Goal: Task Accomplishment & Management: Complete application form

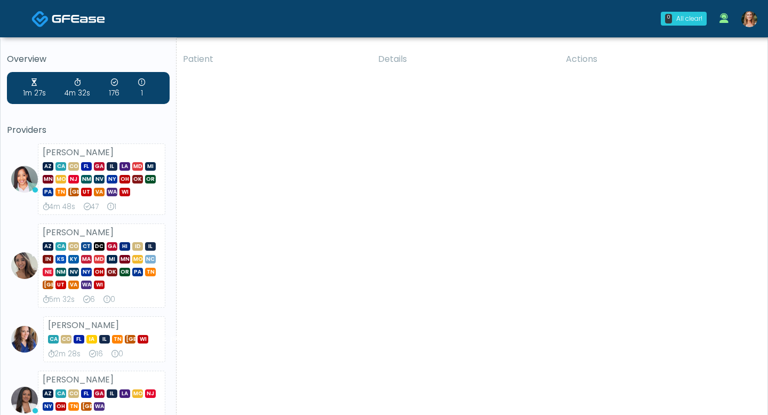
click at [753, 22] on img at bounding box center [750, 19] width 16 height 16
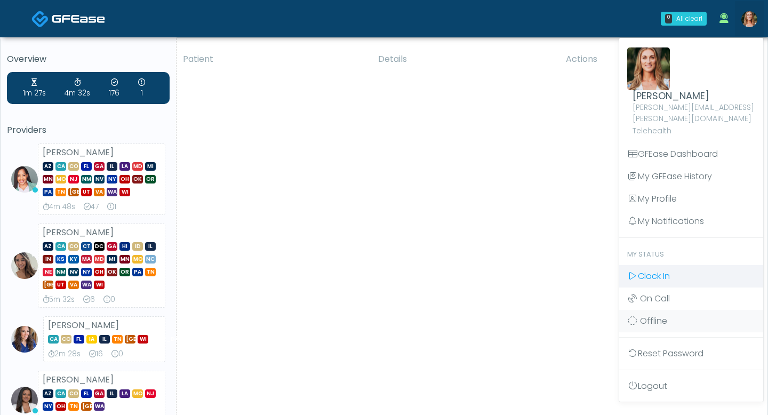
click at [668, 270] on span "Clock In" at bounding box center [654, 276] width 32 height 12
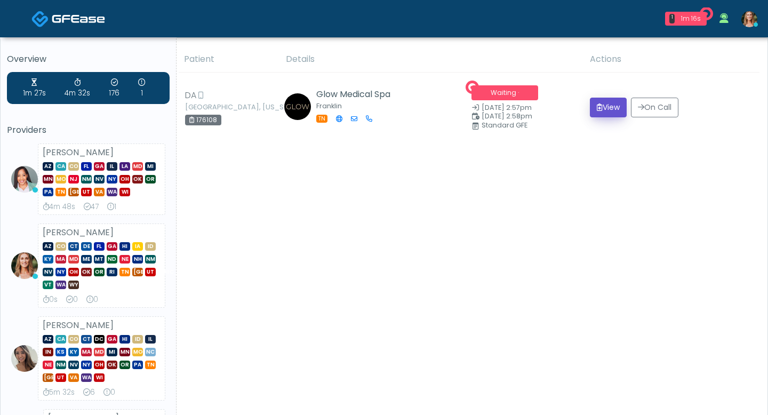
click at [597, 110] on icon "submit" at bounding box center [600, 106] width 6 height 7
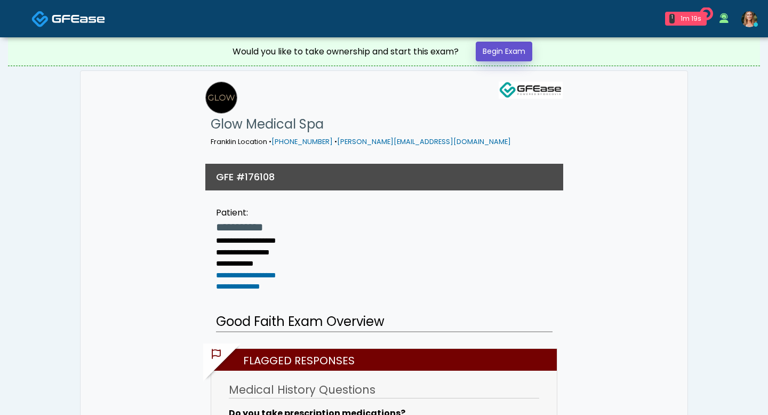
click at [497, 52] on link "Begin Exam" at bounding box center [504, 52] width 57 height 20
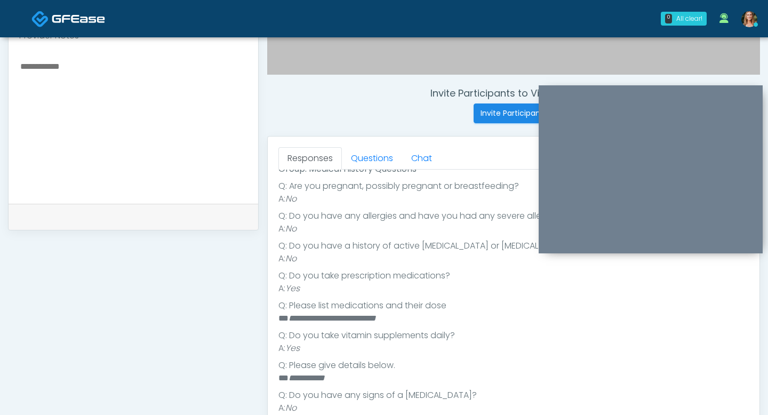
scroll to position [195, 0]
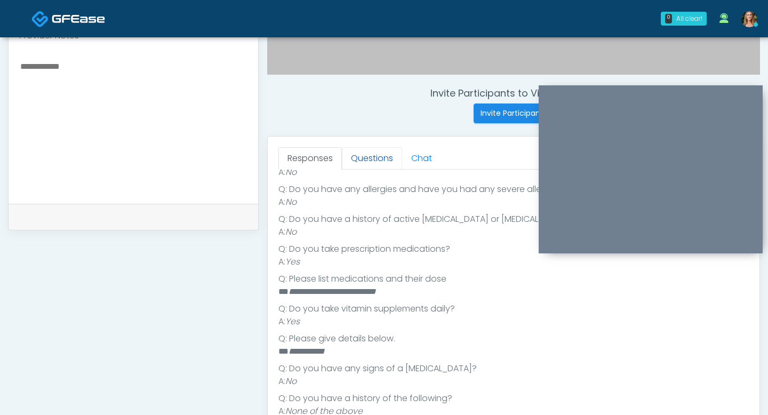
click at [372, 166] on link "Questions" at bounding box center [372, 158] width 60 height 22
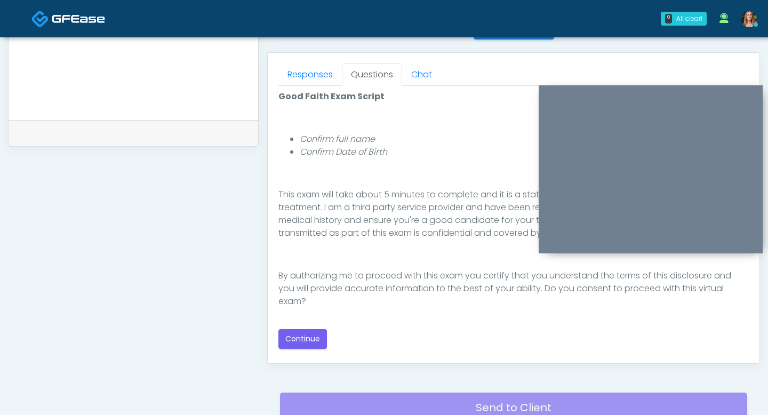
scroll to position [543, 0]
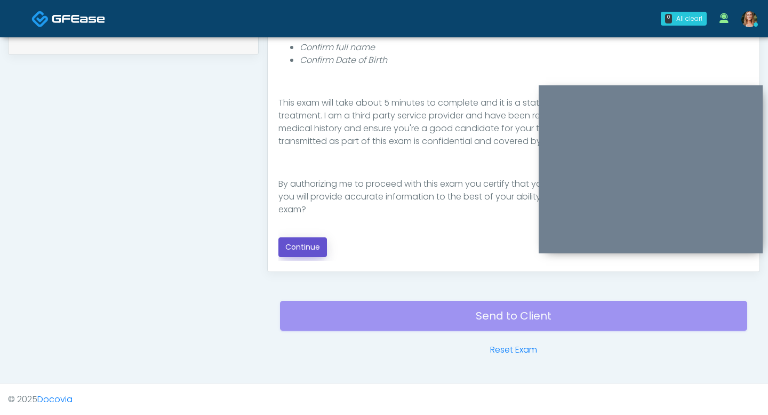
click at [301, 240] on button "Continue" at bounding box center [302, 247] width 49 height 20
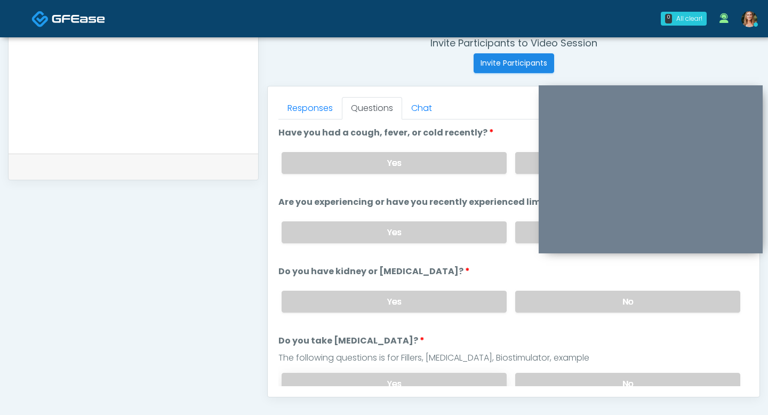
scroll to position [402, 0]
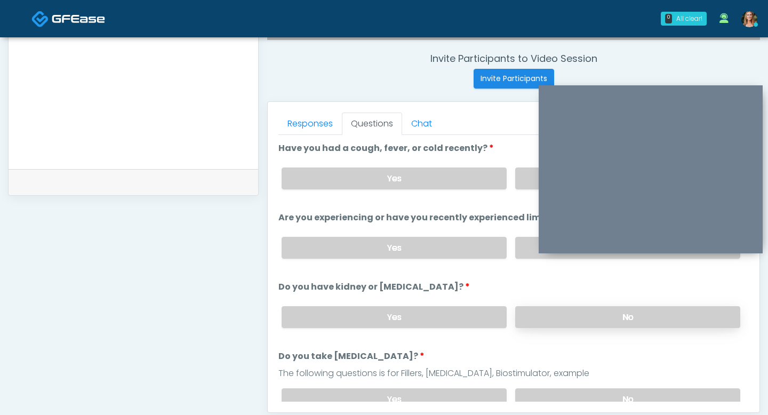
click at [548, 310] on label "No" at bounding box center [627, 317] width 225 height 22
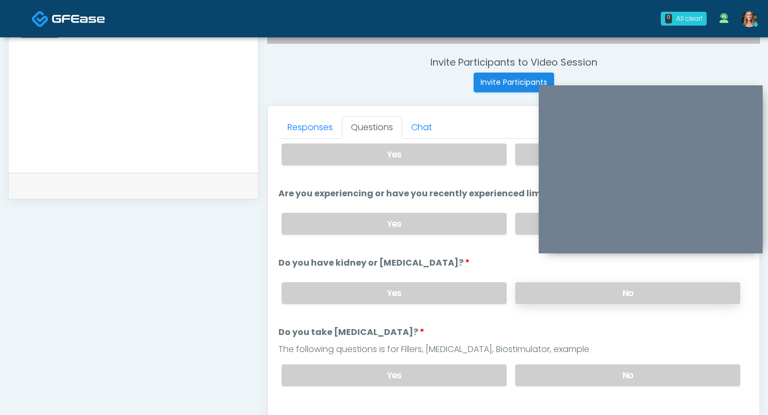
scroll to position [28, 0]
click at [551, 379] on label "No" at bounding box center [627, 375] width 225 height 22
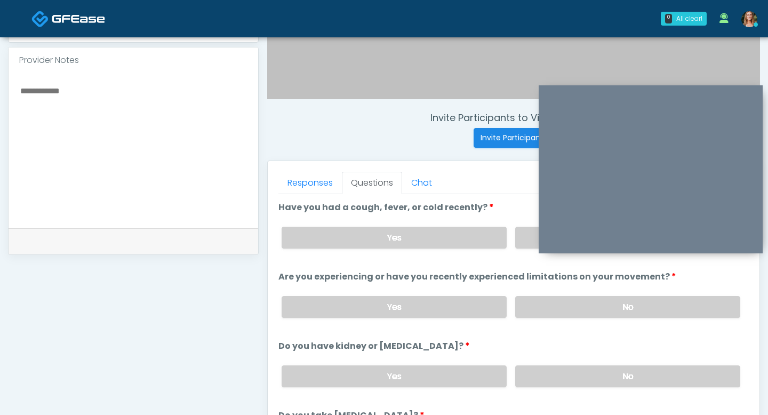
scroll to position [343, 0]
click at [556, 306] on label "No" at bounding box center [627, 307] width 225 height 22
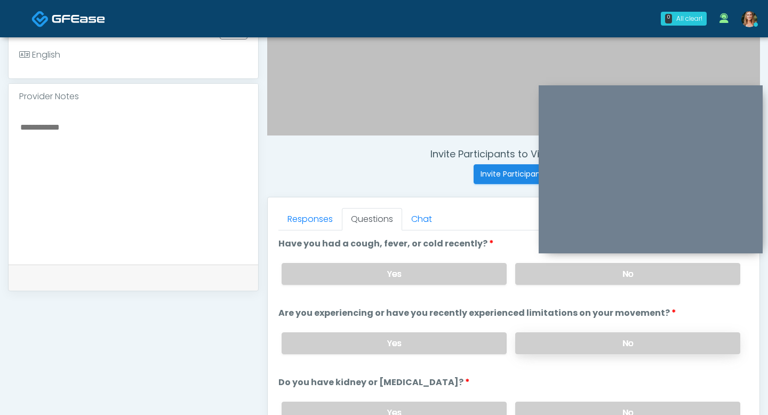
scroll to position [305, 0]
click at [552, 270] on label "No" at bounding box center [627, 275] width 225 height 22
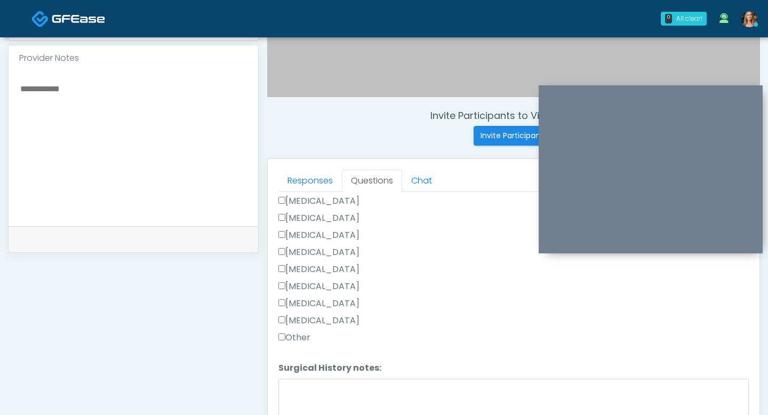
scroll to position [359, 0]
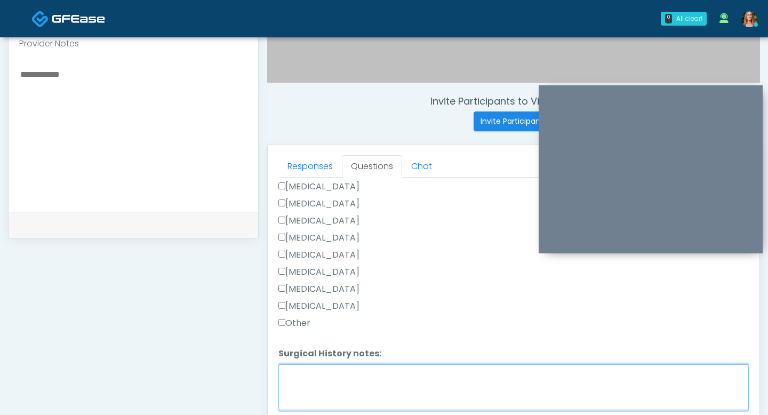
click at [308, 376] on textarea "Surgical History notes:" at bounding box center [513, 387] width 471 height 46
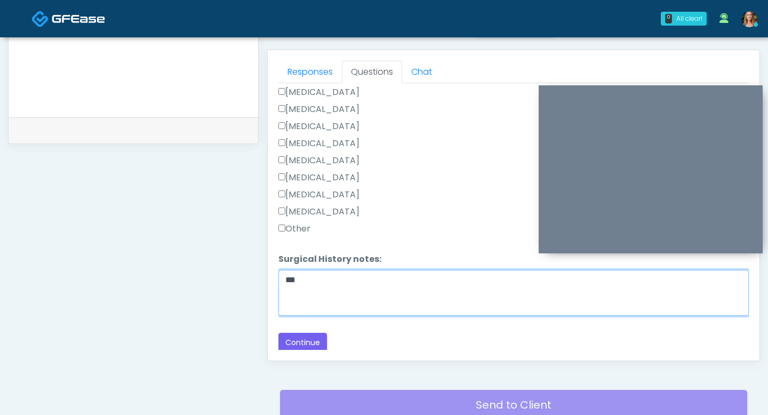
scroll to position [495, 0]
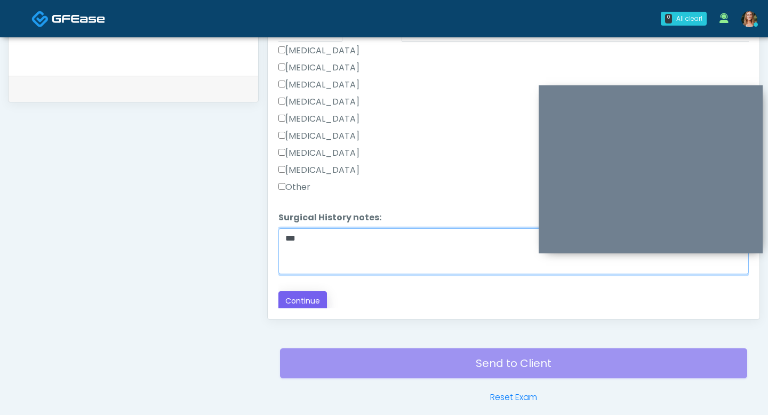
type textarea "***"
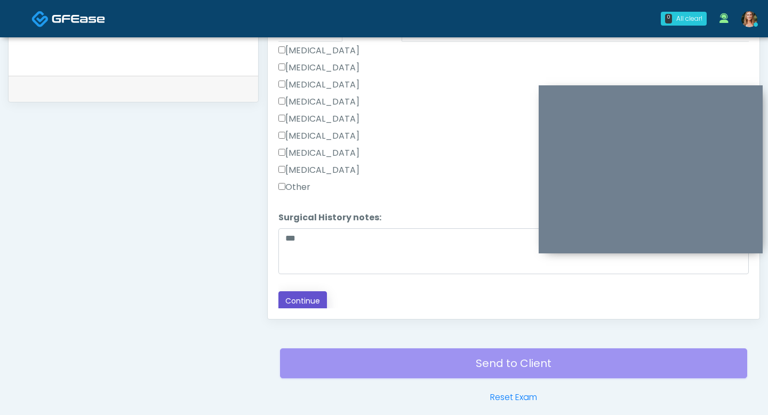
click at [306, 302] on button "Continue" at bounding box center [302, 301] width 49 height 20
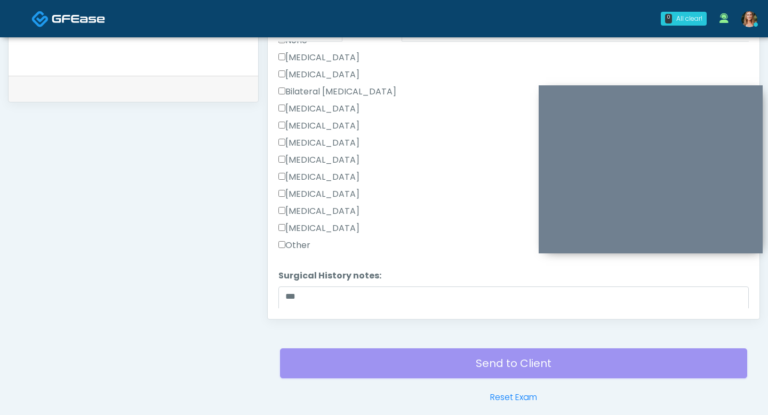
scroll to position [682, 0]
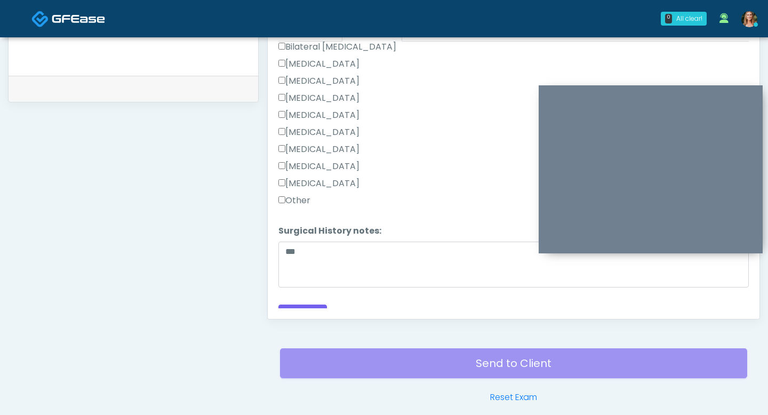
click at [286, 197] on label "Other" at bounding box center [294, 200] width 32 height 13
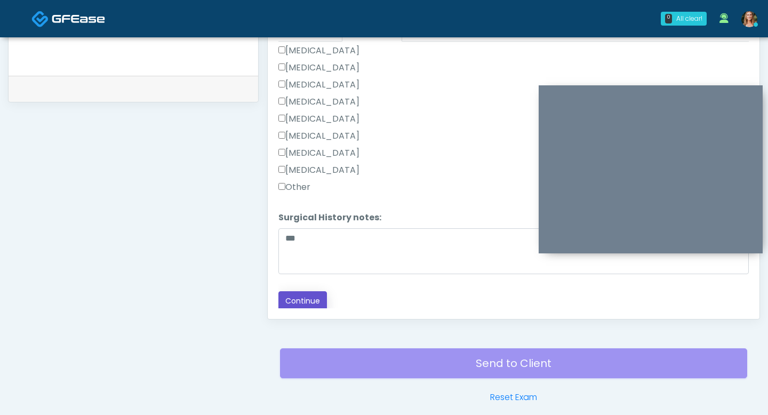
click at [309, 296] on button "Continue" at bounding box center [302, 301] width 49 height 20
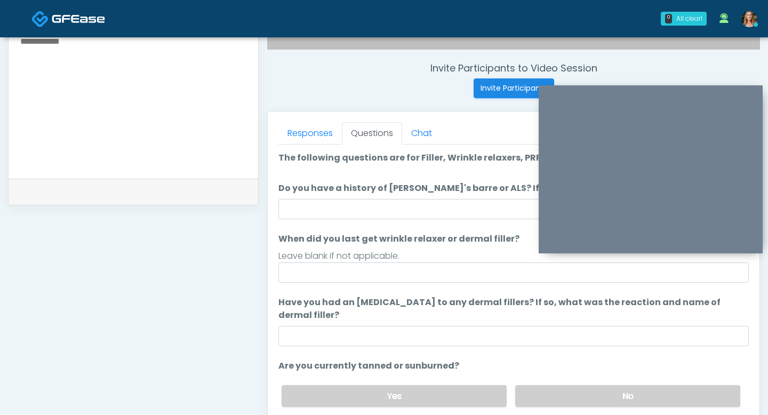
scroll to position [389, 0]
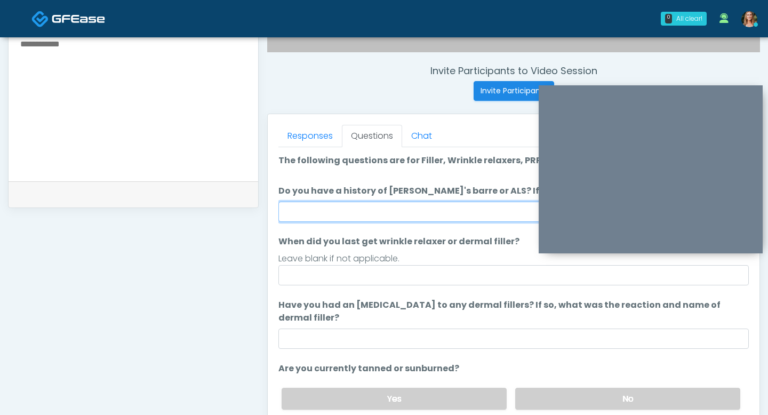
click at [355, 218] on input "Do you have a history of Guillain's barre or ALS? If so, please provide details." at bounding box center [513, 212] width 471 height 20
type input "**"
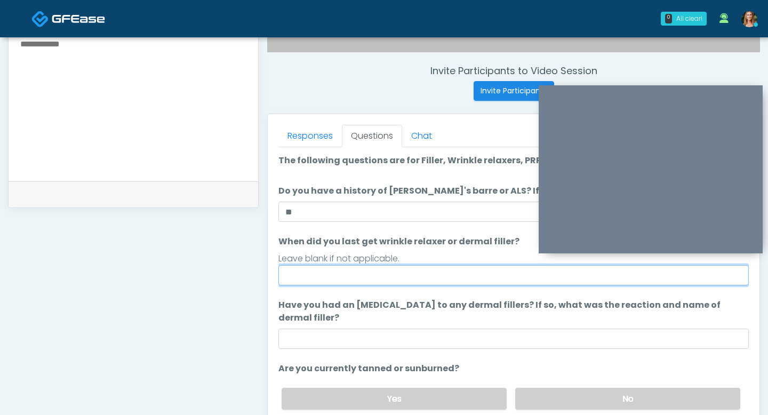
click at [435, 269] on input "When did you last get wrinkle relaxer or dermal filler?" at bounding box center [513, 275] width 471 height 20
click at [463, 281] on input "When did you last get wrinkle relaxer or dermal filler?" at bounding box center [513, 275] width 471 height 20
click at [463, 281] on input "********" at bounding box center [513, 275] width 471 height 20
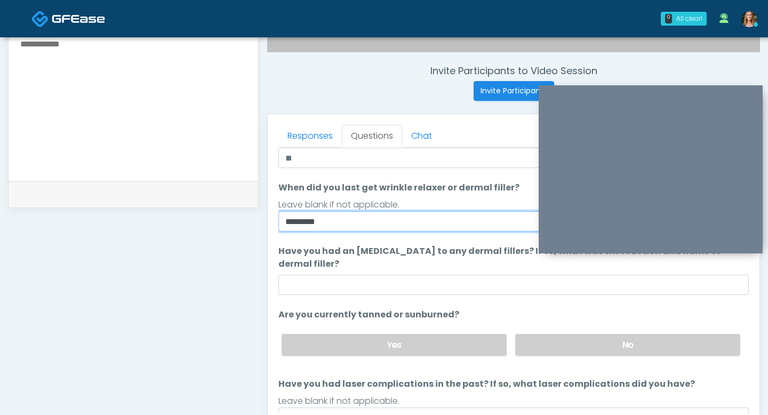
scroll to position [79, 0]
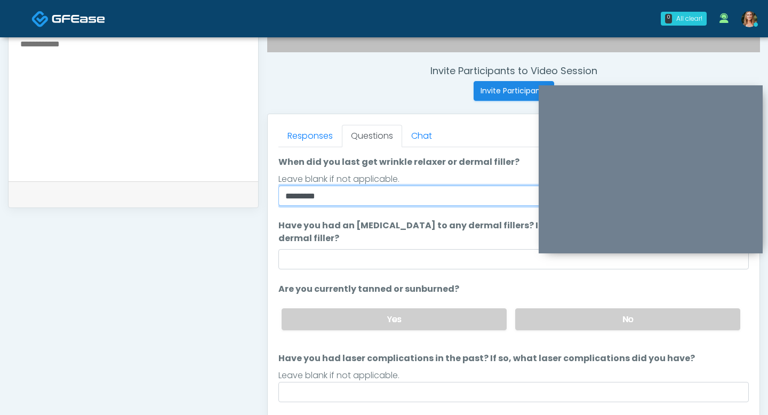
type input "********"
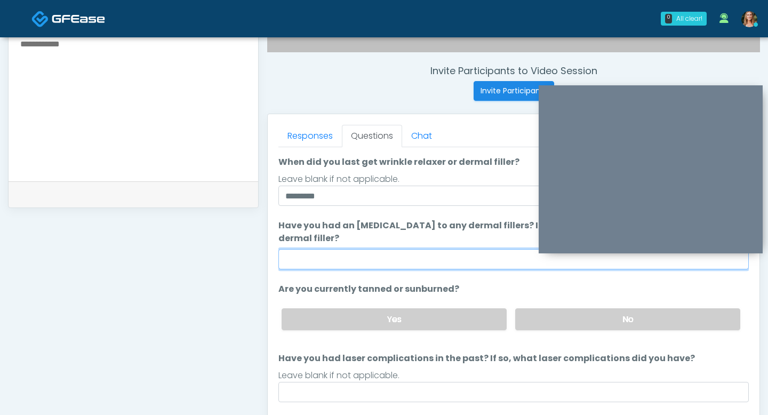
click at [424, 259] on input "Have you had an allergic response to any dermal fillers? If so, what was the re…" at bounding box center [513, 259] width 471 height 20
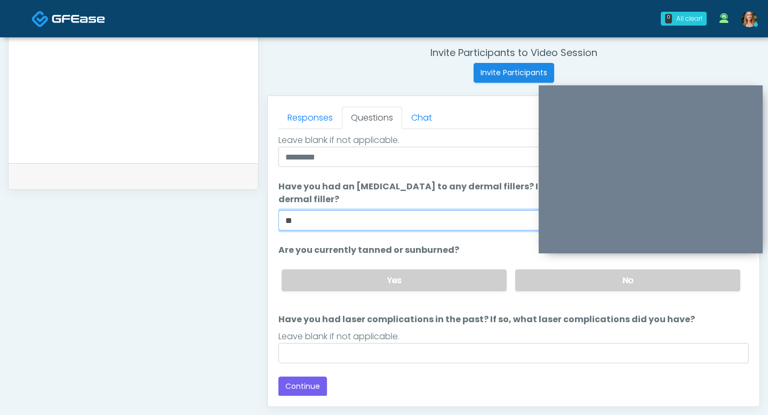
scroll to position [409, 0]
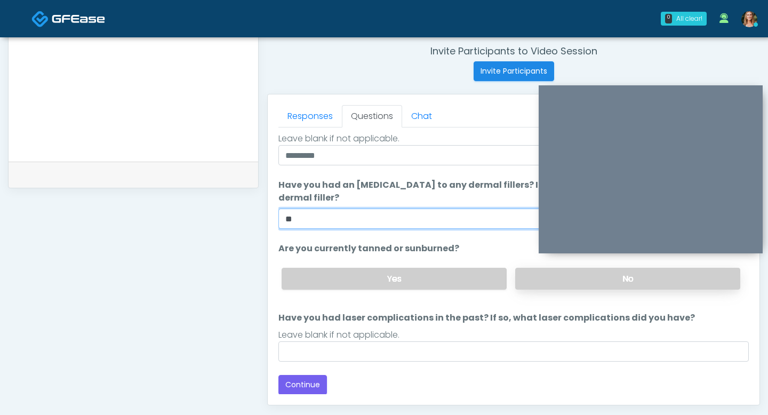
type input "**"
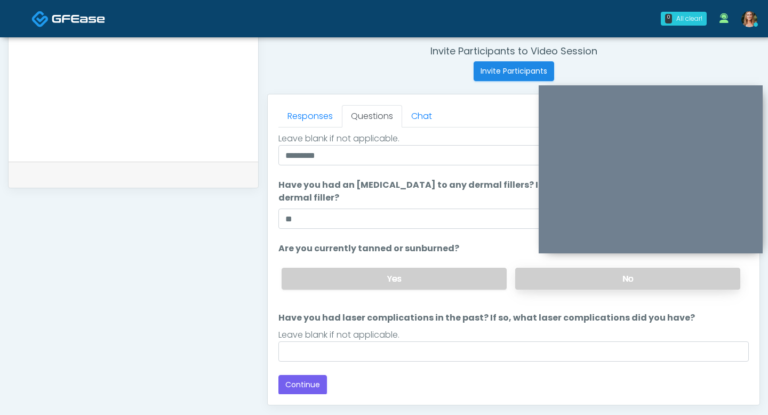
click at [546, 284] on label "No" at bounding box center [627, 279] width 225 height 22
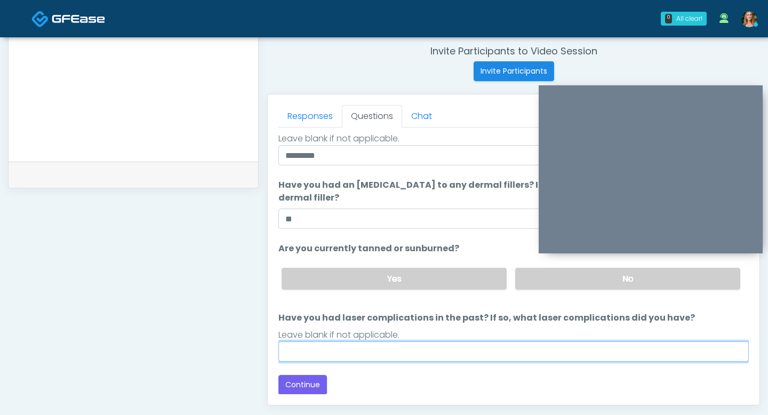
click at [336, 354] on input "Have you had laser complications in the past? If so, what laser complications d…" at bounding box center [513, 351] width 471 height 20
type input "***"
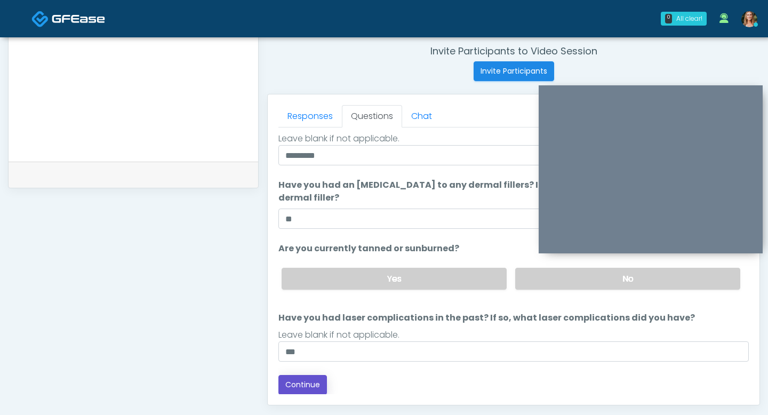
click at [285, 393] on button "Continue" at bounding box center [302, 385] width 49 height 20
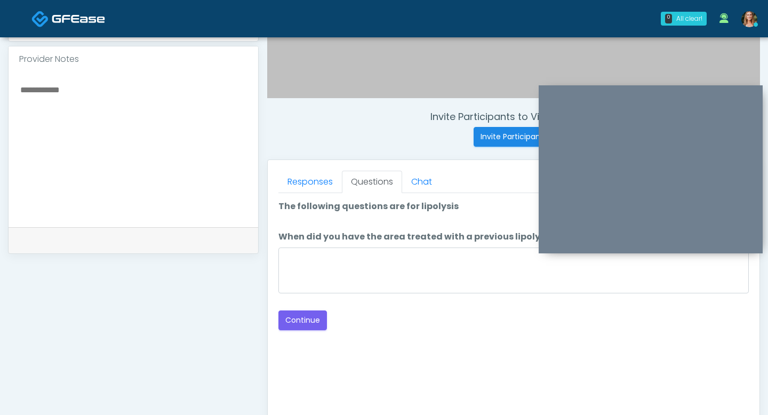
scroll to position [344, 0]
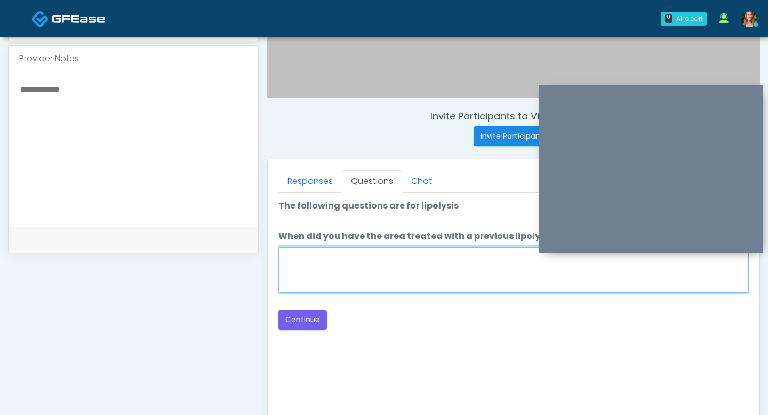
click at [390, 273] on textarea "When did you have the area treated with a previous lipolysis treatment?" at bounding box center [513, 270] width 471 height 46
type textarea "**"
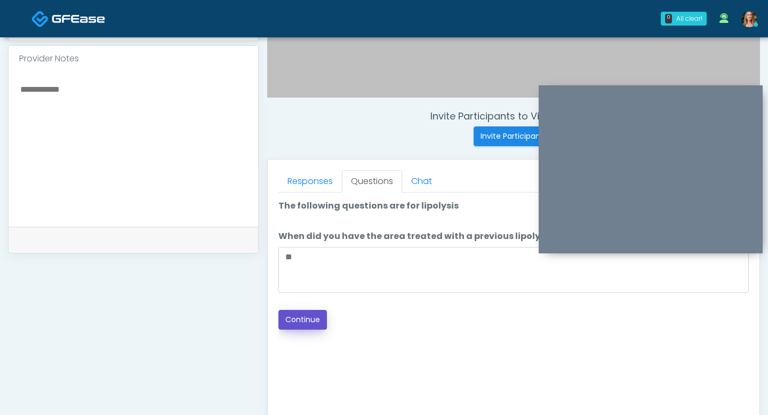
click at [295, 315] on button "Continue" at bounding box center [302, 320] width 49 height 20
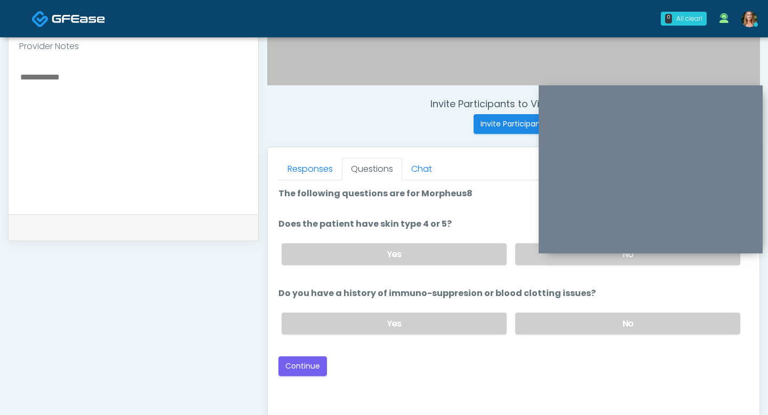
scroll to position [355, 0]
click at [543, 322] on label "No" at bounding box center [627, 325] width 225 height 22
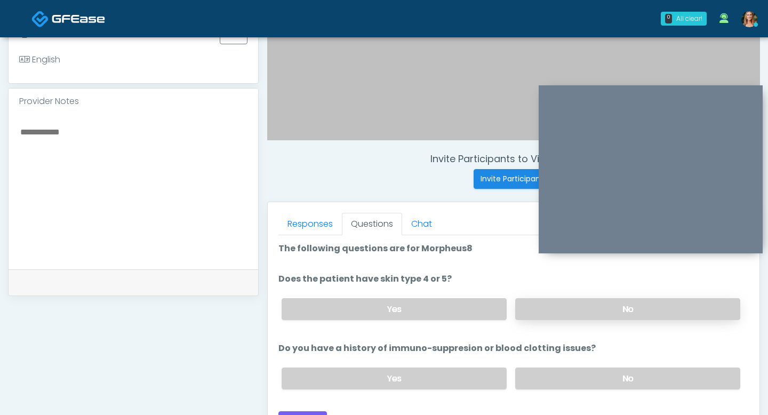
click at [538, 300] on label "No" at bounding box center [627, 309] width 225 height 22
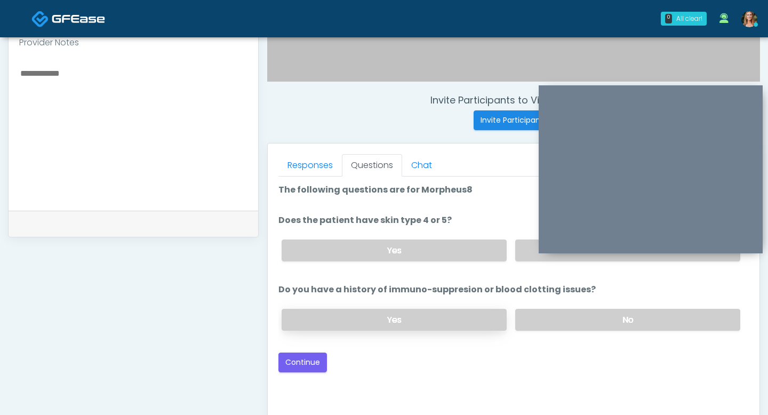
scroll to position [389, 0]
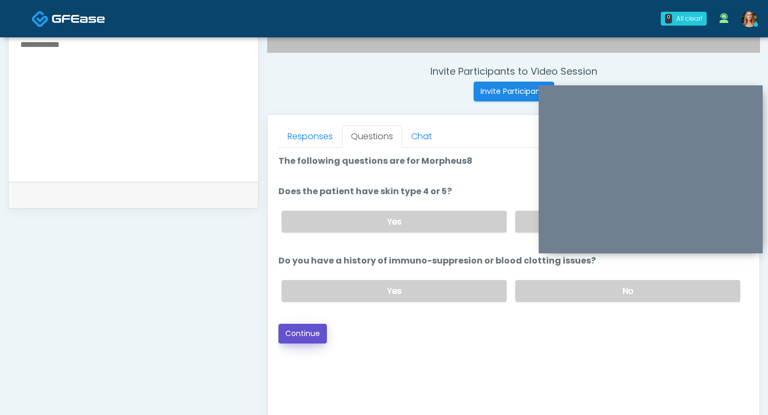
click at [313, 337] on button "Continue" at bounding box center [302, 334] width 49 height 20
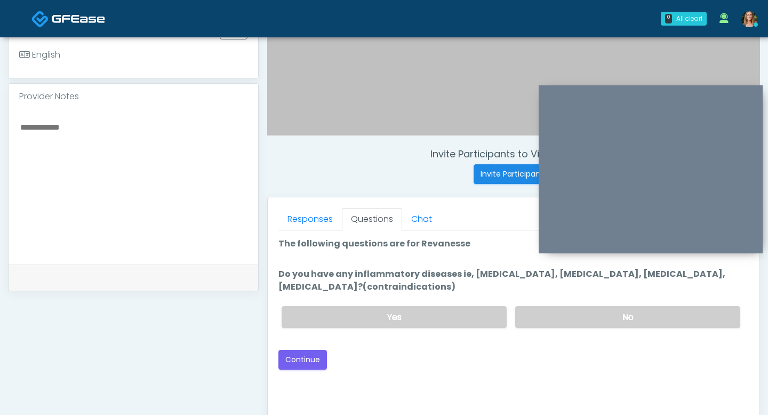
scroll to position [305, 0]
click at [552, 319] on label "No" at bounding box center [627, 318] width 225 height 22
click at [303, 360] on button "Continue" at bounding box center [302, 361] width 49 height 20
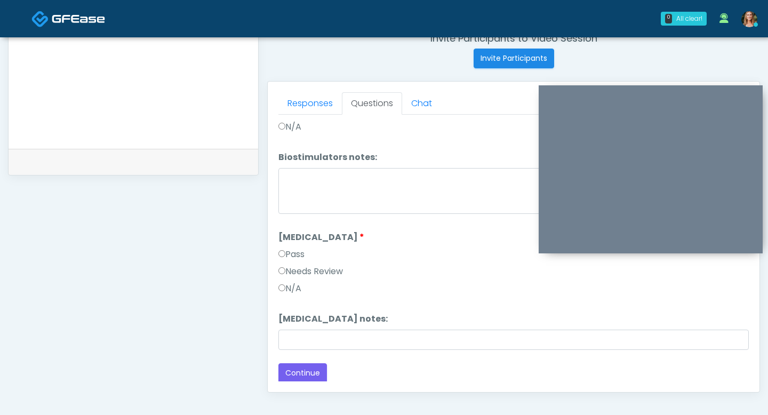
scroll to position [504, 0]
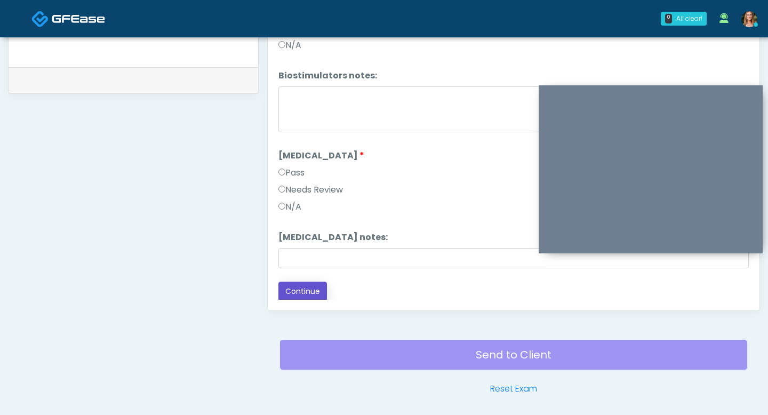
click at [293, 293] on button "Continue" at bounding box center [302, 292] width 49 height 20
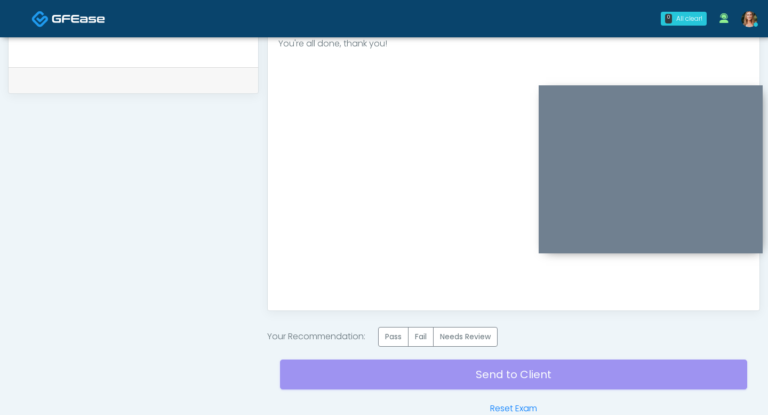
scroll to position [0, 0]
click at [389, 331] on label "Pass" at bounding box center [393, 337] width 30 height 20
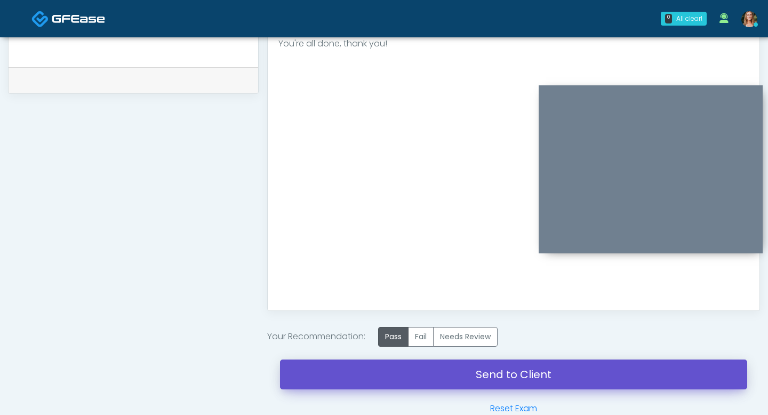
click at [389, 371] on link "Send to Client" at bounding box center [513, 375] width 467 height 30
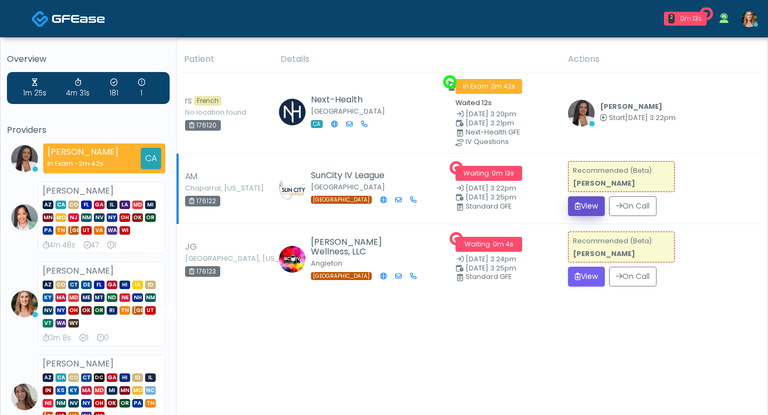
click at [594, 203] on button "View" at bounding box center [586, 206] width 37 height 20
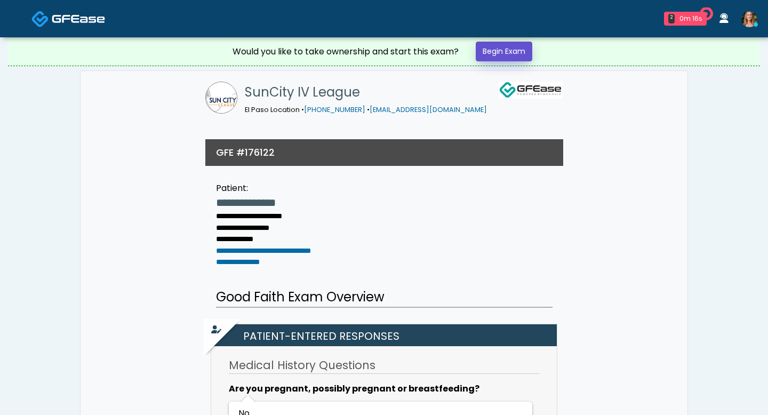
click at [492, 54] on link "Begin Exam" at bounding box center [504, 52] width 57 height 20
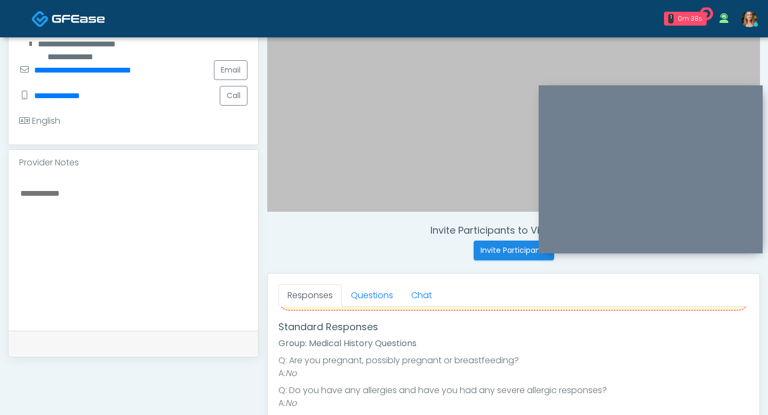
scroll to position [51, 0]
click at [375, 298] on link "Questions" at bounding box center [372, 295] width 60 height 22
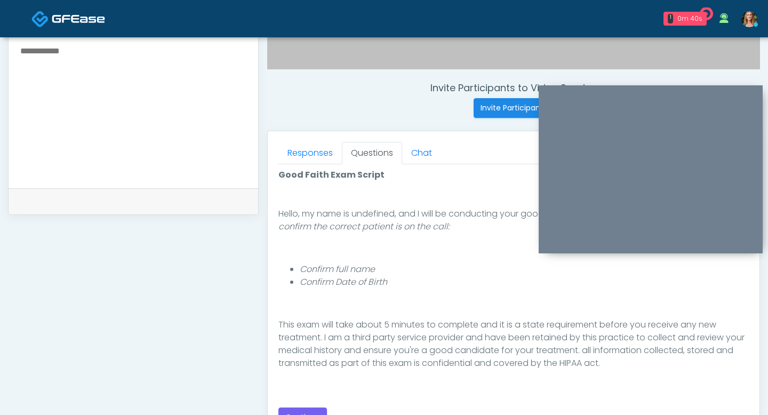
scroll to position [63, 0]
click at [317, 412] on button "Continue" at bounding box center [302, 418] width 49 height 20
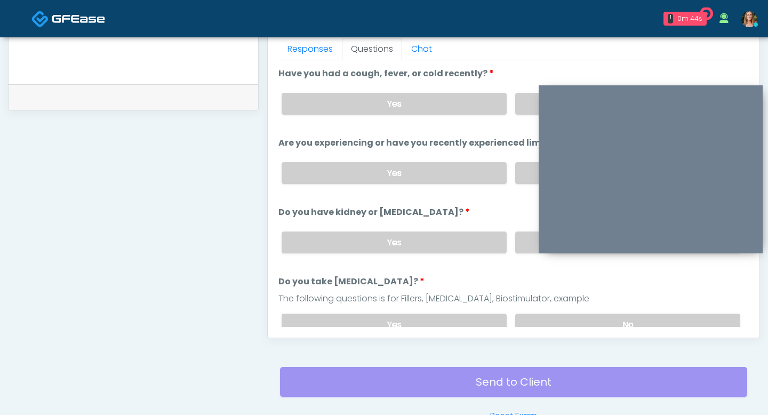
scroll to position [429, 0]
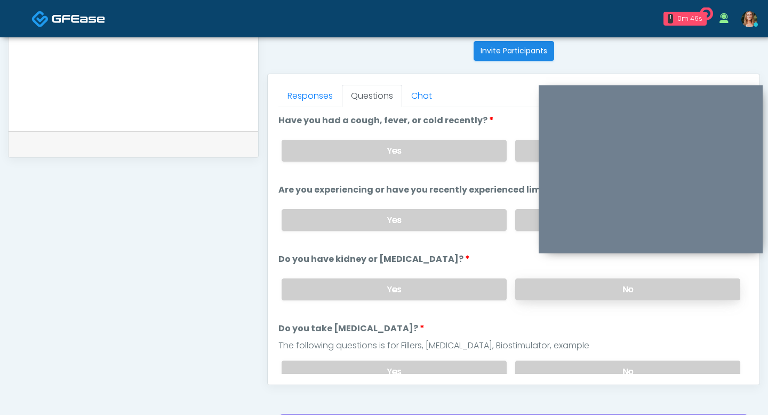
click at [551, 281] on label "No" at bounding box center [627, 289] width 225 height 22
click at [551, 364] on label "No" at bounding box center [627, 372] width 225 height 22
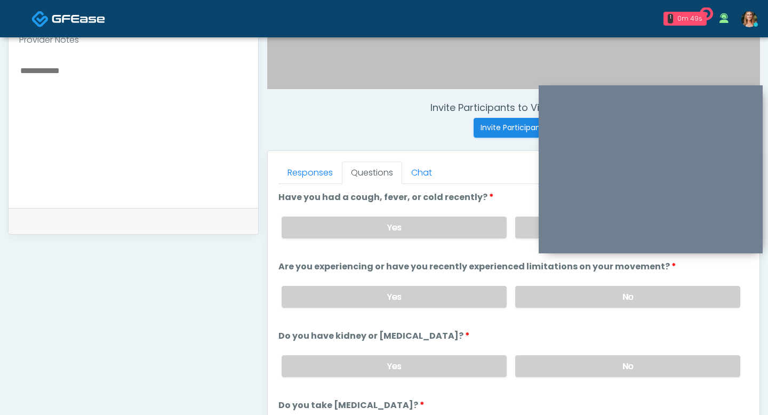
scroll to position [353, 0]
click at [553, 299] on label "No" at bounding box center [627, 296] width 225 height 22
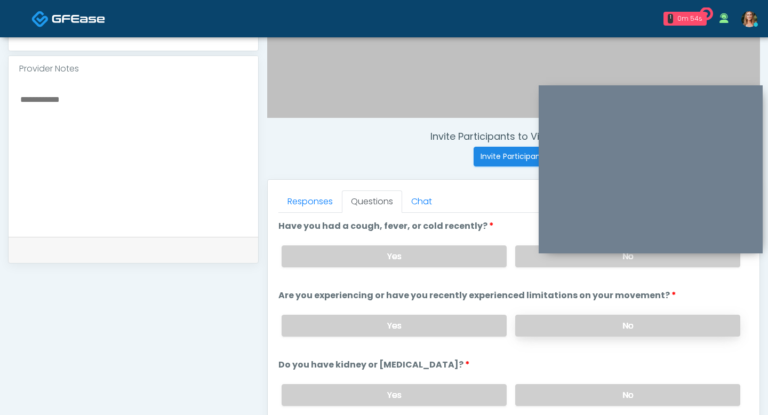
scroll to position [309, 0]
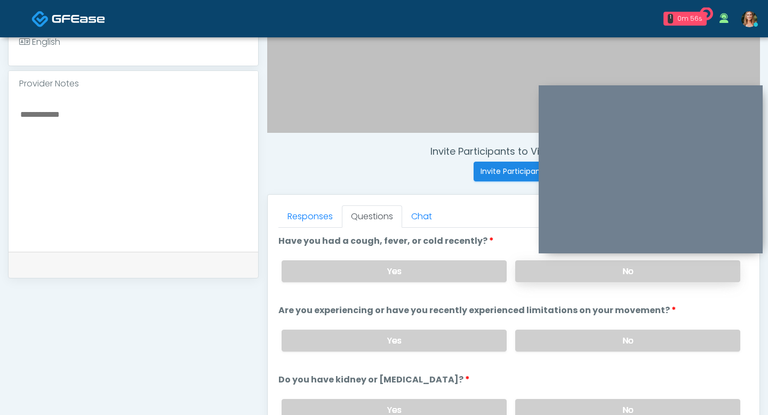
click at [578, 267] on label "No" at bounding box center [627, 271] width 225 height 22
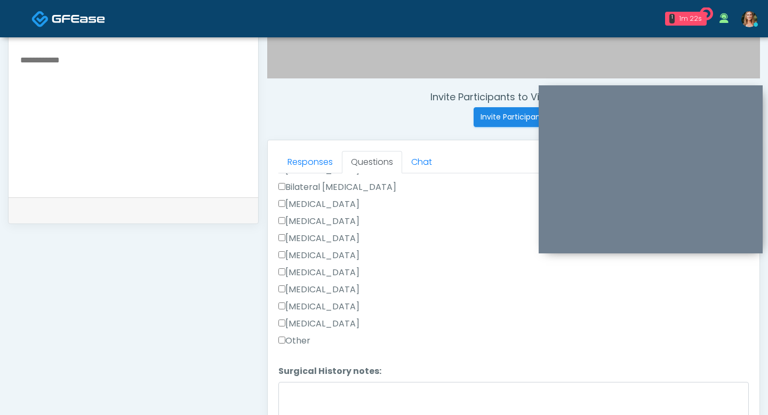
scroll to position [657, 0]
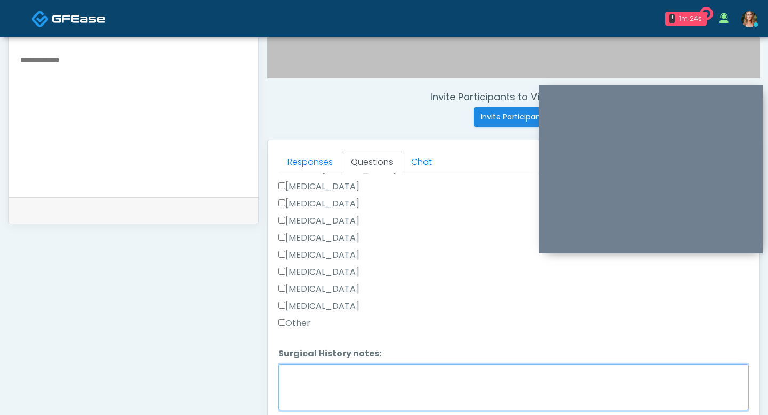
click at [303, 376] on textarea "Surgical History notes:" at bounding box center [513, 387] width 471 height 46
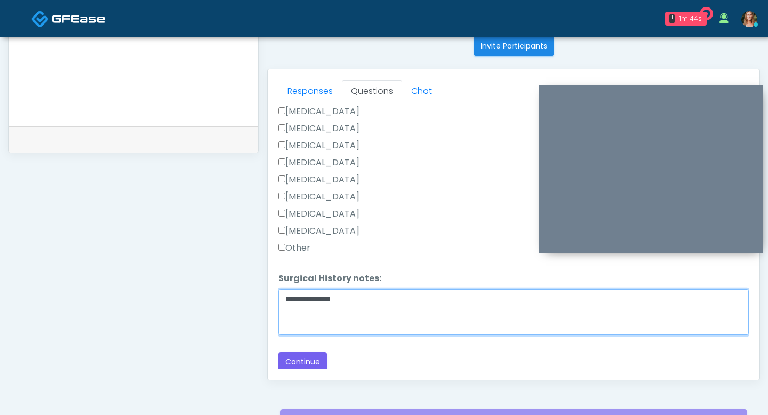
scroll to position [463, 0]
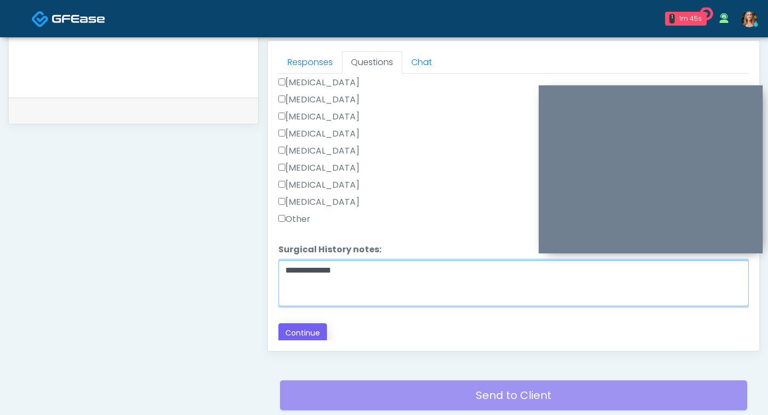
type textarea "**********"
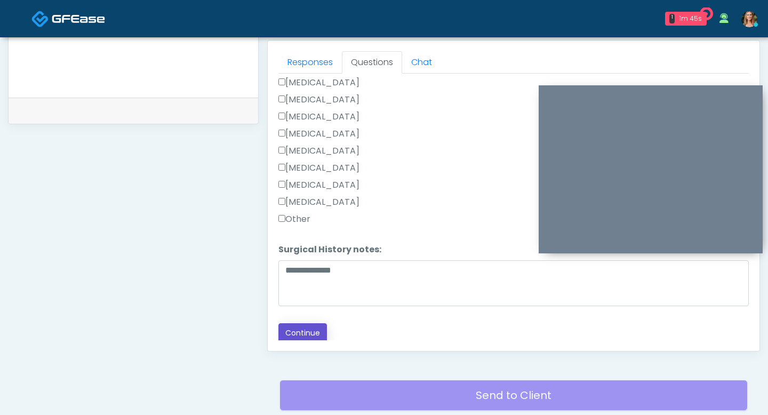
click at [309, 336] on button "Continue" at bounding box center [302, 333] width 49 height 20
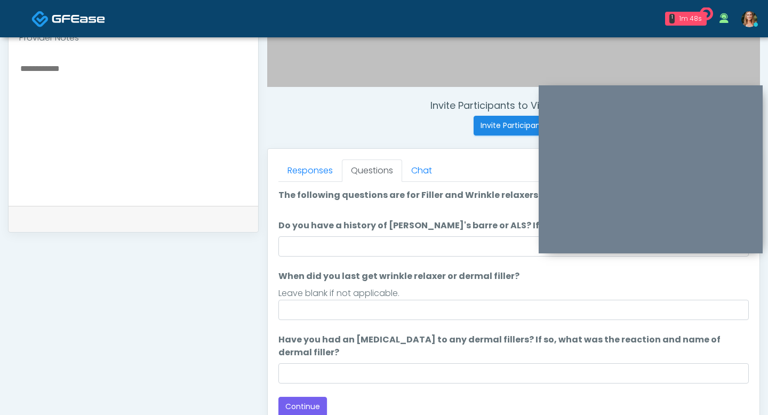
scroll to position [332, 0]
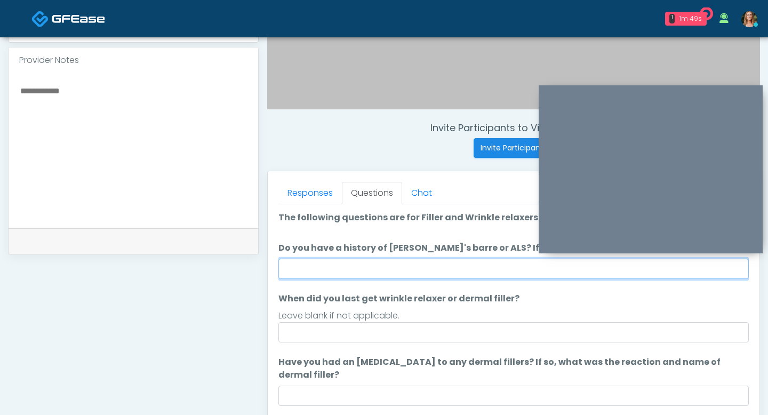
click at [384, 263] on input "Do you have a history of Guillain's barre or ALS? If so, please provide details." at bounding box center [513, 269] width 471 height 20
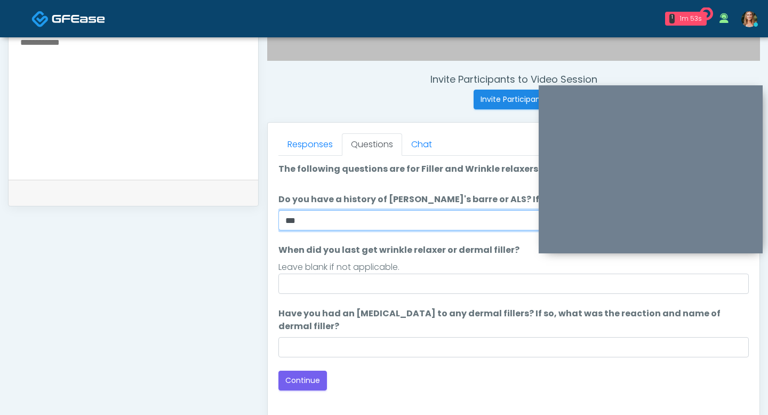
scroll to position [393, 0]
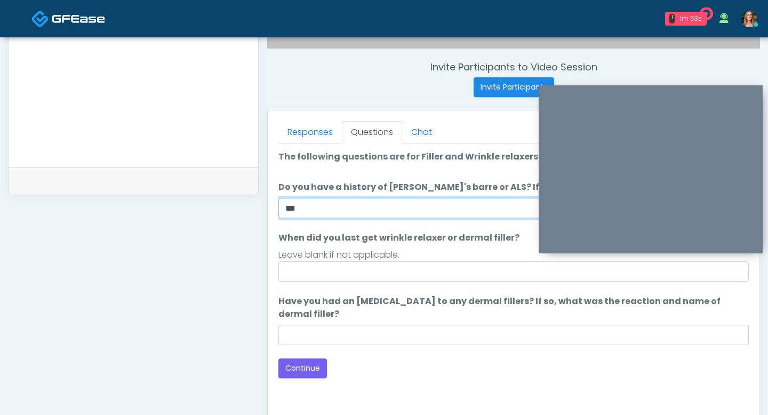
type input "**"
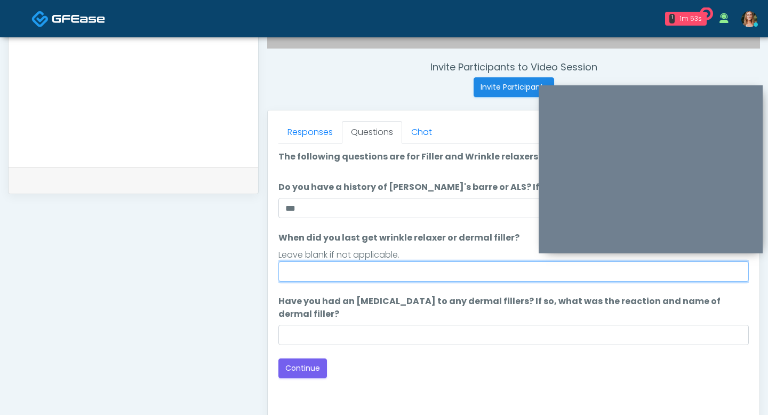
click at [382, 270] on input "When did you last get wrinkle relaxer or dermal filler?" at bounding box center [513, 271] width 471 height 20
type input "***"
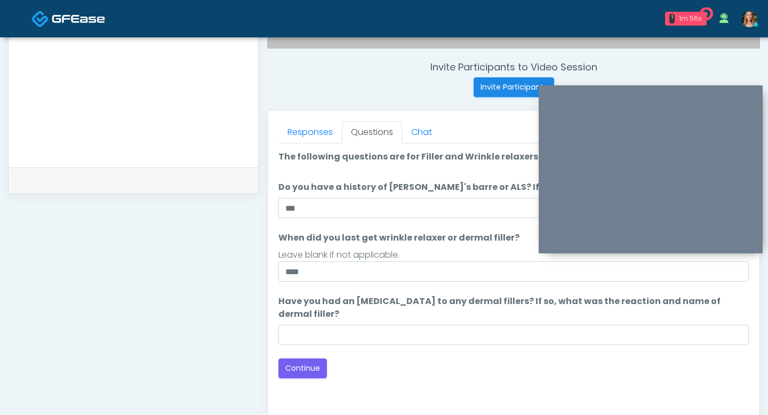
click at [370, 346] on div "Loading... Connecting to your agent... Please wait while we prepare your person…" at bounding box center [513, 264] width 471 height 228
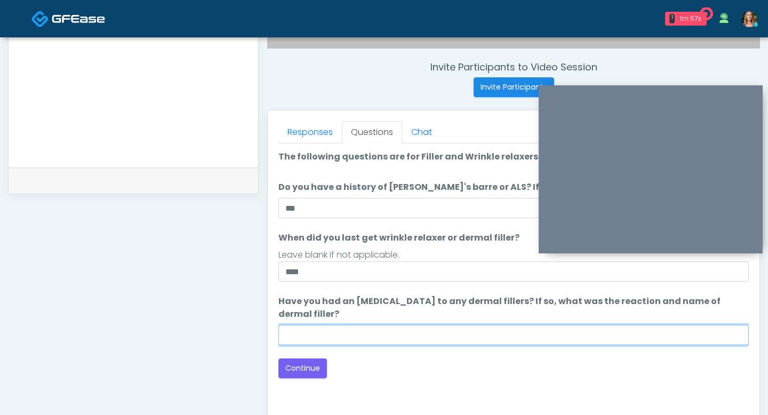
click at [372, 337] on input "Have you had an allergic response to any dermal fillers? If so, what was the re…" at bounding box center [513, 335] width 471 height 20
type input "***"
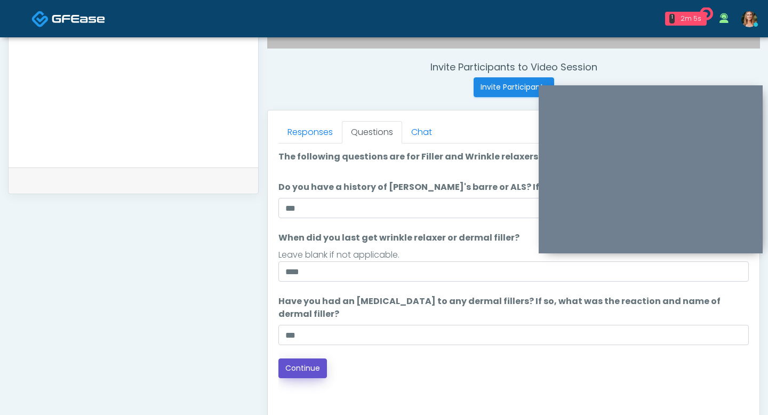
click at [294, 364] on button "Continue" at bounding box center [302, 368] width 49 height 20
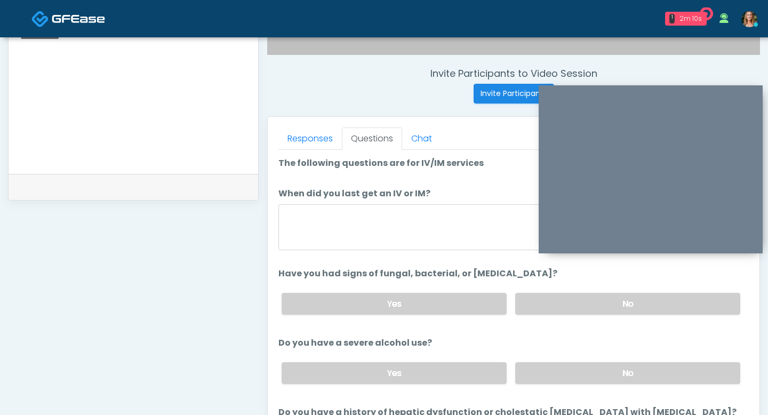
scroll to position [377, 0]
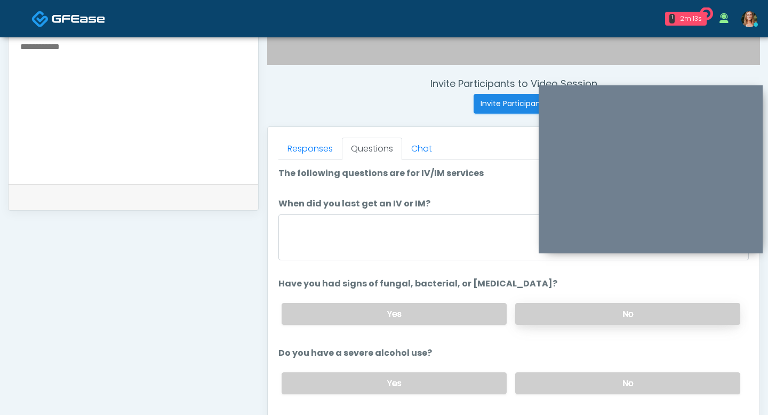
click at [548, 312] on label "No" at bounding box center [627, 314] width 225 height 22
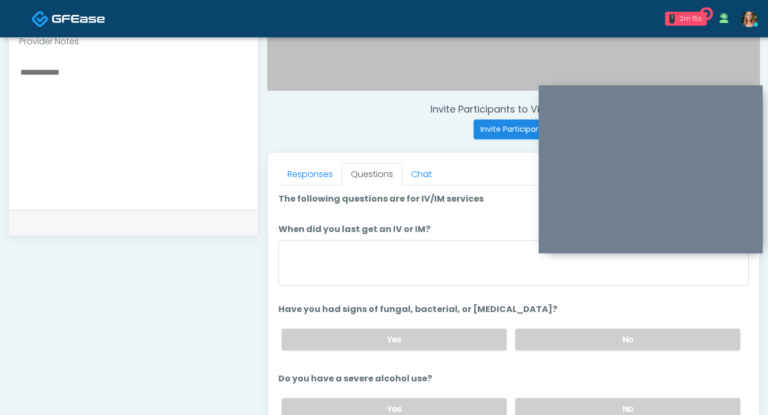
scroll to position [352, 0]
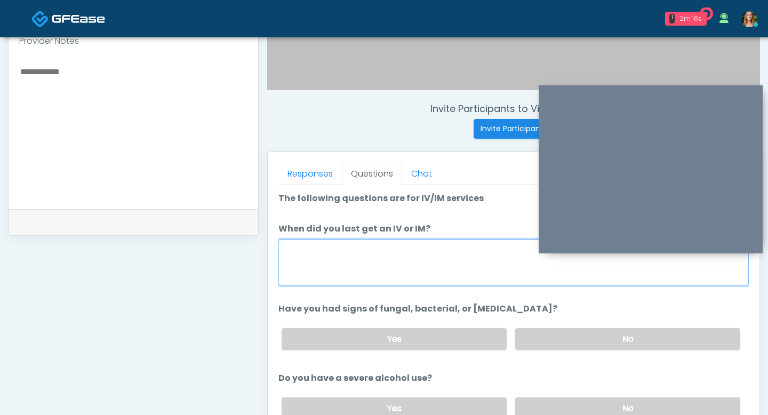
click at [390, 273] on textarea "When did you last get an IV or IM?" at bounding box center [513, 263] width 471 height 46
type textarea "*"
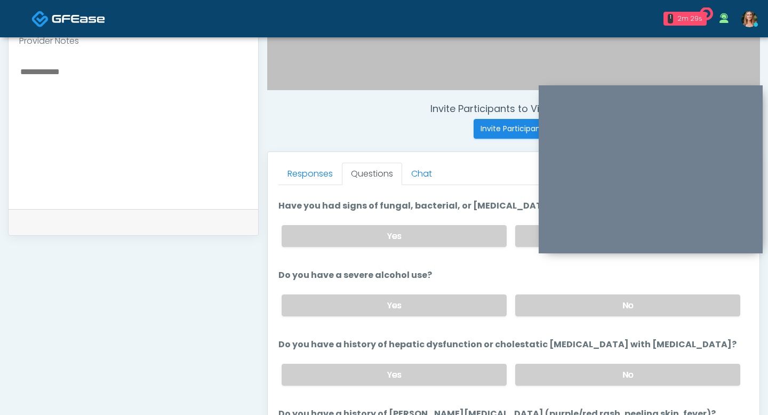
scroll to position [103, 0]
type textarea "**********"
click at [544, 309] on label "No" at bounding box center [627, 305] width 225 height 22
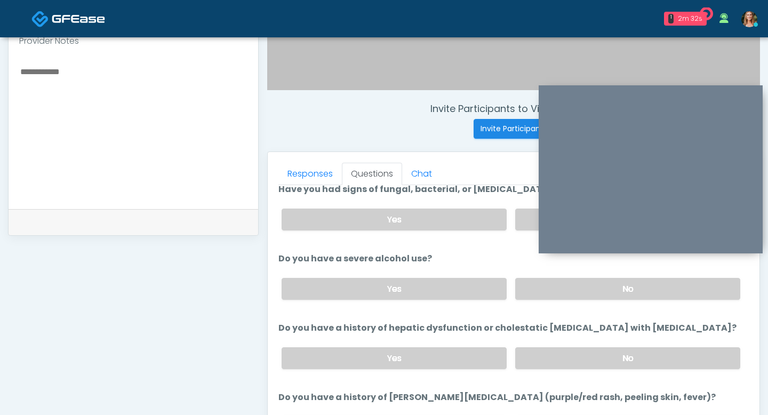
scroll to position [141, 0]
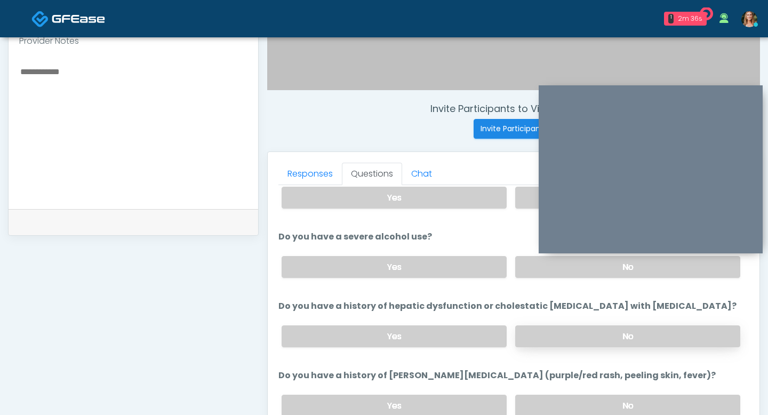
click at [579, 330] on label "No" at bounding box center [627, 336] width 225 height 22
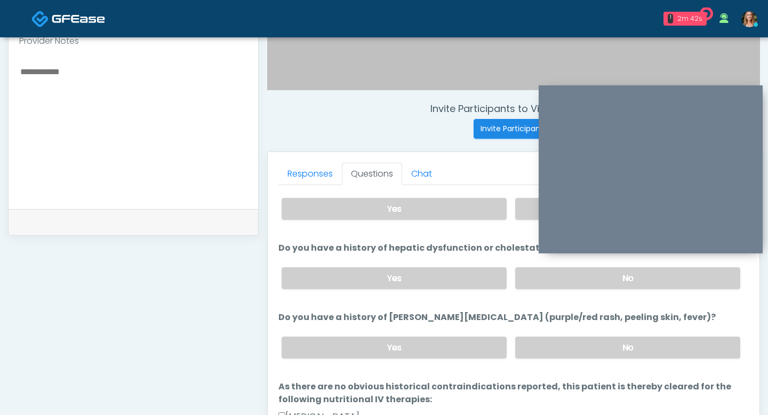
scroll to position [212, 0]
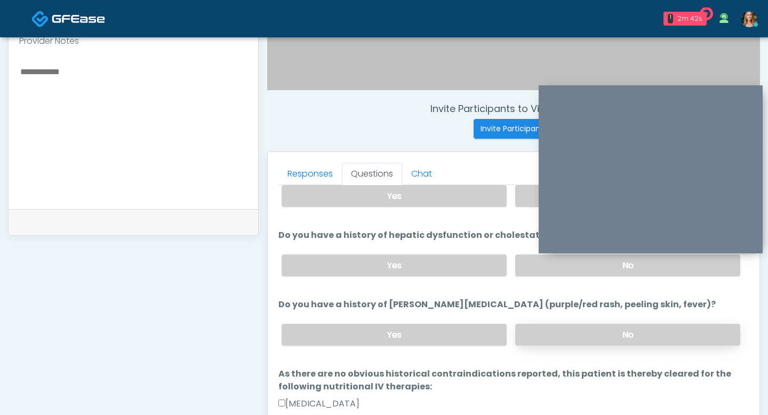
click at [557, 340] on label "No" at bounding box center [627, 335] width 225 height 22
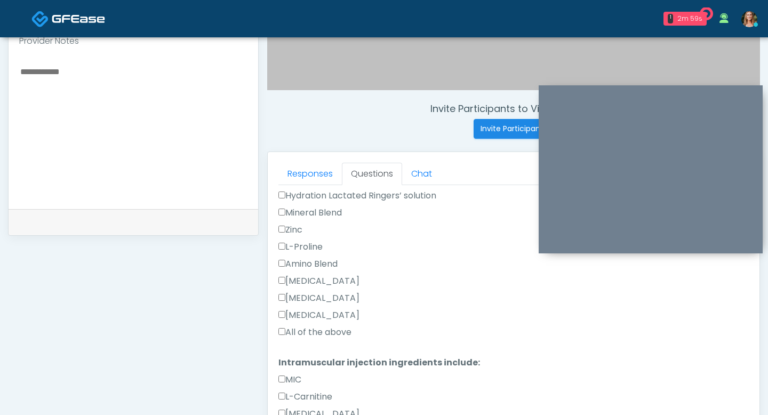
scroll to position [705, 0]
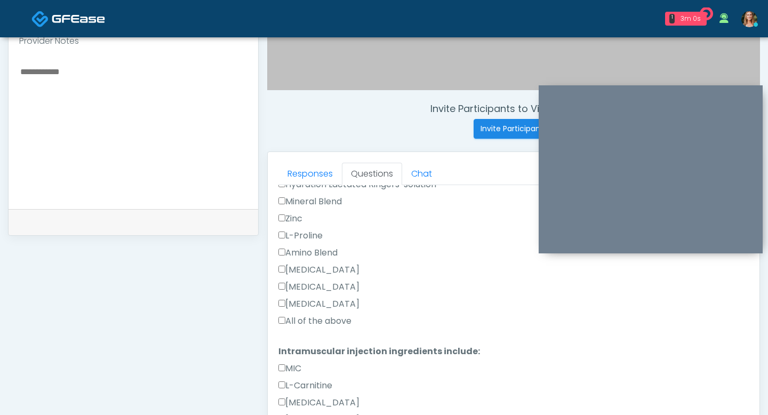
click at [277, 317] on div "Responses Questions Chat Good Faith Exam Script Good Faith Exam Script INTRODUC…" at bounding box center [514, 307] width 492 height 310
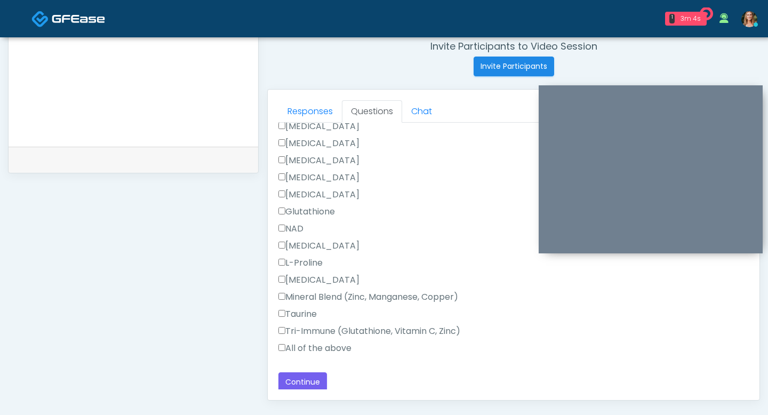
scroll to position [415, 0]
click at [305, 381] on button "Continue" at bounding box center [302, 381] width 49 height 20
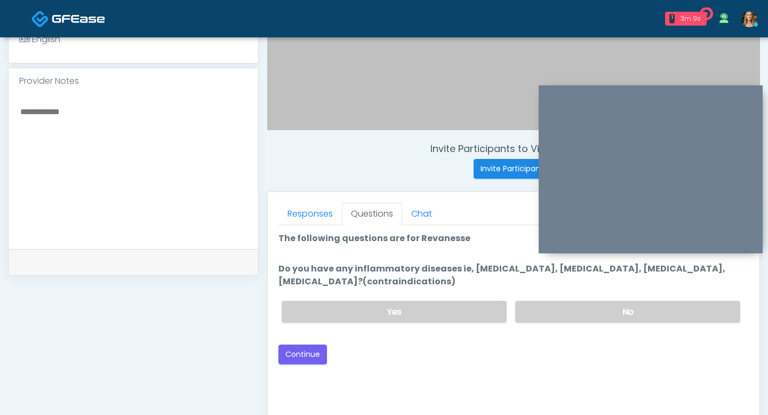
scroll to position [312, 0]
click at [581, 310] on label "No" at bounding box center [627, 311] width 225 height 22
click at [297, 355] on button "Continue" at bounding box center [302, 354] width 49 height 20
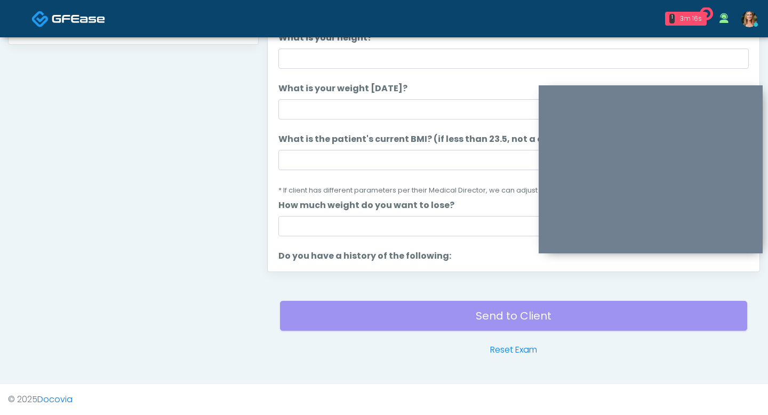
scroll to position [404, 0]
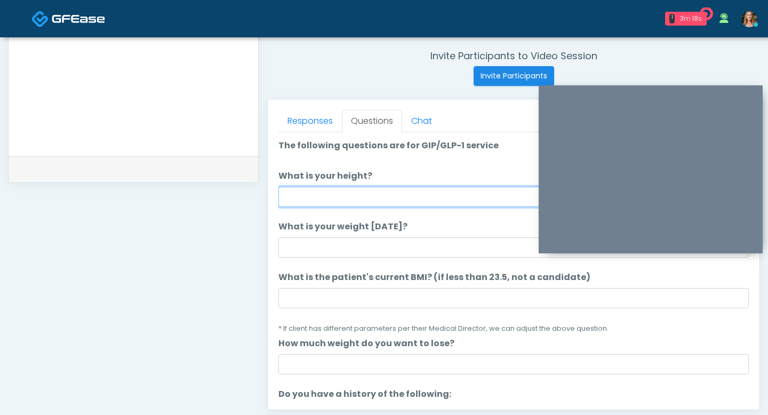
click at [331, 195] on input "What is your height?" at bounding box center [513, 197] width 471 height 20
type input "***"
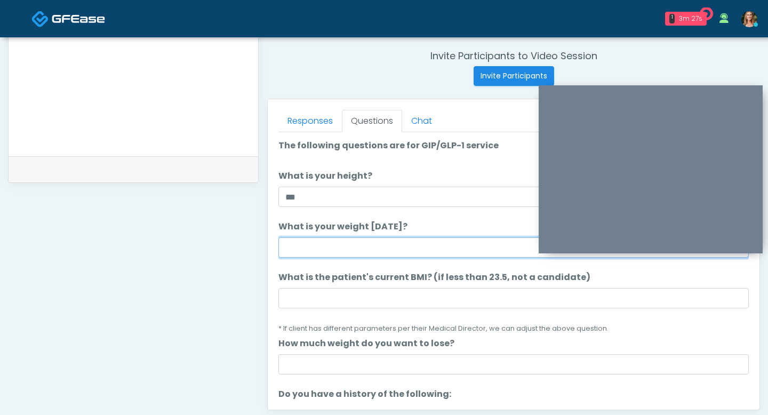
click at [304, 245] on input "What is your weight today?" at bounding box center [513, 247] width 471 height 20
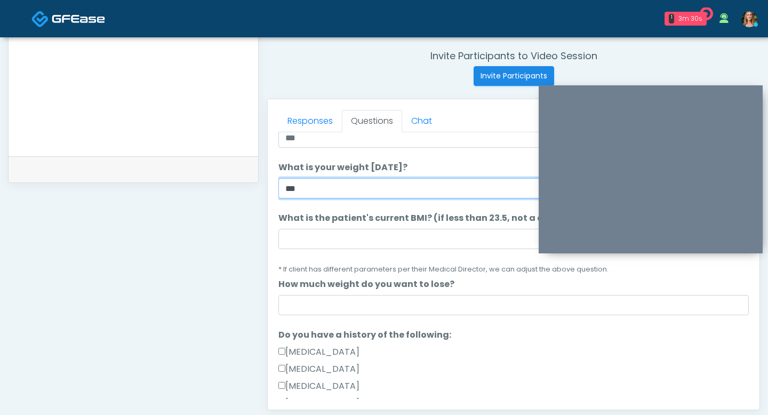
type input "***"
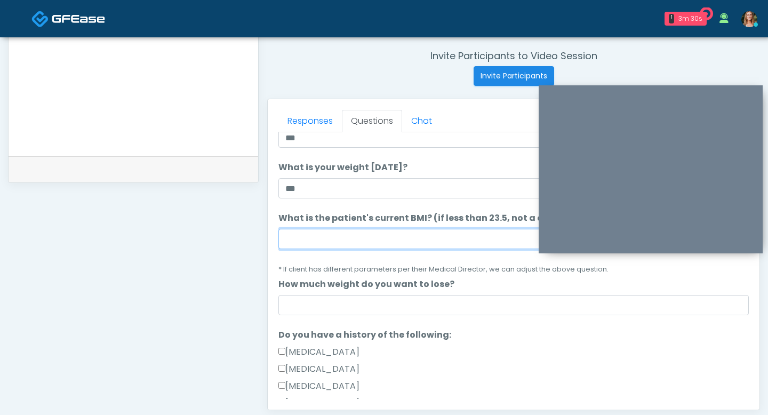
click at [309, 240] on input "What is the patient's current BMI? (if less than 23.5, not a candidate)" at bounding box center [513, 239] width 471 height 20
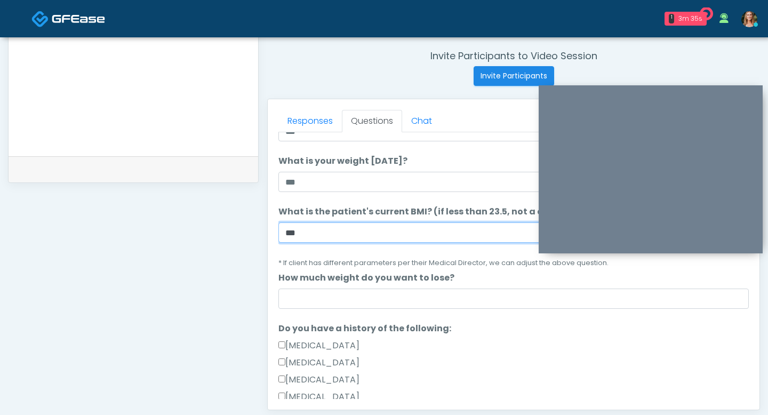
type input "***"
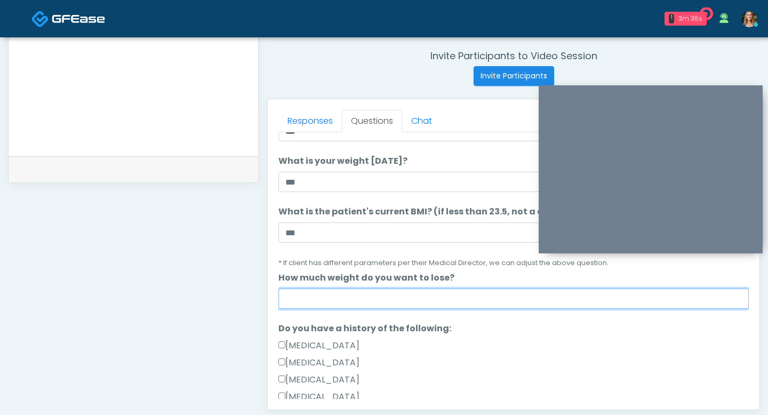
click at [315, 299] on input "How much weight do you want to lose?" at bounding box center [513, 299] width 471 height 20
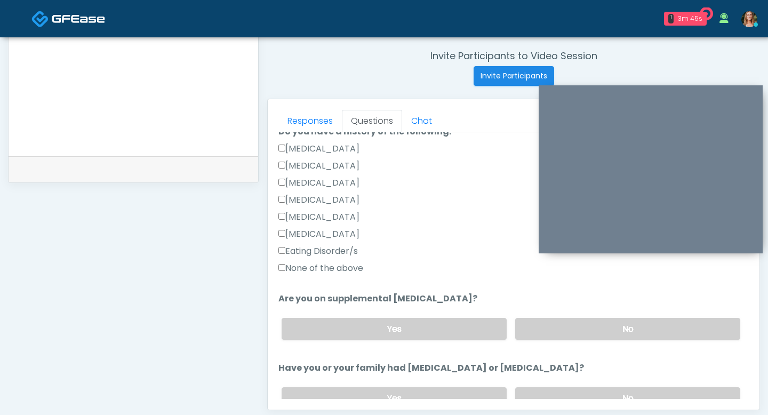
scroll to position [255, 0]
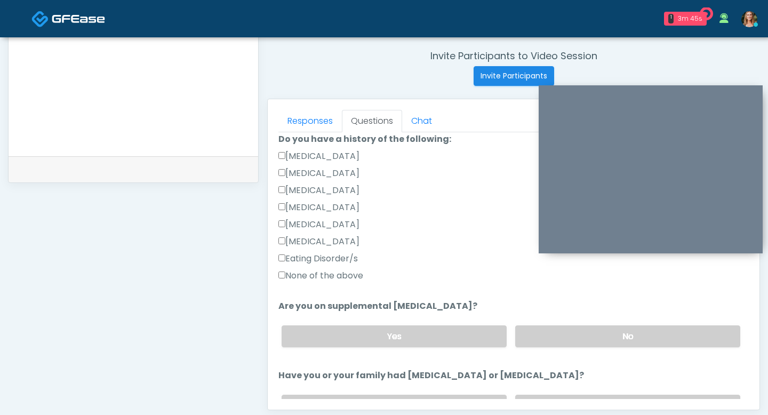
type input "***"
click at [281, 278] on label "None of the above" at bounding box center [320, 275] width 85 height 13
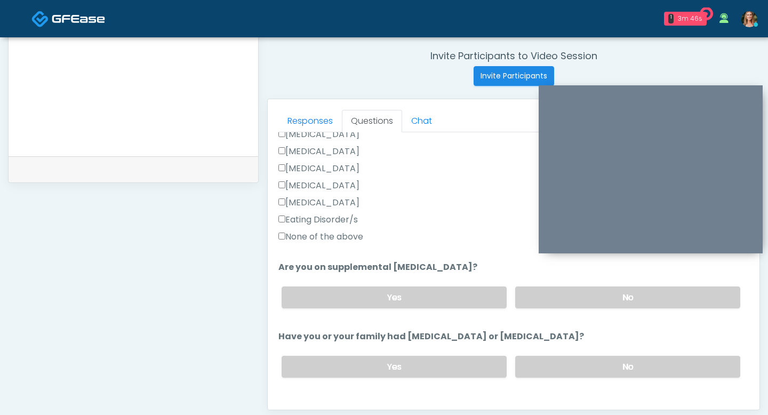
scroll to position [295, 0]
click at [550, 296] on label "No" at bounding box center [627, 296] width 225 height 22
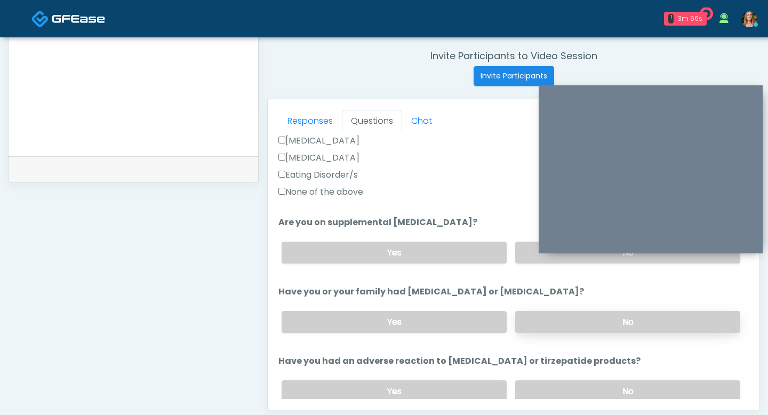
scroll to position [348, 0]
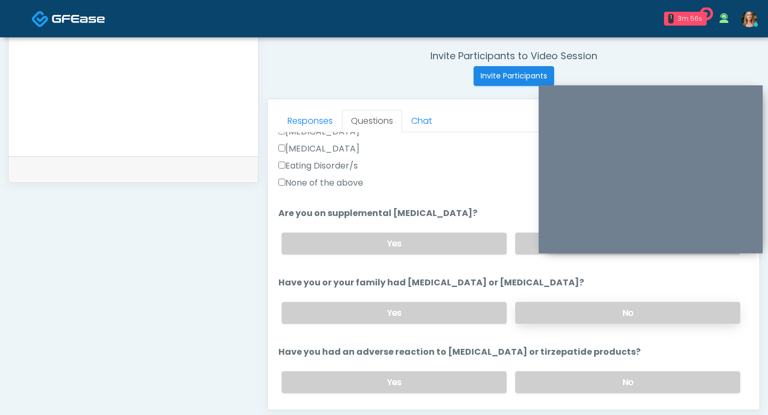
click at [547, 314] on label "No" at bounding box center [627, 313] width 225 height 22
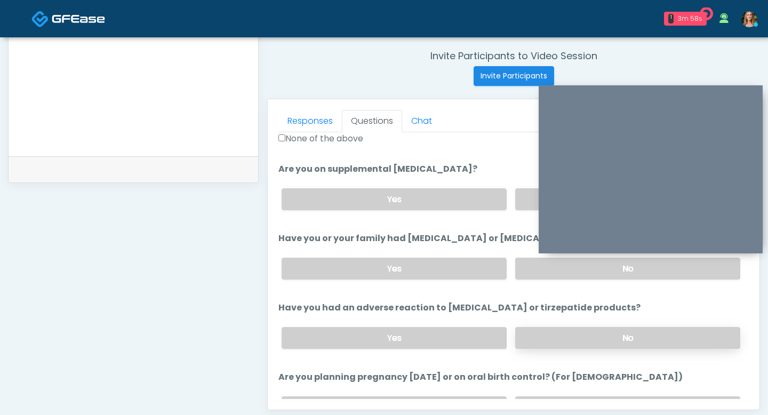
scroll to position [409, 0]
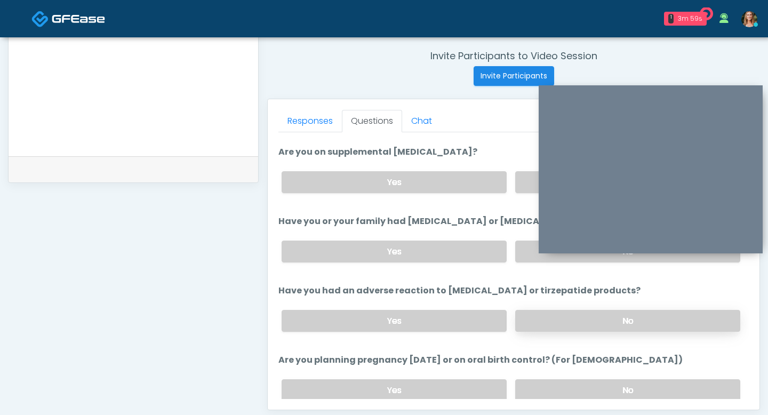
click at [556, 314] on label "No" at bounding box center [627, 321] width 225 height 22
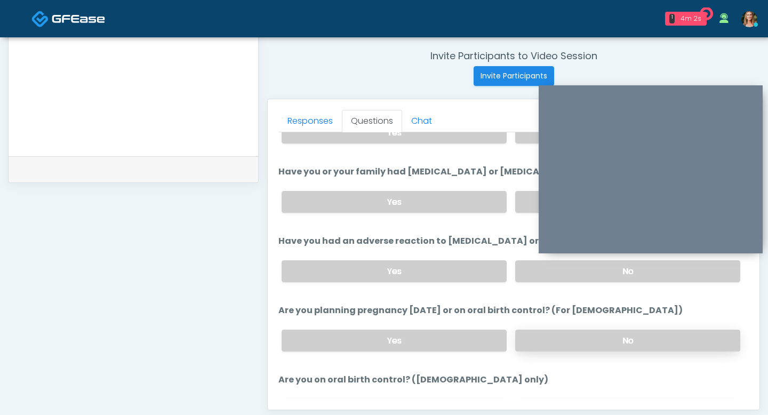
scroll to position [478, 0]
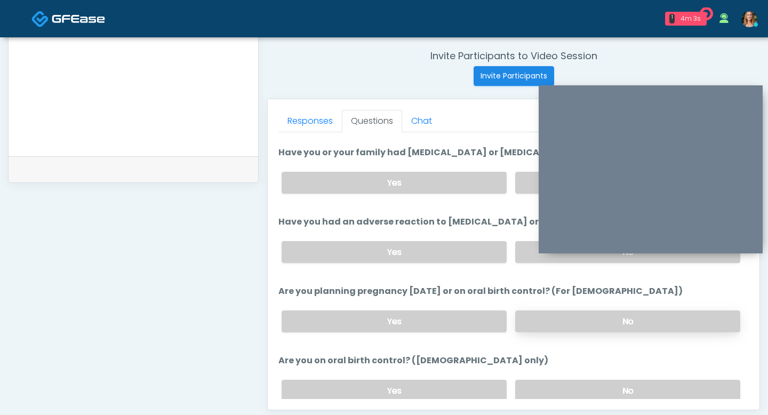
click at [557, 317] on label "No" at bounding box center [627, 321] width 225 height 22
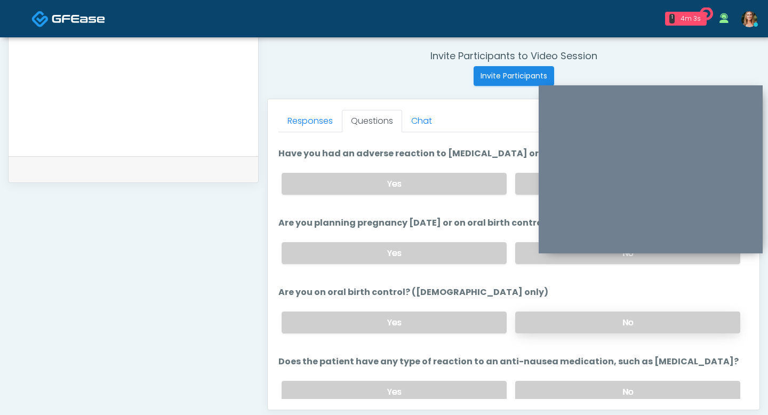
scroll to position [553, 0]
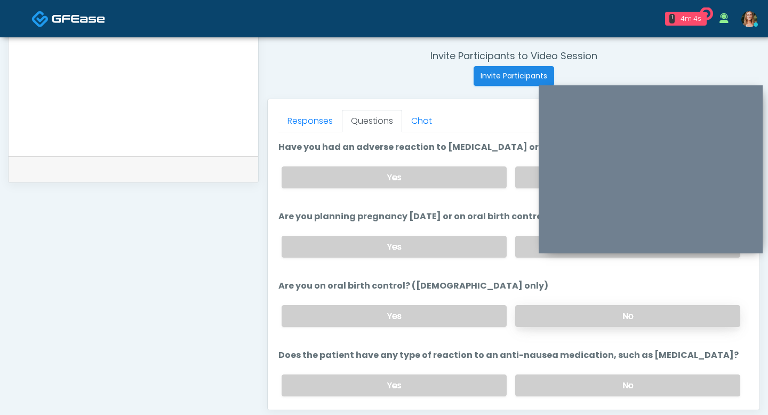
click at [555, 321] on label "No" at bounding box center [627, 316] width 225 height 22
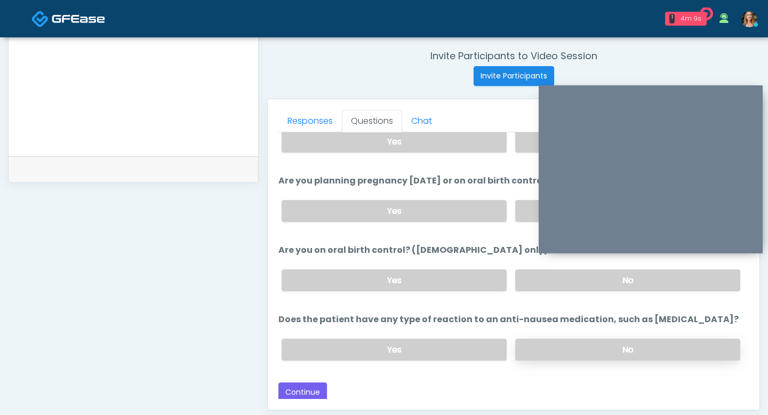
click at [560, 344] on label "No" at bounding box center [627, 350] width 225 height 22
click at [313, 387] on button "Continue" at bounding box center [302, 393] width 49 height 20
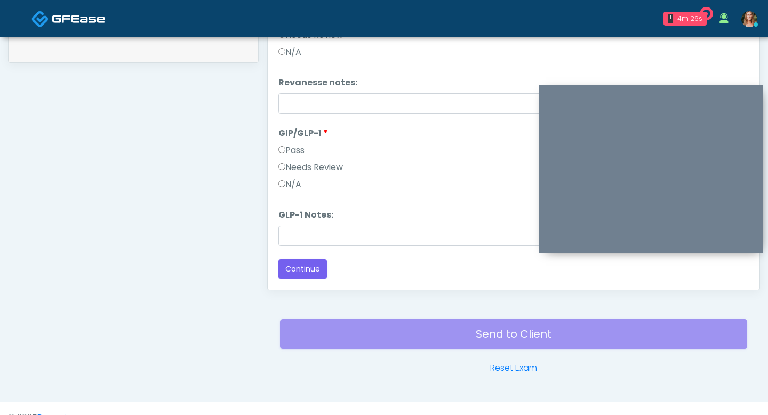
scroll to position [536, 0]
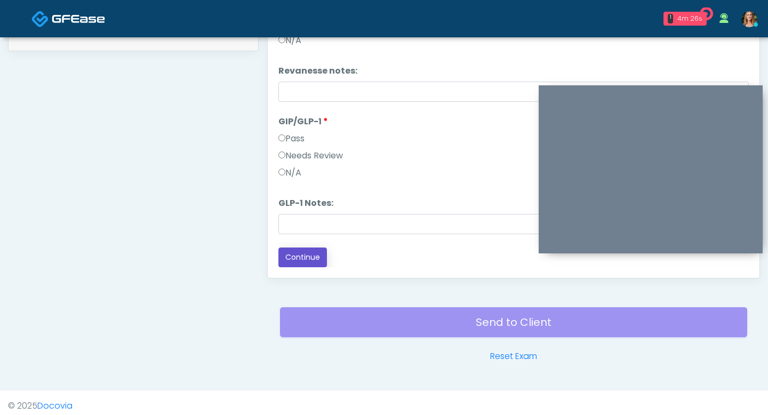
click at [298, 258] on button "Continue" at bounding box center [302, 258] width 49 height 20
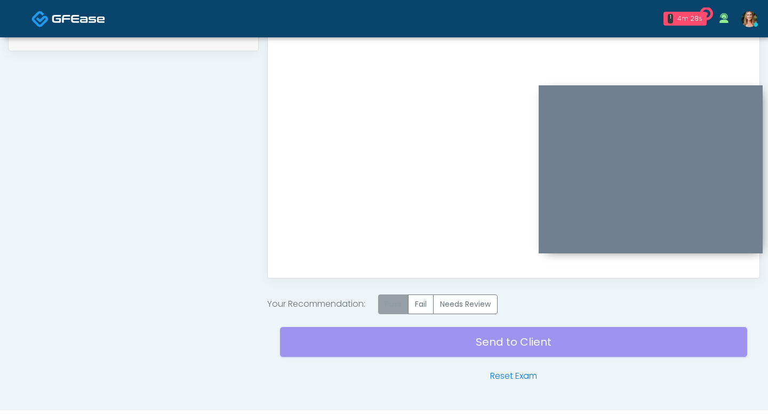
click at [397, 301] on label "Pass" at bounding box center [393, 304] width 30 height 20
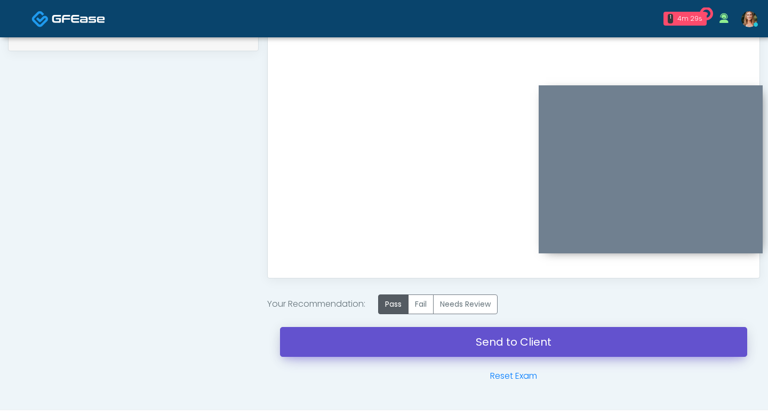
click at [399, 338] on link "Send to Client" at bounding box center [513, 342] width 467 height 30
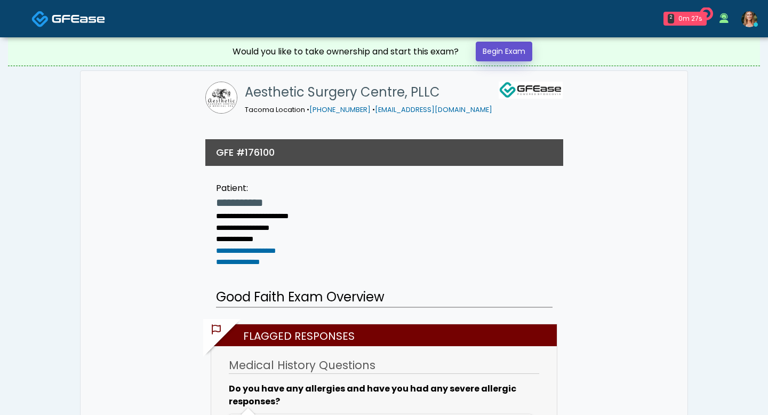
click at [510, 51] on link "Begin Exam" at bounding box center [504, 52] width 57 height 20
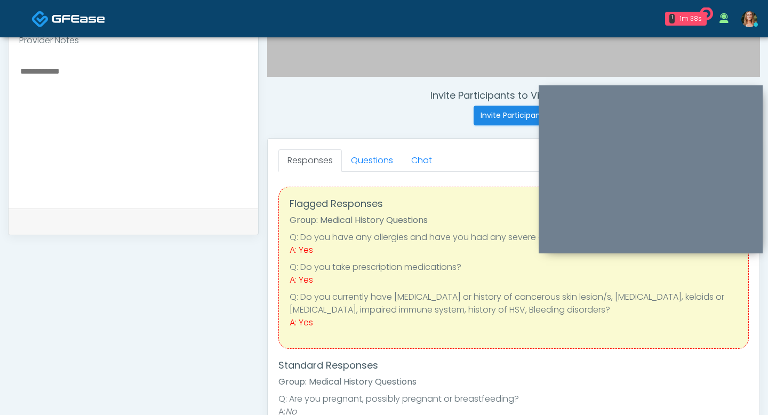
scroll to position [372, 0]
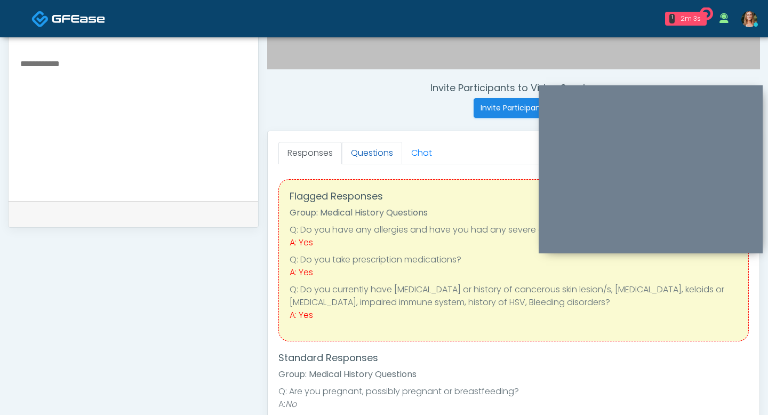
click at [383, 157] on link "Questions" at bounding box center [372, 153] width 60 height 22
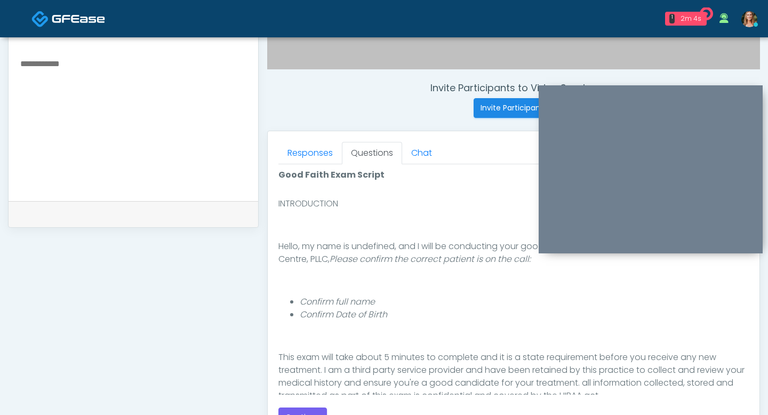
scroll to position [58, 0]
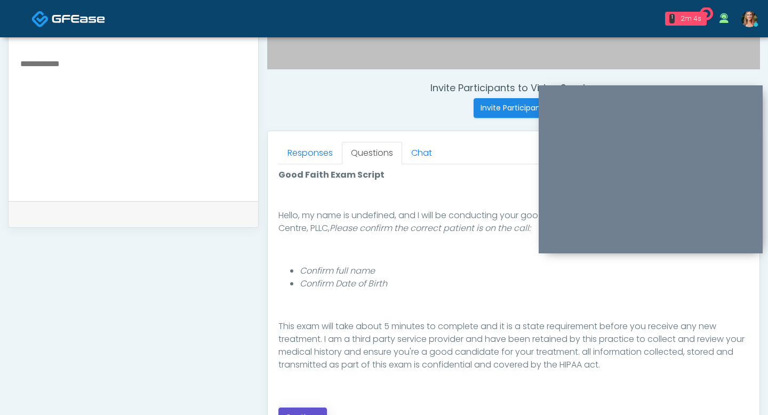
click at [296, 411] on button "Continue" at bounding box center [302, 418] width 49 height 20
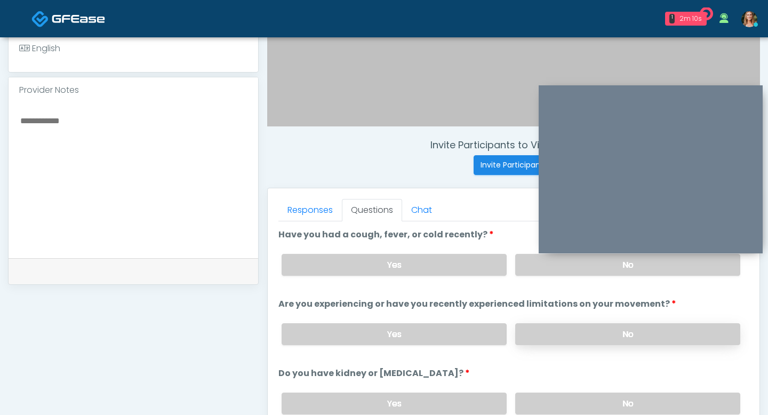
scroll to position [309, 0]
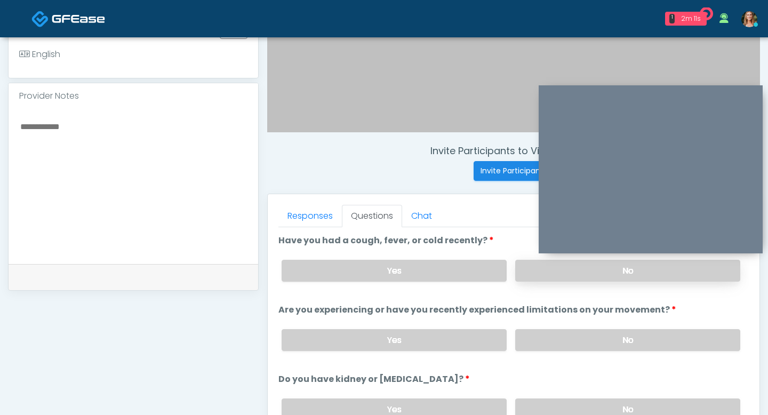
click at [574, 279] on label "No" at bounding box center [627, 271] width 225 height 22
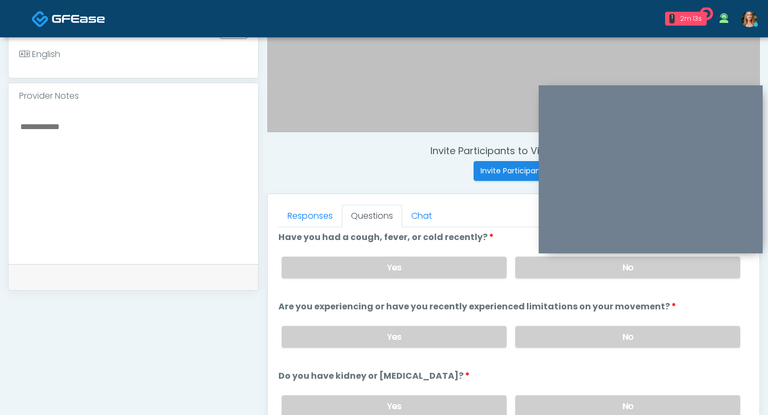
scroll to position [20, 0]
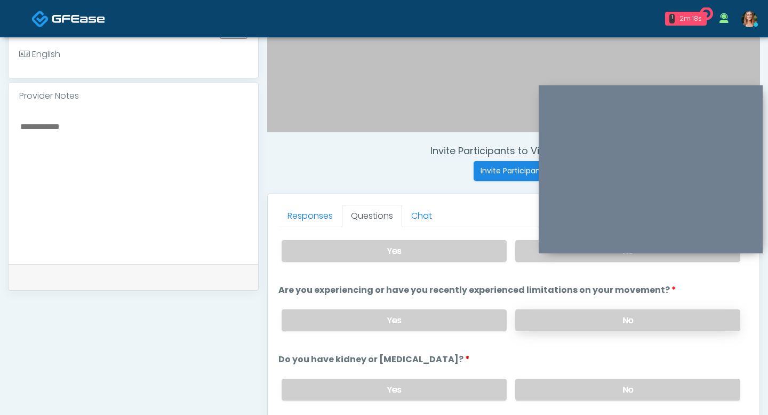
click at [581, 315] on label "No" at bounding box center [627, 320] width 225 height 22
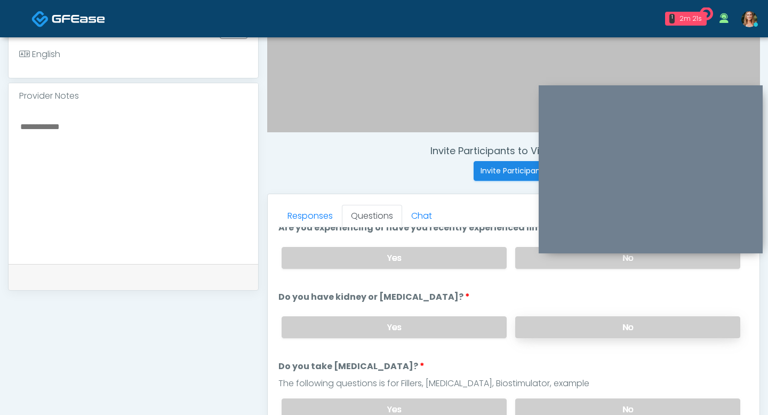
click at [571, 321] on label "No" at bounding box center [627, 327] width 225 height 22
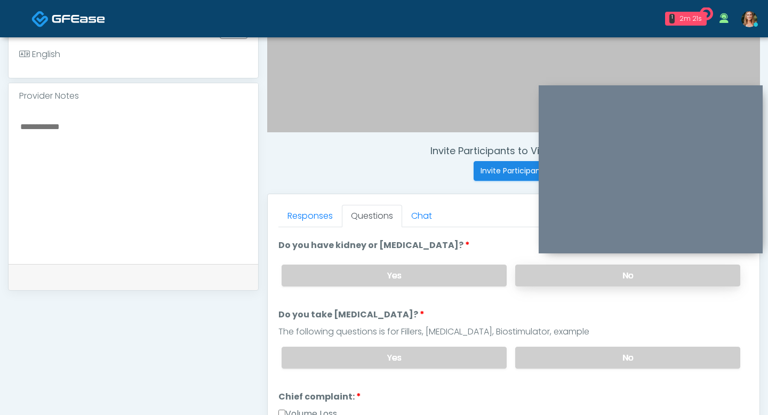
scroll to position [141, 0]
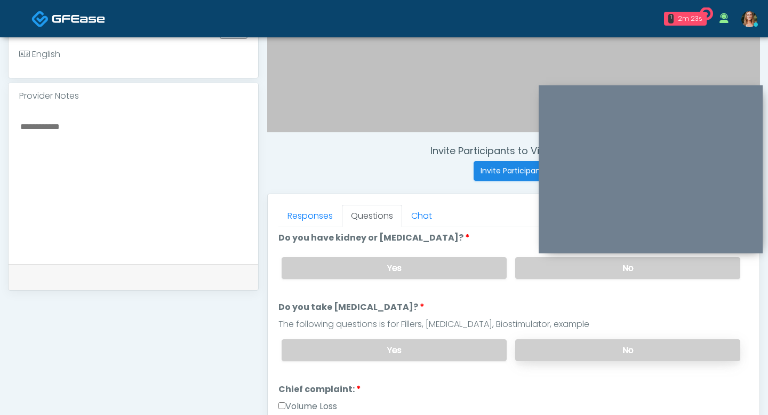
click at [569, 343] on label "No" at bounding box center [627, 350] width 225 height 22
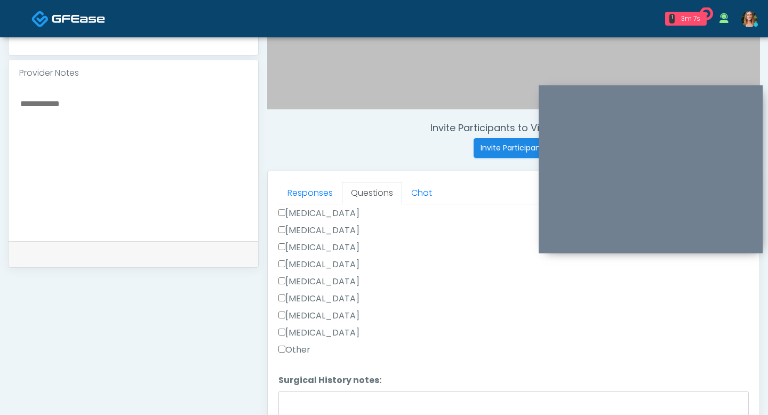
scroll to position [333, 0]
click at [289, 391] on textarea "Surgical History notes:" at bounding box center [513, 414] width 471 height 46
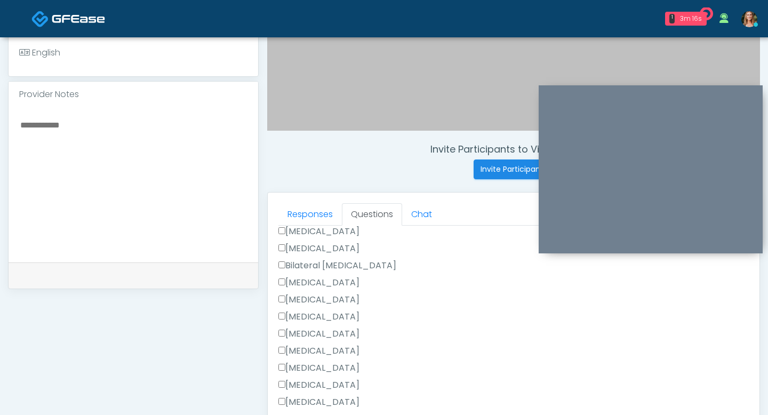
scroll to position [568, 0]
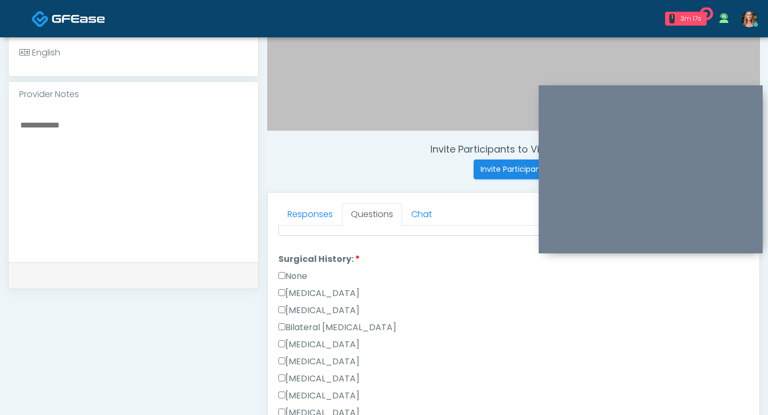
type textarea "**********"
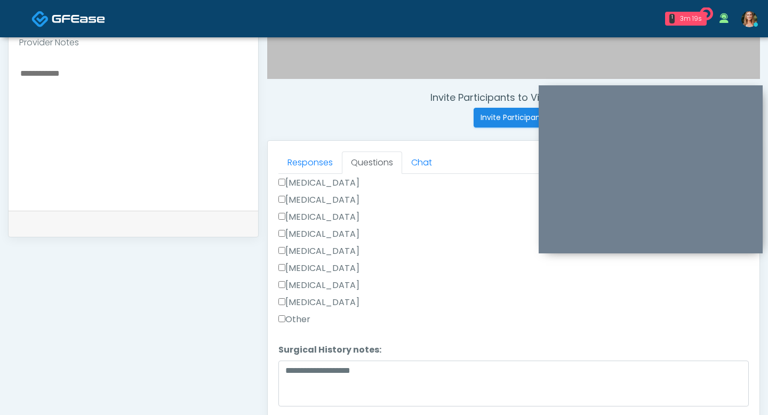
scroll to position [372, 0]
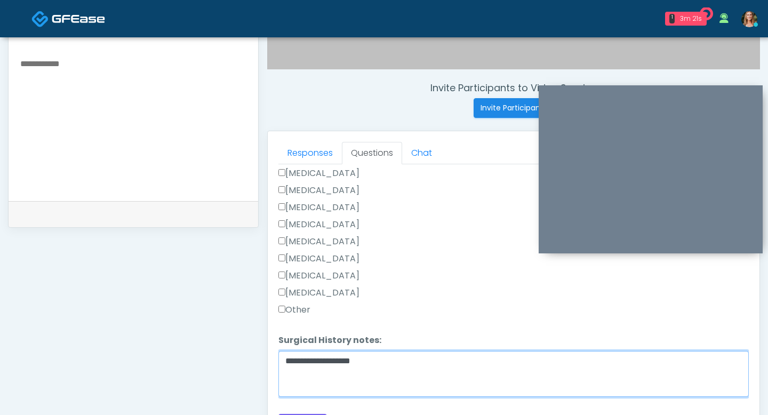
click at [401, 371] on textarea "**********" at bounding box center [513, 374] width 471 height 46
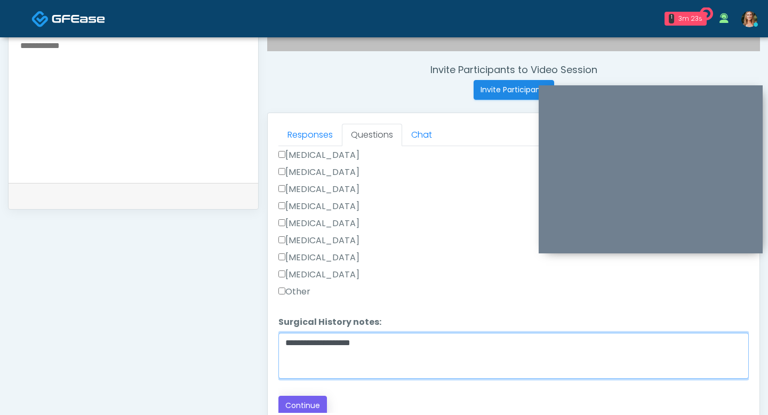
scroll to position [400, 0]
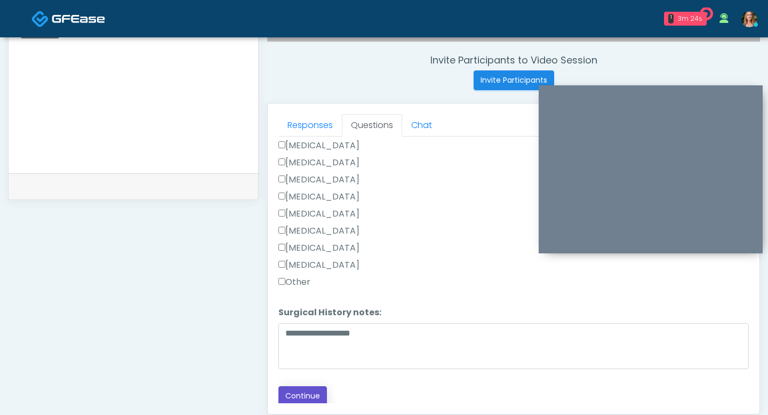
click at [287, 389] on button "Continue" at bounding box center [302, 396] width 49 height 20
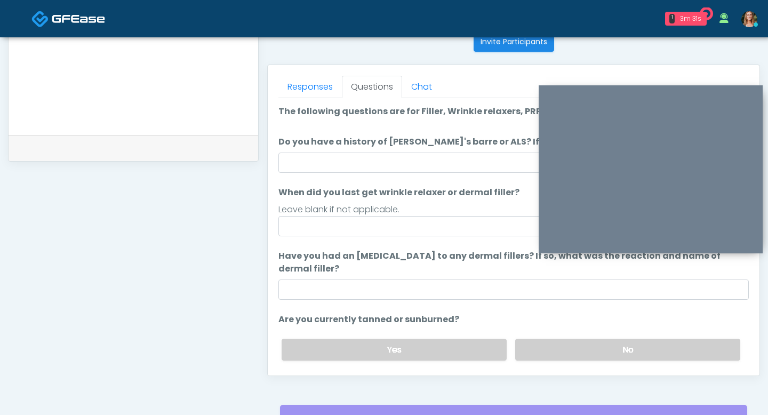
scroll to position [434, 0]
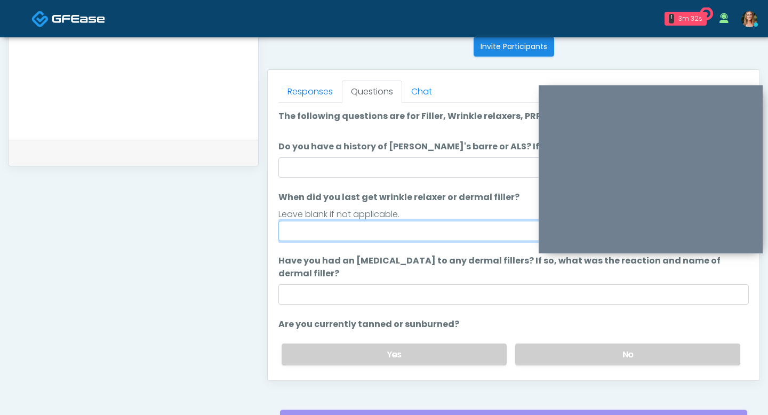
click at [336, 232] on input "When did you last get wrinkle relaxer or dermal filler?" at bounding box center [513, 231] width 471 height 20
type input "*****"
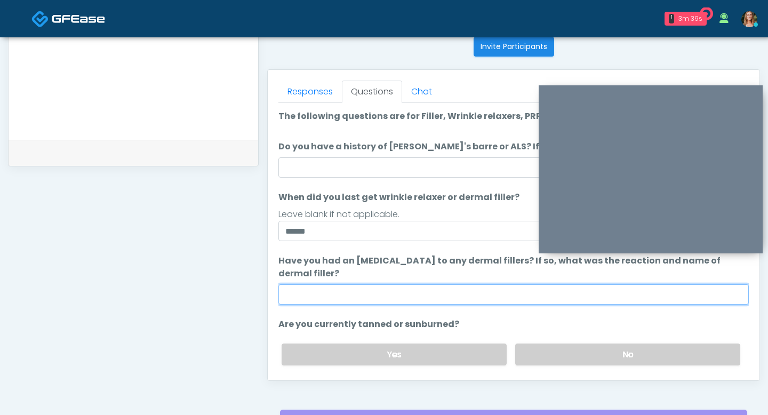
click at [337, 292] on input "Have you had an allergic response to any dermal fillers? If so, what was the re…" at bounding box center [513, 294] width 471 height 20
type input "***"
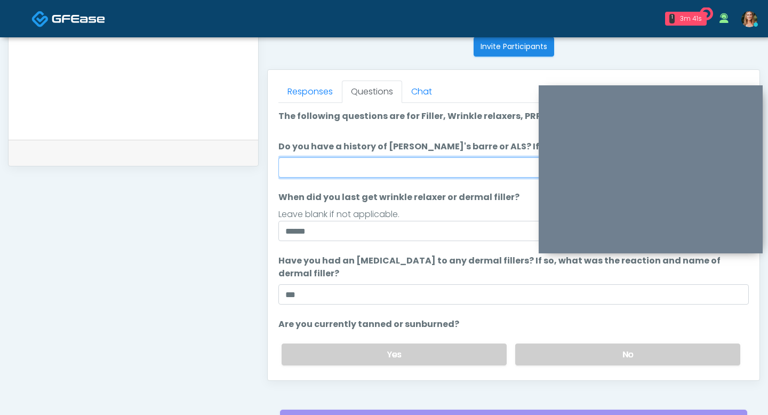
click at [302, 163] on input "Do you have a history of Guillain's barre or ALS? If so, please provide details." at bounding box center [513, 167] width 471 height 20
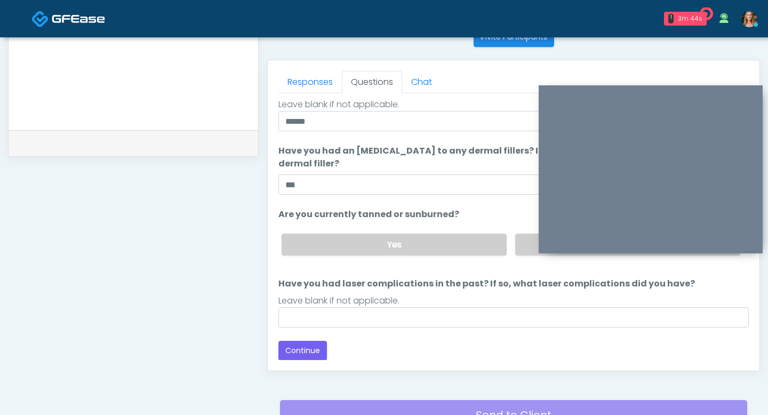
scroll to position [417, 0]
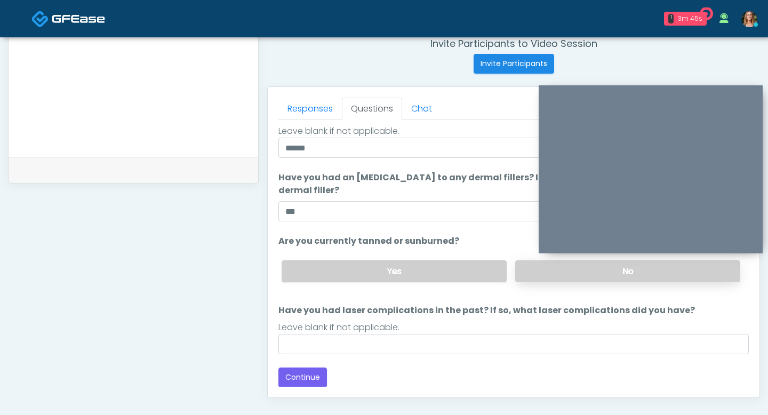
type input "**"
click at [540, 276] on label "No" at bounding box center [627, 271] width 225 height 22
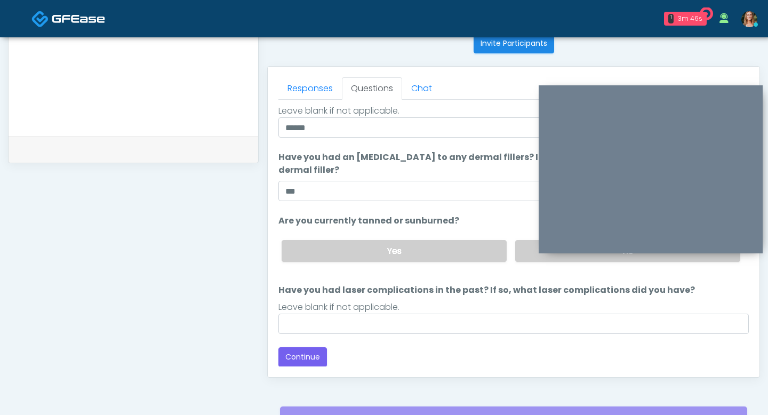
scroll to position [460, 0]
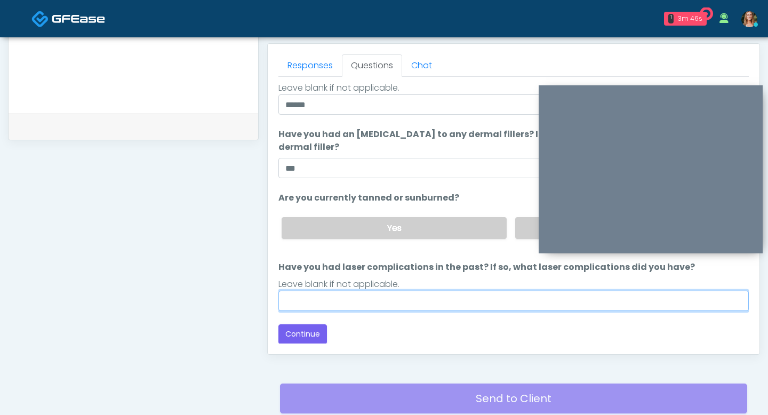
click at [432, 299] on input "Have you had laser complications in the past? If so, what laser complications d…" at bounding box center [513, 301] width 471 height 20
type input "**"
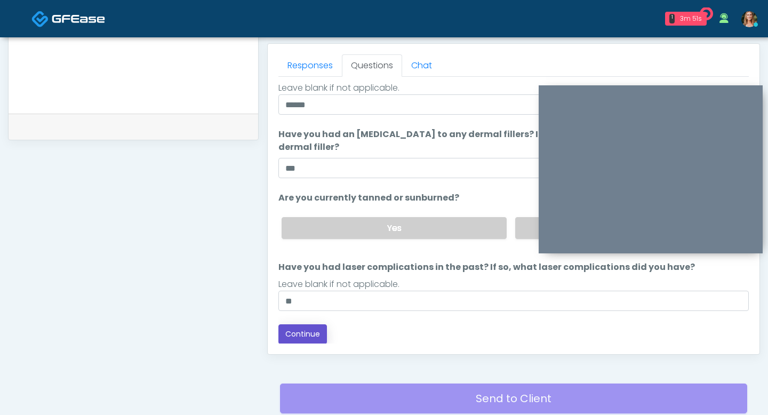
click at [307, 335] on button "Continue" at bounding box center [302, 334] width 49 height 20
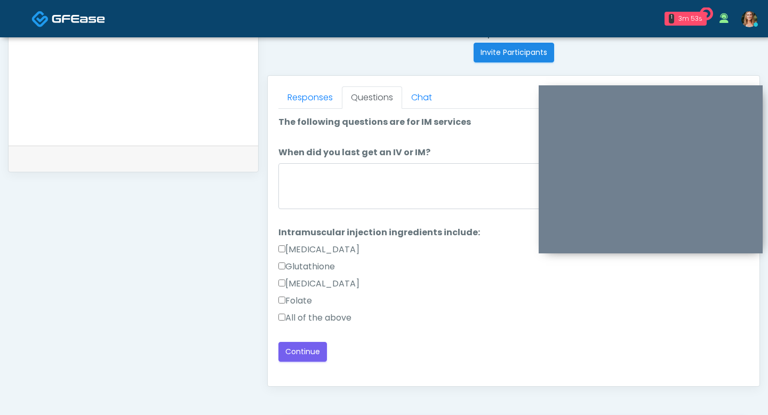
scroll to position [409, 0]
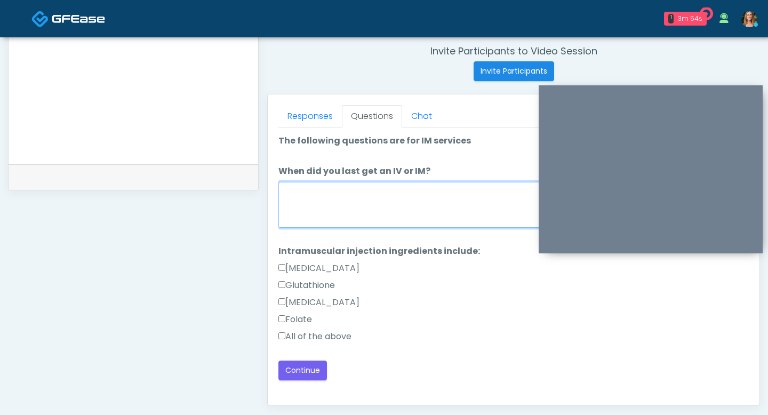
click at [360, 226] on textarea "When did you last get an IV or IM?" at bounding box center [513, 205] width 471 height 46
click at [340, 212] on textarea "When did you last get an IV or IM?" at bounding box center [513, 205] width 471 height 46
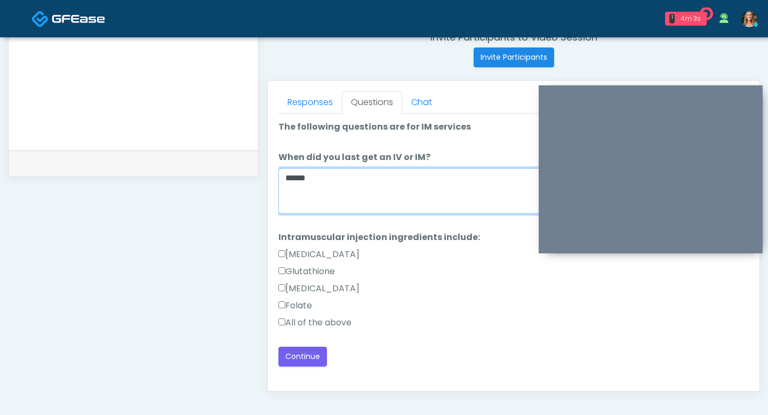
scroll to position [424, 0]
type textarea "*****"
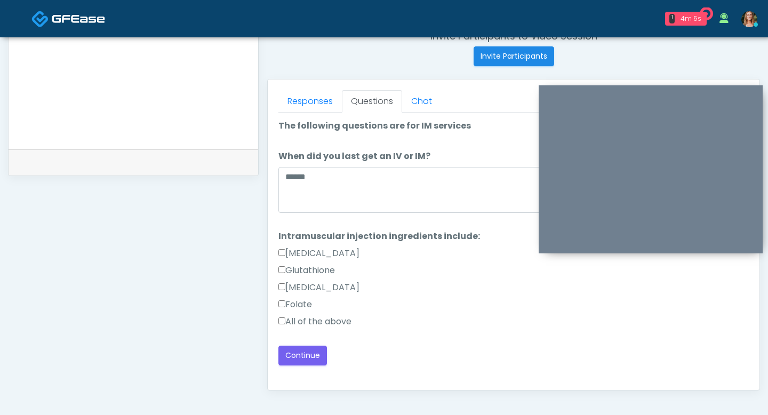
scroll to position [431, 0]
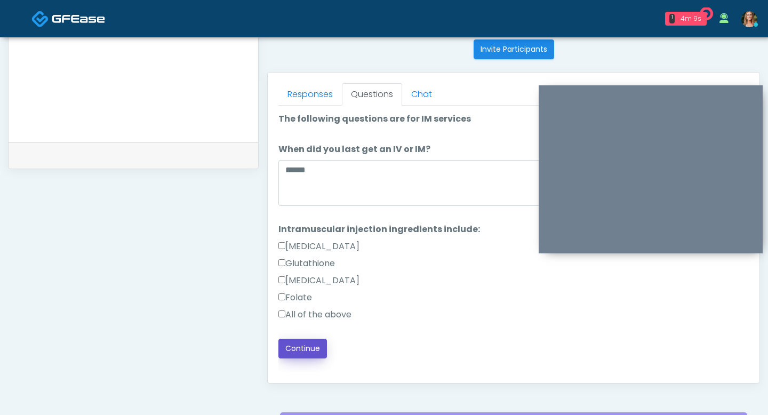
click at [305, 345] on button "Continue" at bounding box center [302, 349] width 49 height 20
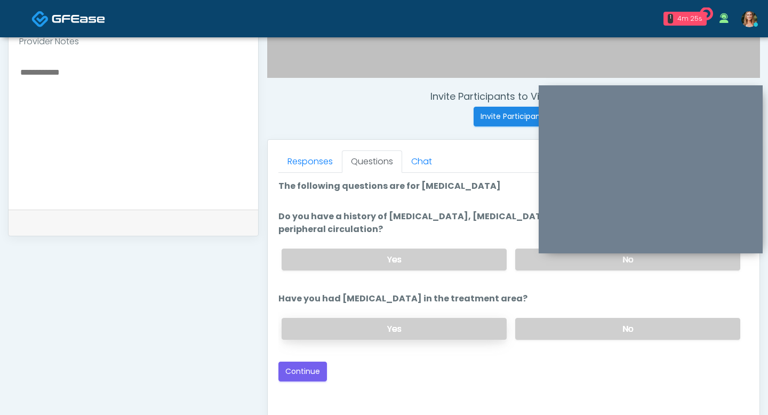
scroll to position [393, 0]
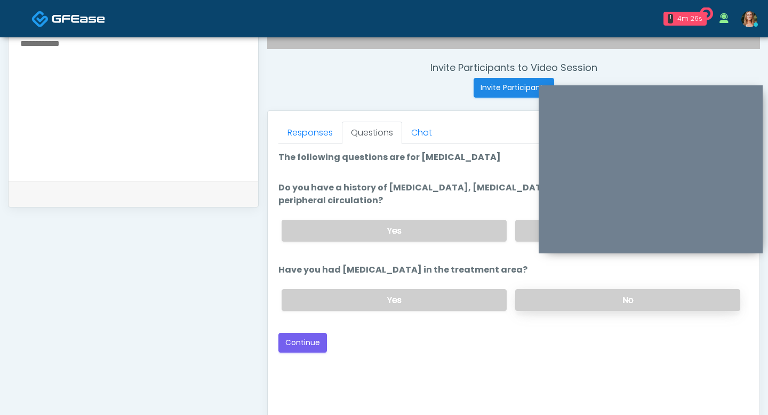
click at [568, 297] on label "No" at bounding box center [627, 300] width 225 height 22
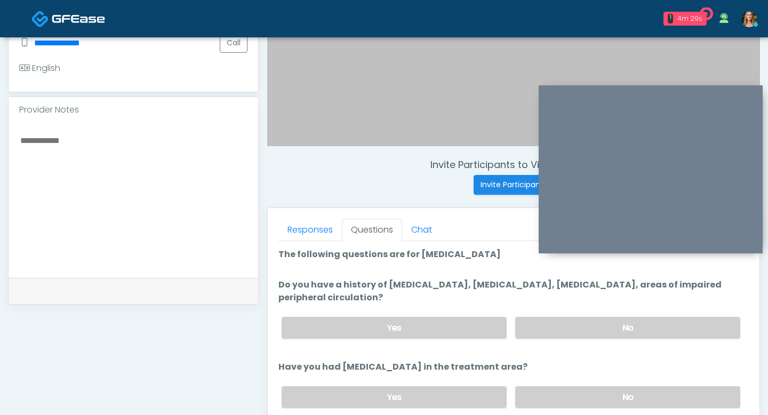
scroll to position [295, 0]
click at [559, 325] on label "No" at bounding box center [627, 328] width 225 height 22
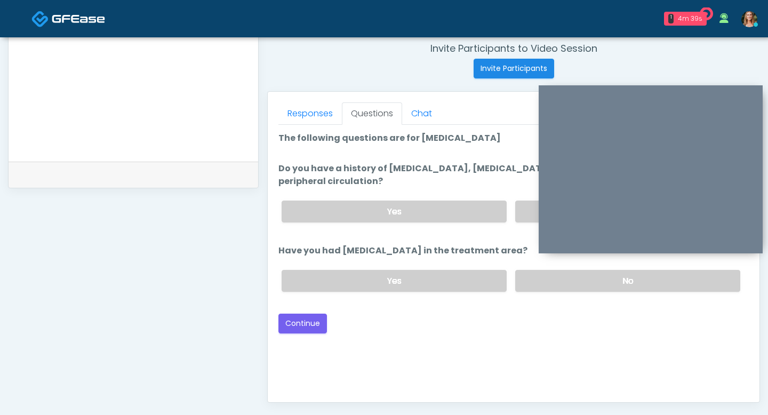
scroll to position [415, 0]
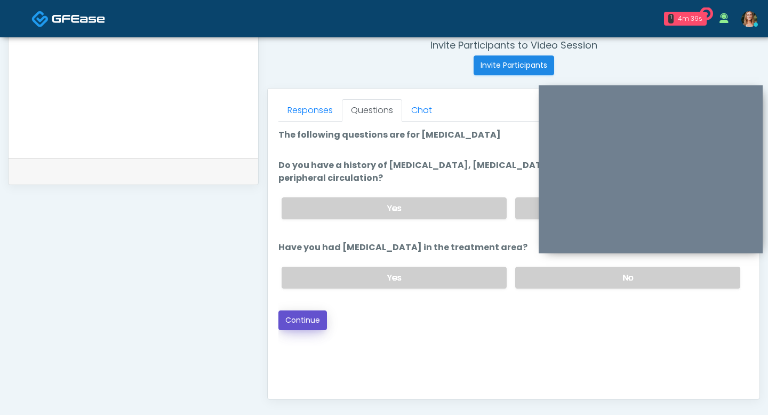
click at [312, 314] on button "Continue" at bounding box center [302, 320] width 49 height 20
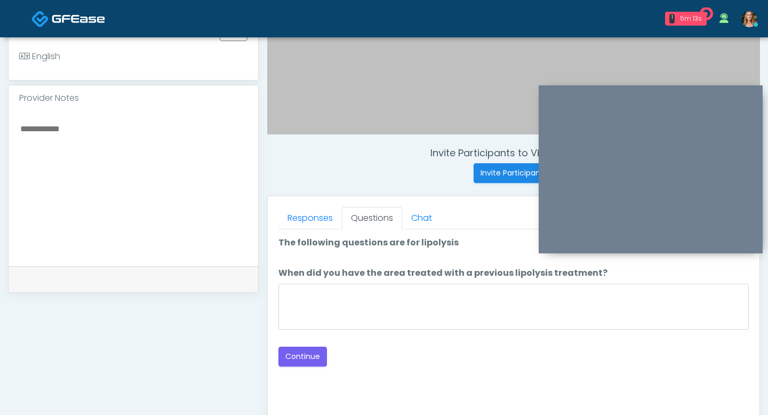
scroll to position [315, 0]
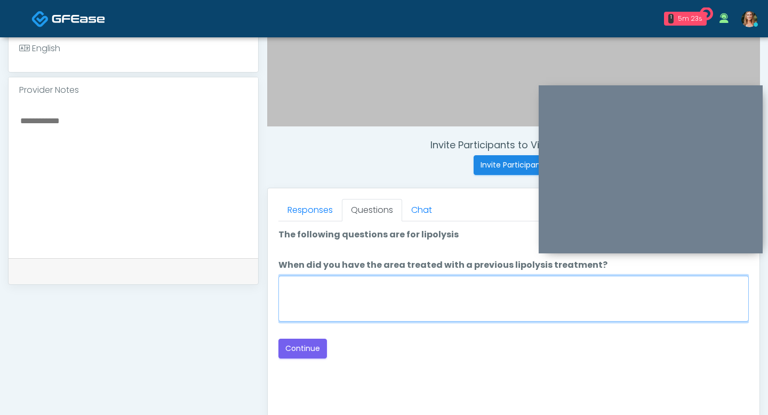
click at [302, 310] on textarea "When did you have the area treated with a previous lipolysis treatment?" at bounding box center [513, 299] width 471 height 46
type textarea "**"
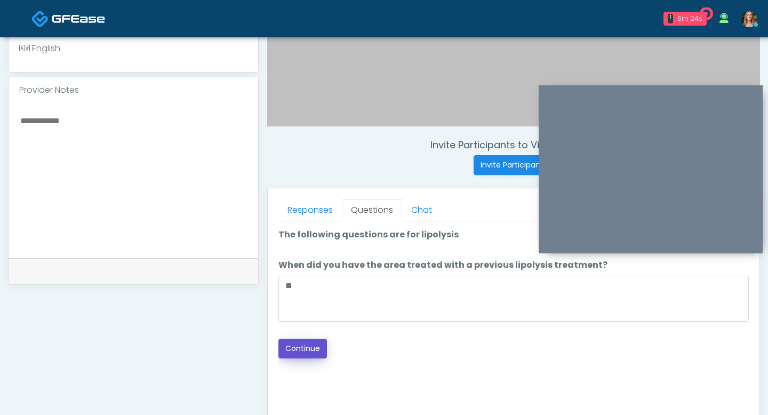
click at [296, 346] on button "Continue" at bounding box center [302, 349] width 49 height 20
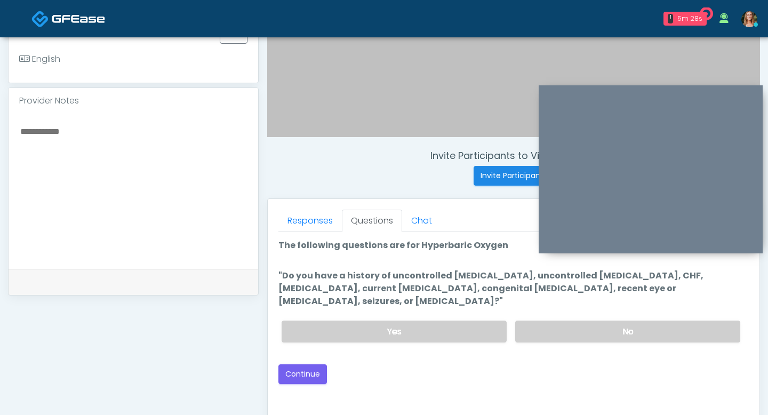
scroll to position [297, 0]
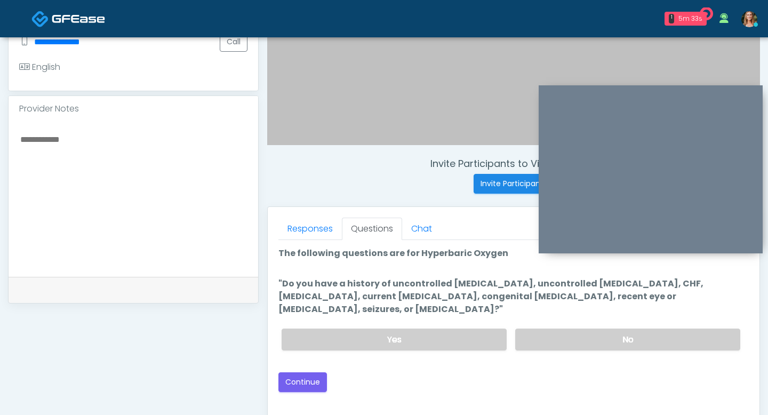
click at [545, 380] on div "Good Faith Exam Script Good Faith Exam Script INTRODUCTION Hello, my name is un…" at bounding box center [513, 373] width 471 height 267
click at [553, 330] on label "No" at bounding box center [627, 340] width 225 height 22
click at [299, 372] on button "Continue" at bounding box center [302, 382] width 49 height 20
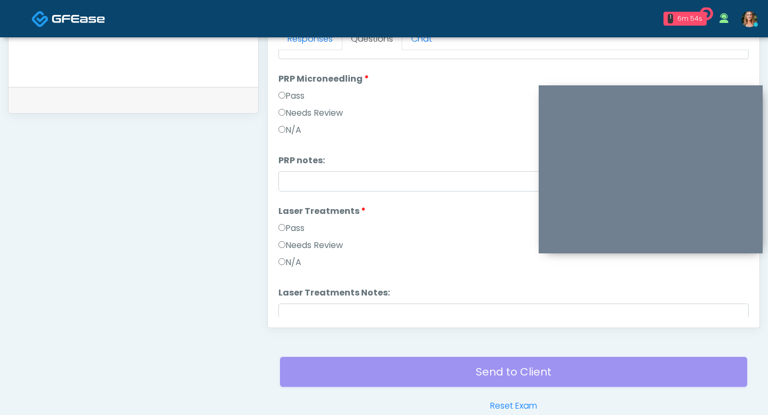
scroll to position [406, 0]
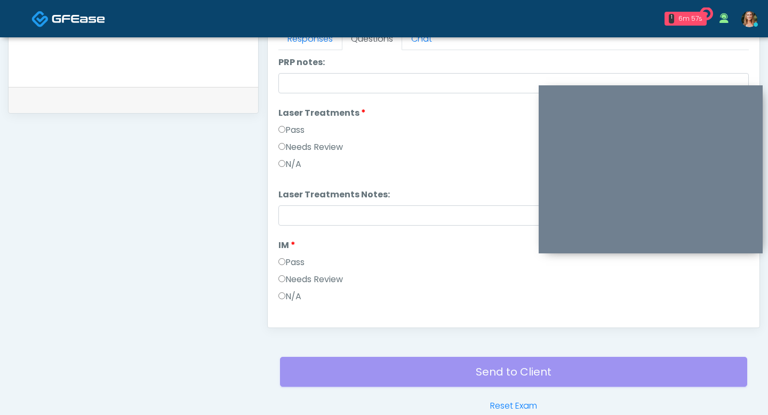
click at [283, 265] on label "Pass" at bounding box center [291, 262] width 26 height 13
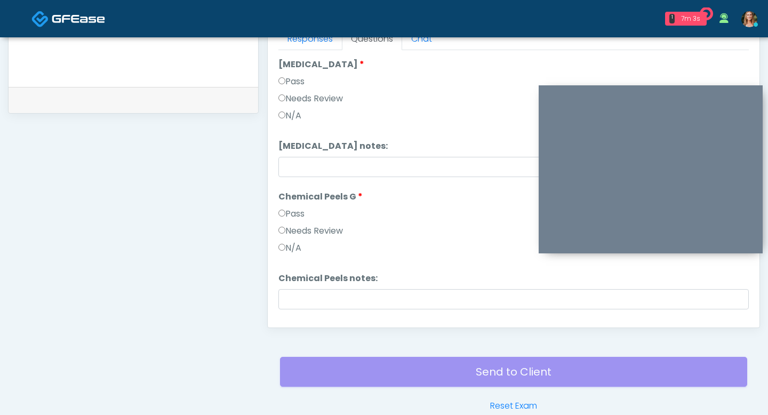
scroll to position [1250, 0]
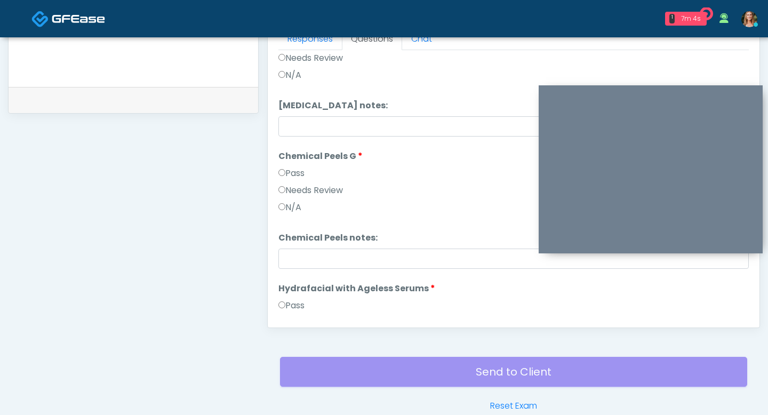
click at [282, 168] on label "Pass" at bounding box center [291, 173] width 26 height 13
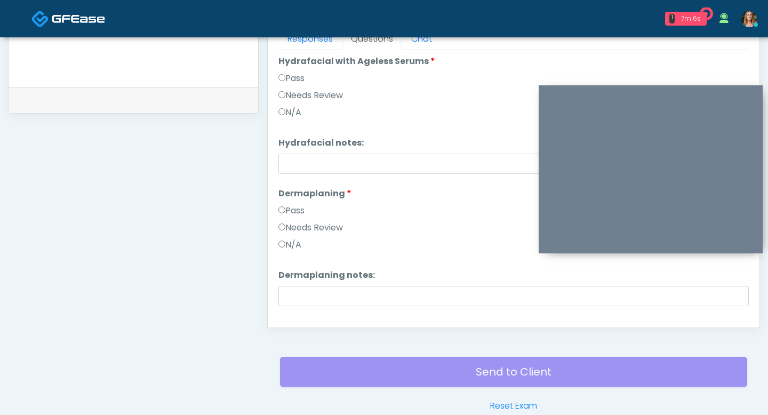
scroll to position [1500, 0]
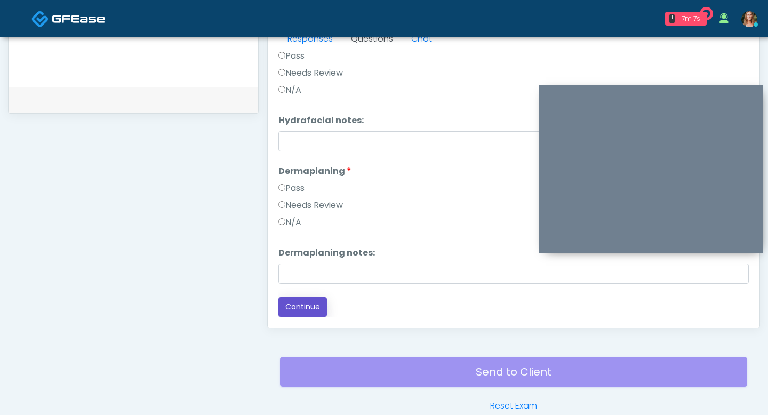
click at [289, 304] on button "Continue" at bounding box center [302, 307] width 49 height 20
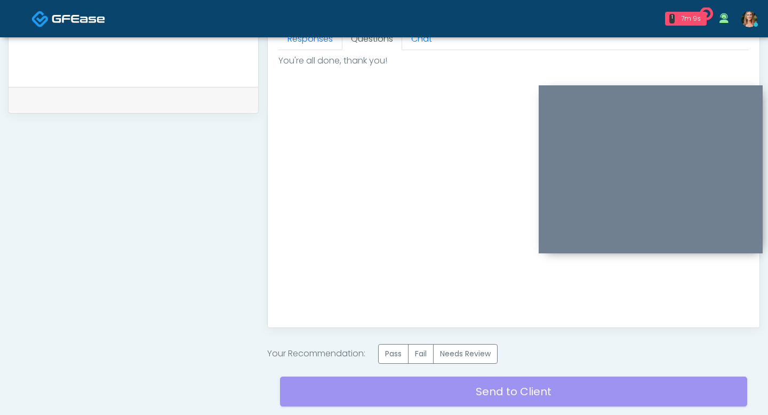
scroll to position [0, 0]
click at [396, 350] on label "Pass" at bounding box center [393, 354] width 30 height 20
click at [402, 395] on div "Send to Client Reset Exam" at bounding box center [513, 398] width 467 height 68
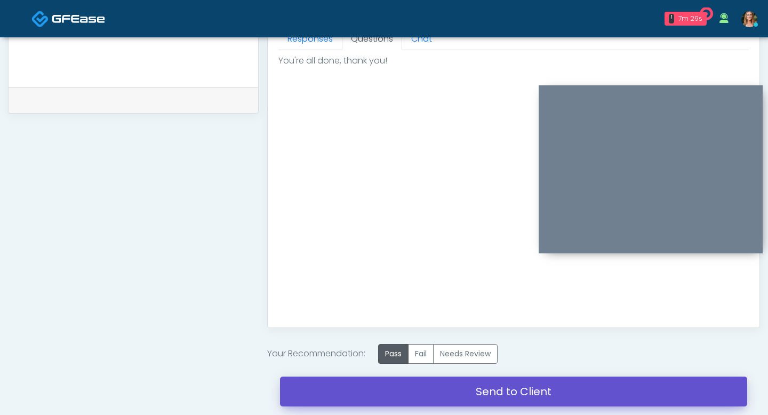
click at [477, 389] on link "Send to Client" at bounding box center [513, 392] width 467 height 30
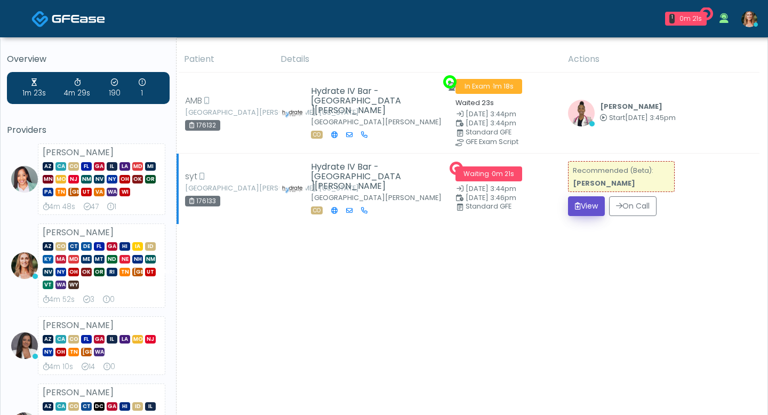
click at [581, 214] on button "View" at bounding box center [586, 206] width 37 height 20
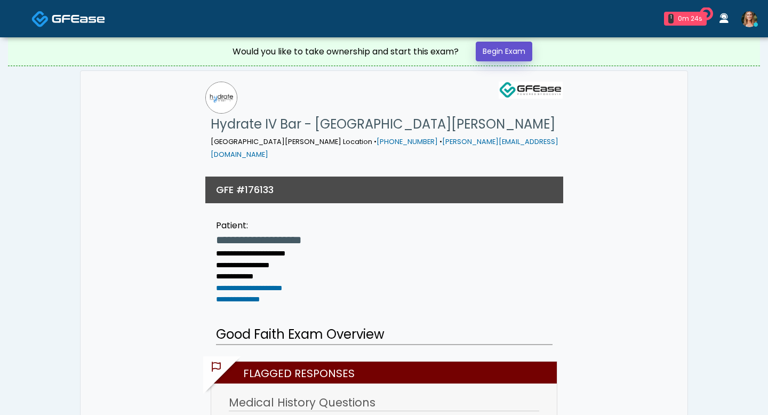
click at [500, 60] on link "Begin Exam" at bounding box center [504, 52] width 57 height 20
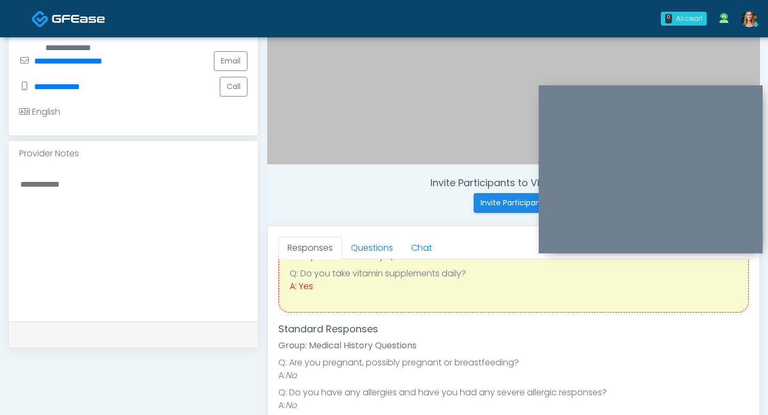
scroll to position [54, 0]
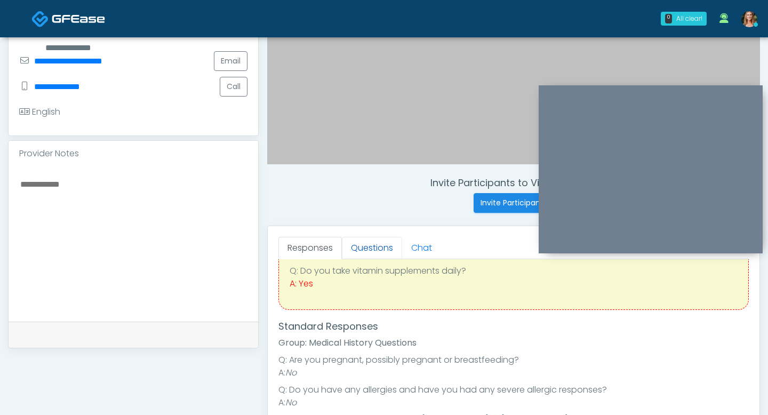
click at [365, 244] on link "Questions" at bounding box center [372, 248] width 60 height 22
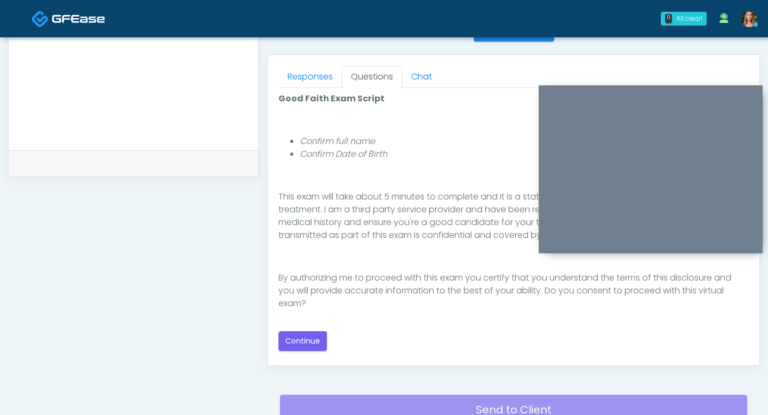
scroll to position [543, 0]
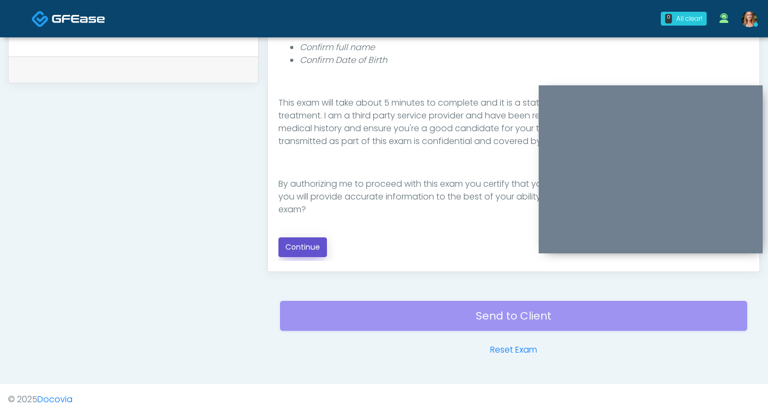
click at [306, 244] on button "Continue" at bounding box center [302, 247] width 49 height 20
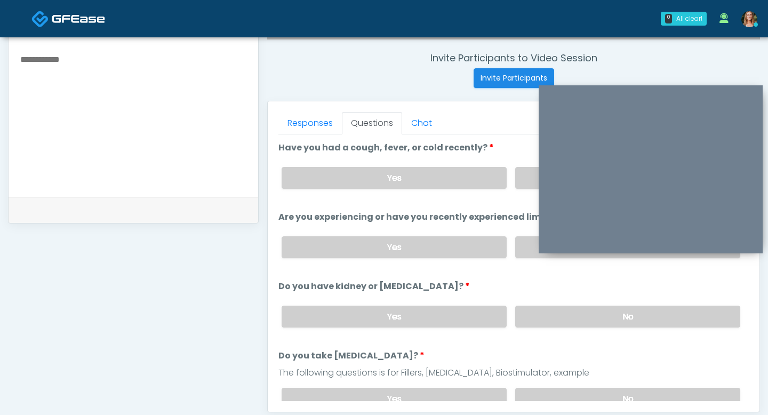
scroll to position [399, 0]
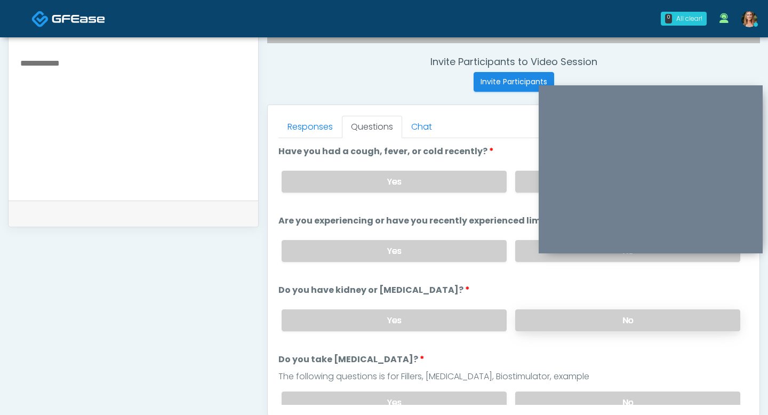
click at [545, 322] on label "No" at bounding box center [627, 320] width 225 height 22
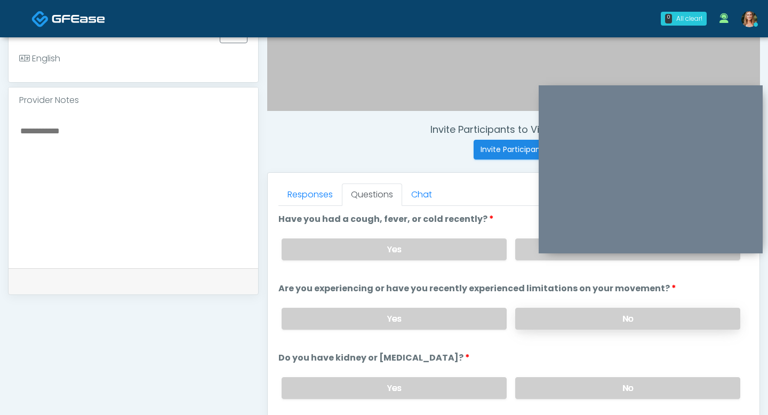
click at [543, 316] on label "No" at bounding box center [627, 319] width 225 height 22
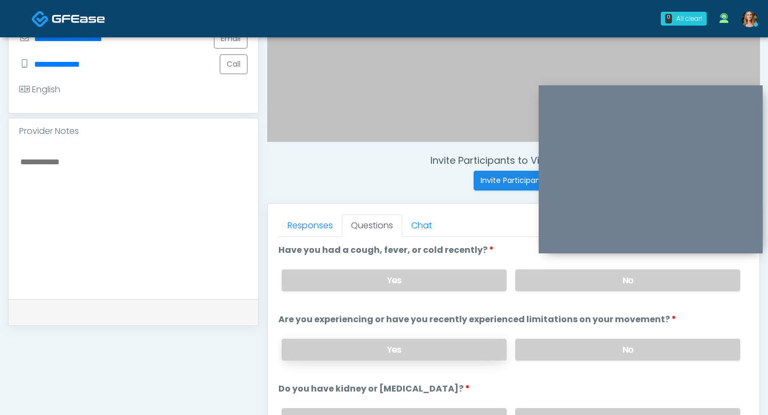
scroll to position [294, 0]
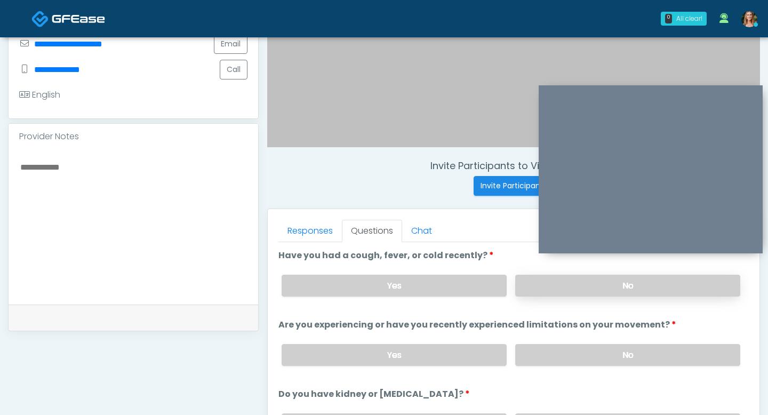
click at [549, 279] on label "No" at bounding box center [627, 286] width 225 height 22
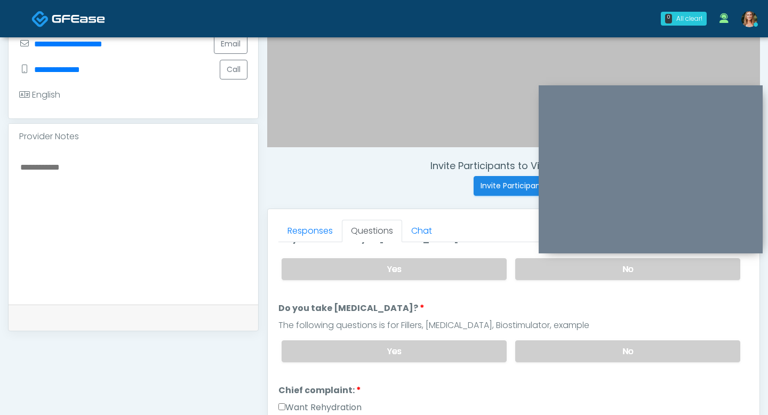
scroll to position [161, 0]
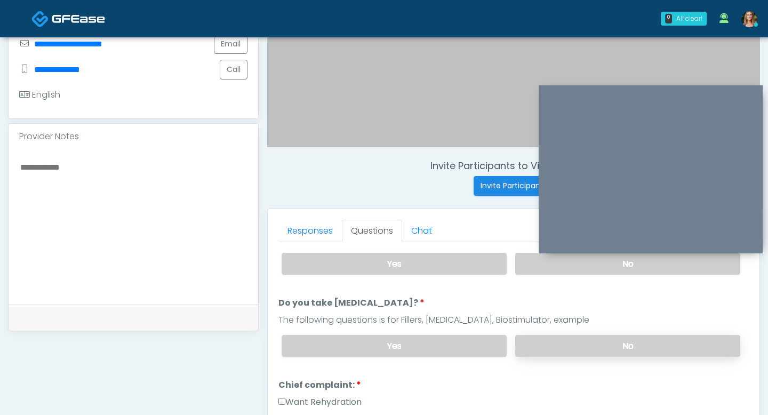
click at [577, 346] on label "No" at bounding box center [627, 346] width 225 height 22
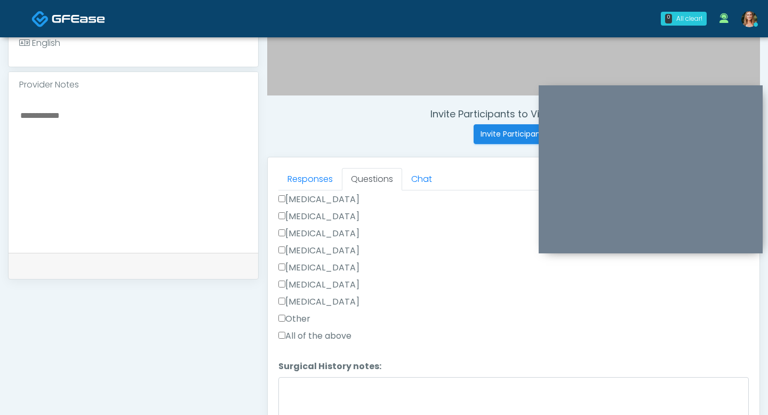
scroll to position [351, 0]
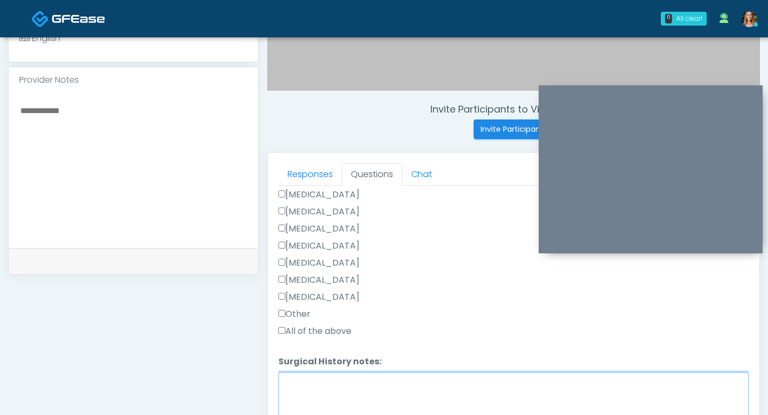
click at [339, 401] on textarea "Surgical History notes:" at bounding box center [513, 395] width 471 height 46
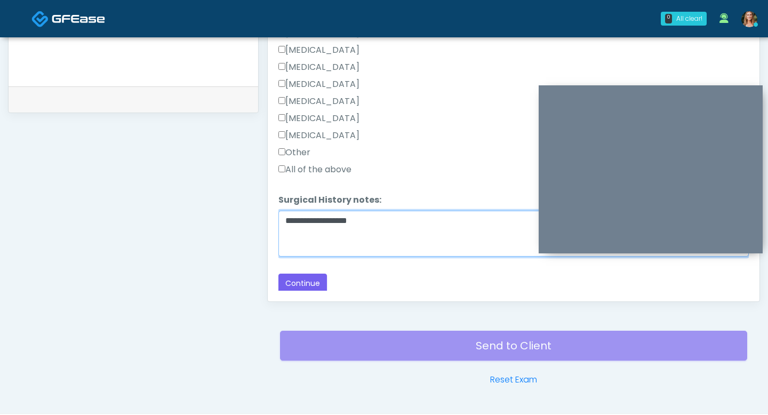
scroll to position [519, 0]
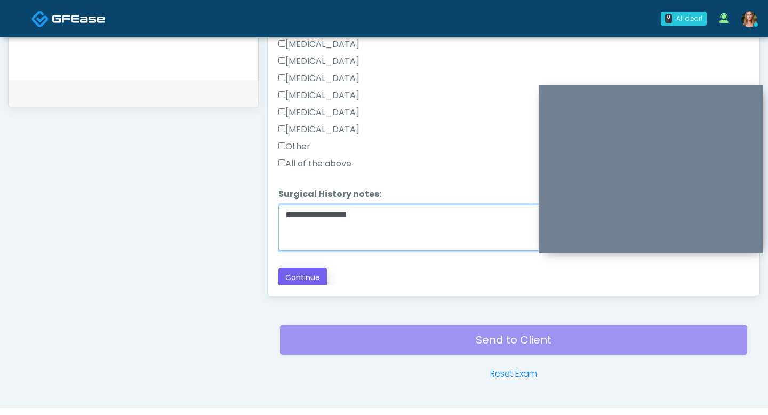
type textarea "**********"
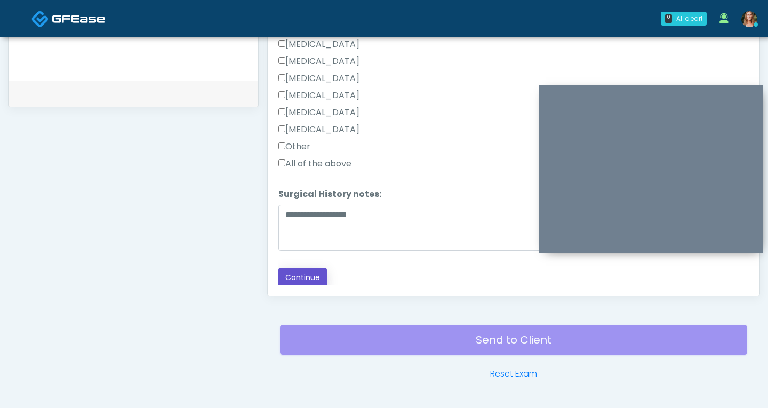
click at [312, 278] on button "Continue" at bounding box center [302, 278] width 49 height 20
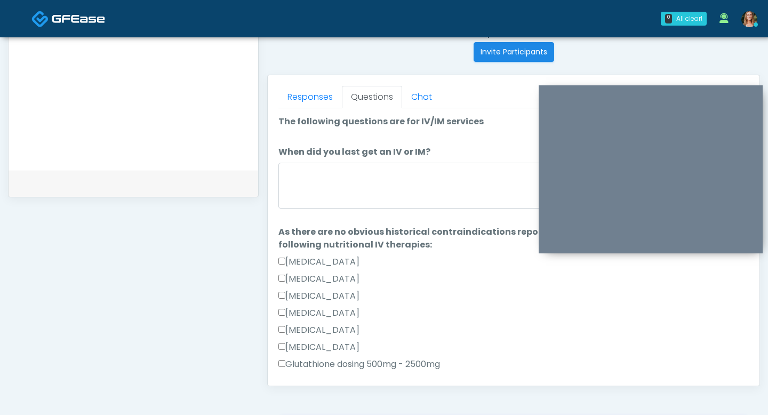
scroll to position [411, 0]
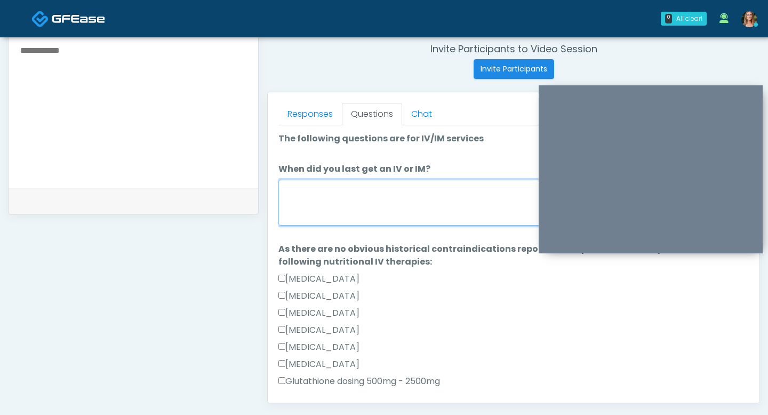
click at [361, 211] on textarea "When did you last get an IV or IM?" at bounding box center [513, 203] width 471 height 46
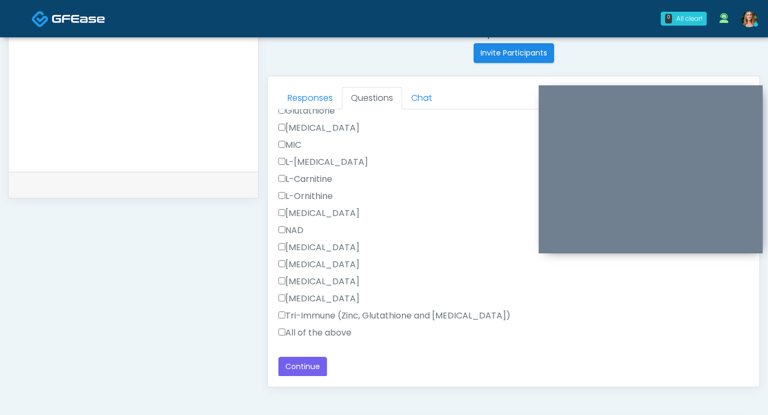
scroll to position [439, 0]
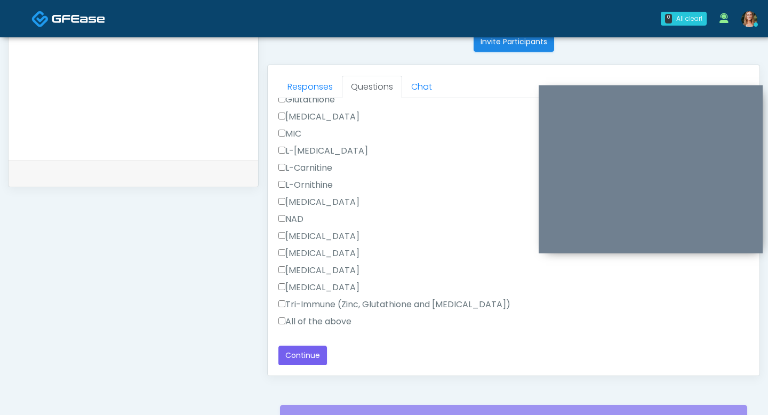
type textarea "********"
click at [295, 352] on button "Continue" at bounding box center [302, 356] width 49 height 20
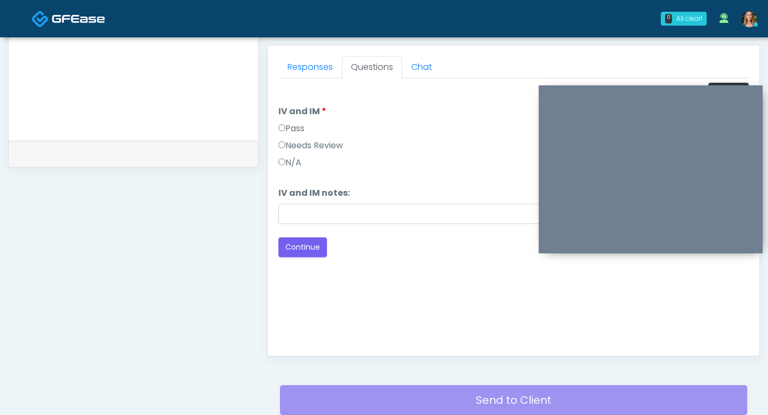
scroll to position [452, 0]
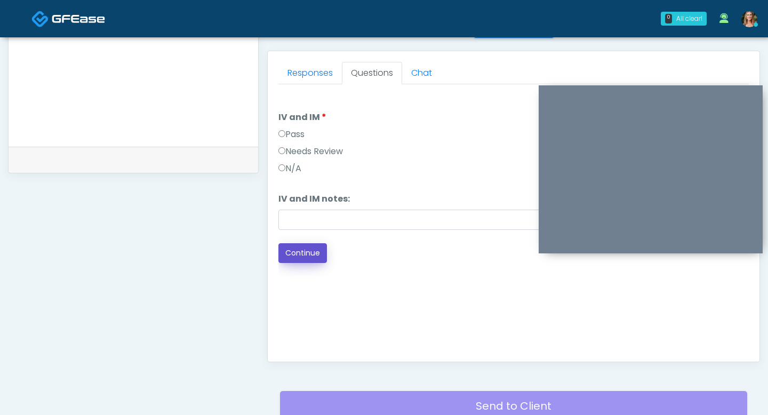
click at [300, 252] on button "Continue" at bounding box center [302, 253] width 49 height 20
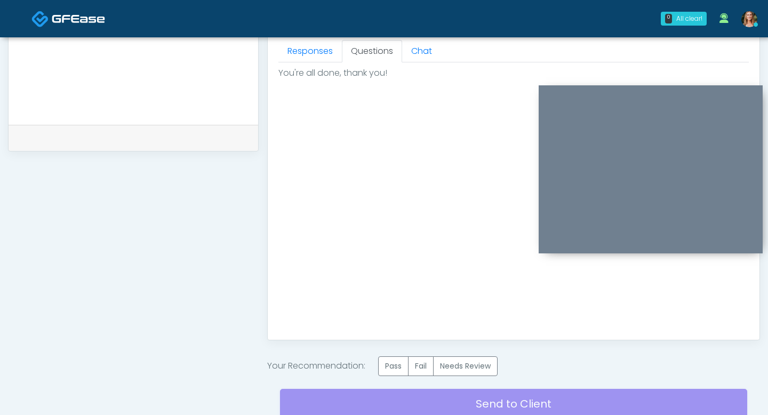
scroll to position [485, 0]
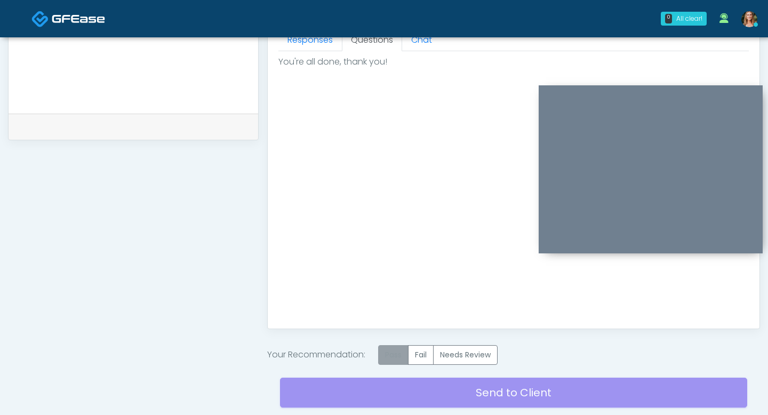
click at [395, 349] on label "Pass" at bounding box center [393, 355] width 30 height 20
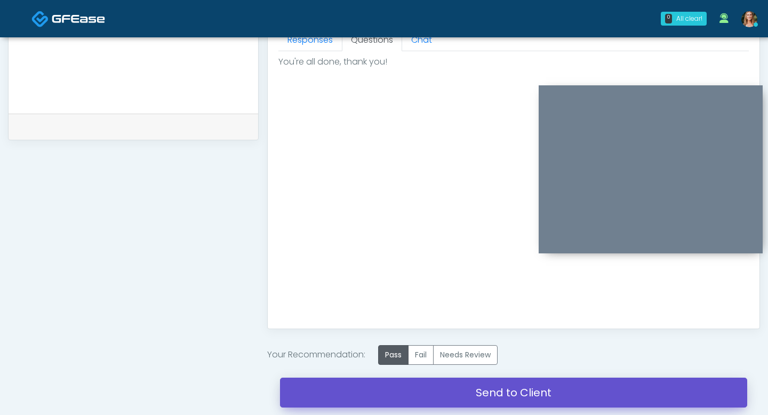
click at [395, 396] on link "Send to Client" at bounding box center [513, 393] width 467 height 30
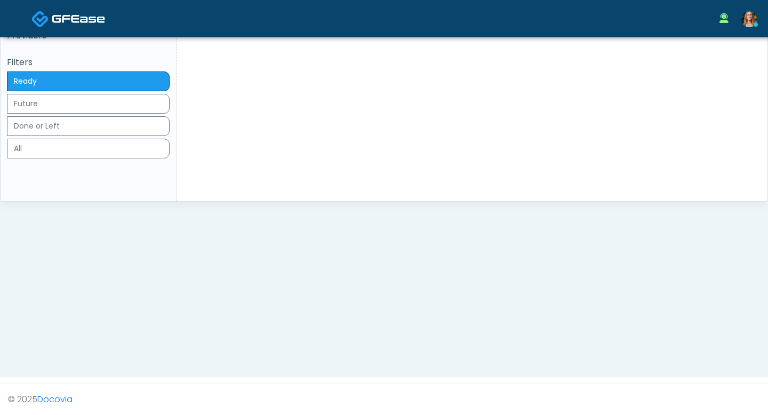
click button "View"
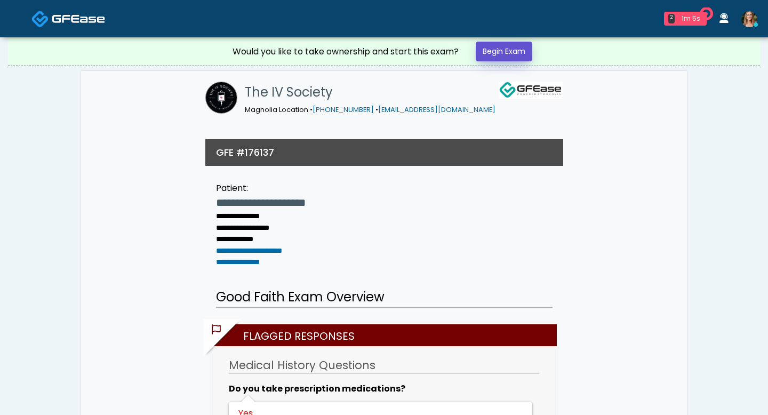
click at [512, 47] on link "Begin Exam" at bounding box center [504, 52] width 57 height 20
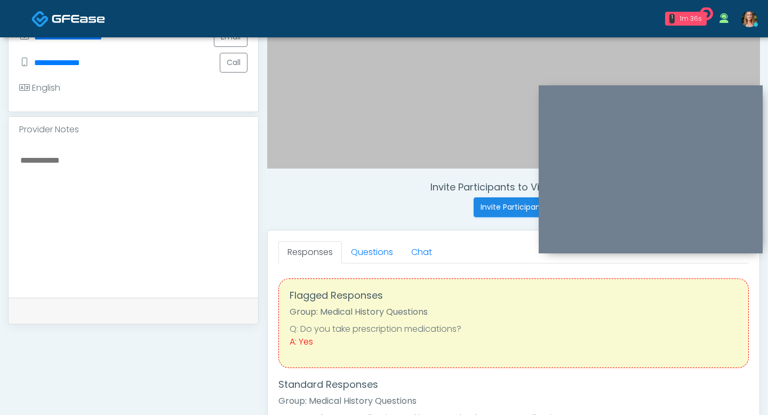
scroll to position [274, 0]
click at [377, 253] on link "Questions" at bounding box center [372, 252] width 60 height 22
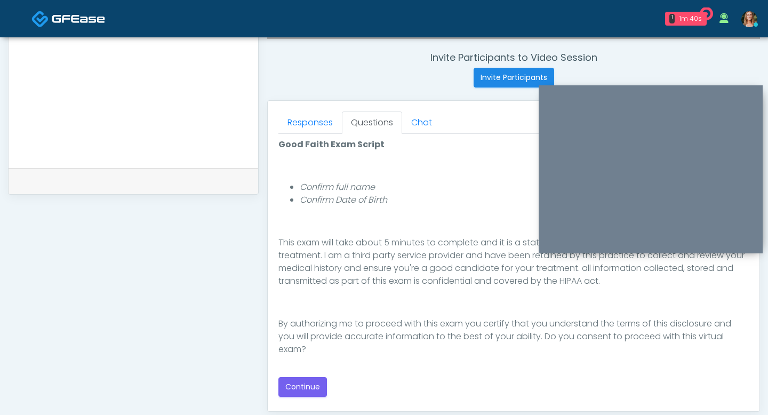
scroll to position [424, 0]
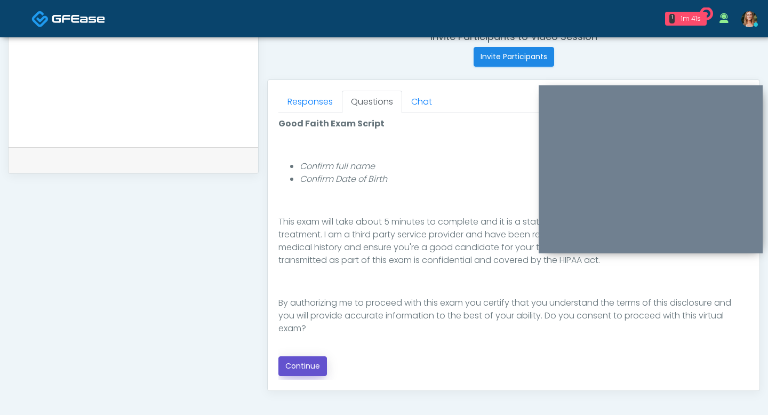
click at [297, 363] on button "Continue" at bounding box center [302, 366] width 49 height 20
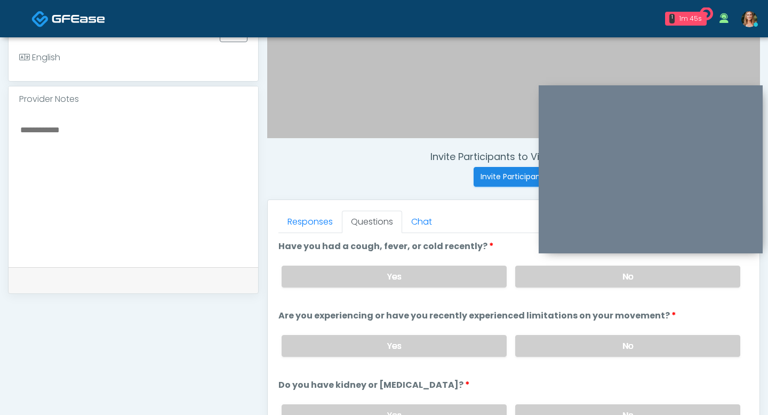
scroll to position [296, 0]
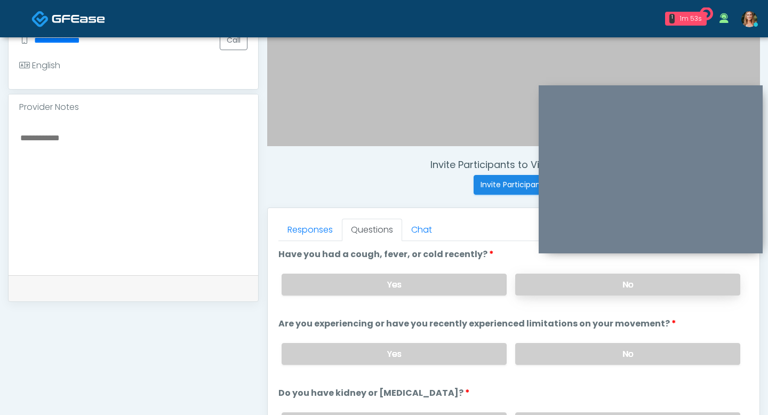
click at [597, 282] on label "No" at bounding box center [627, 285] width 225 height 22
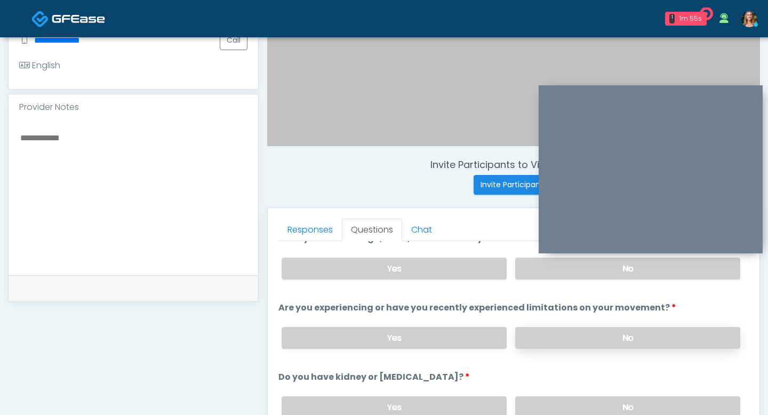
scroll to position [31, 0]
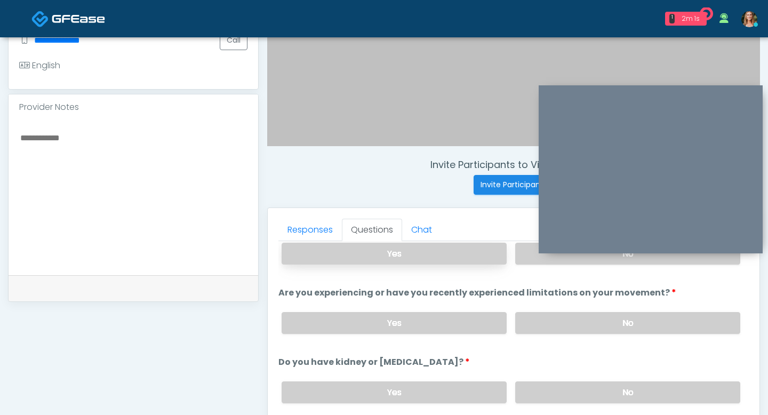
click at [434, 258] on label "Yes" at bounding box center [394, 254] width 225 height 22
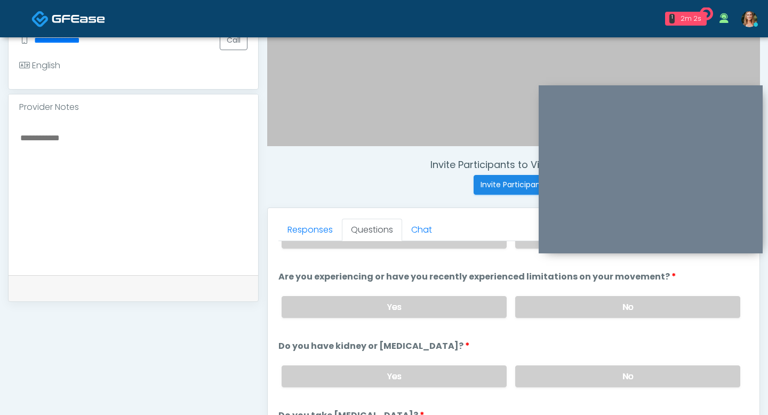
scroll to position [51, 0]
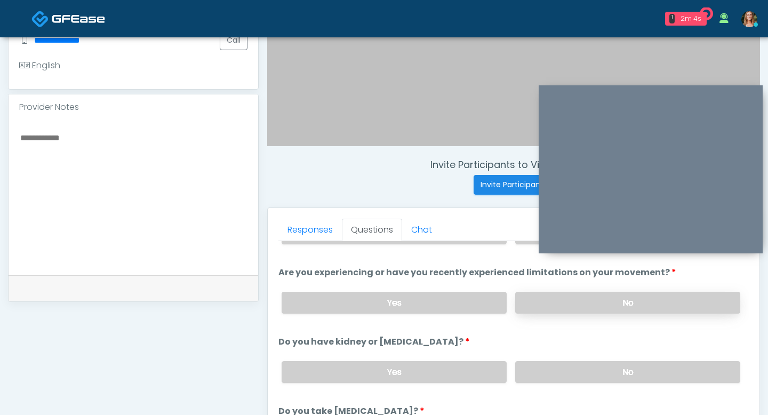
click at [573, 298] on label "No" at bounding box center [627, 303] width 225 height 22
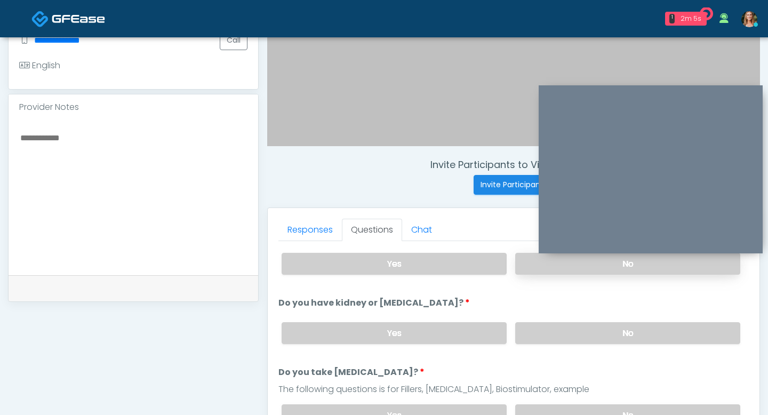
scroll to position [92, 0]
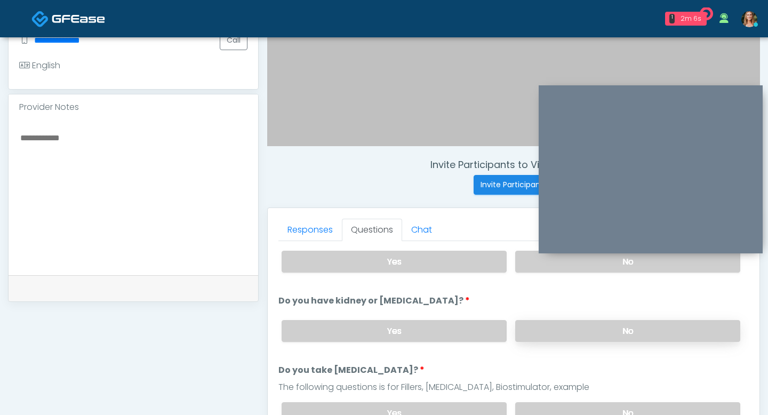
click at [572, 326] on label "No" at bounding box center [627, 331] width 225 height 22
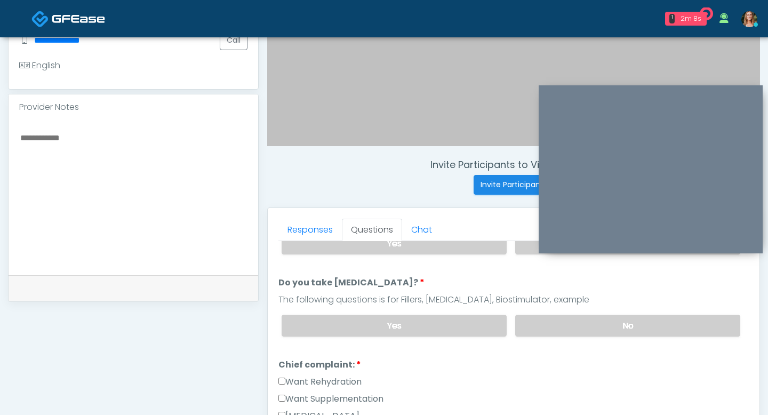
scroll to position [192, 0]
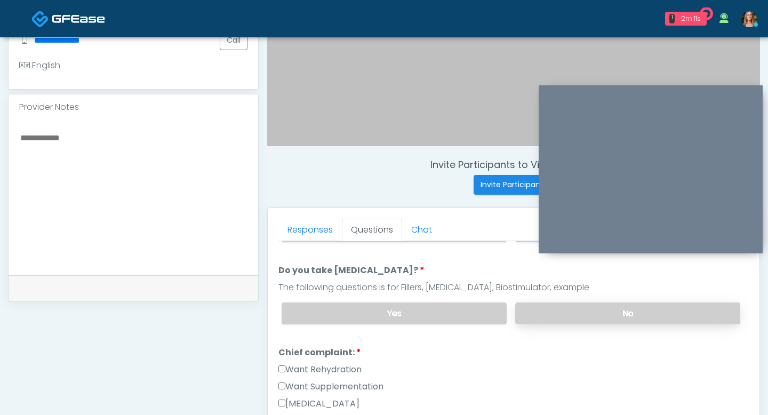
click at [577, 315] on label "No" at bounding box center [627, 313] width 225 height 22
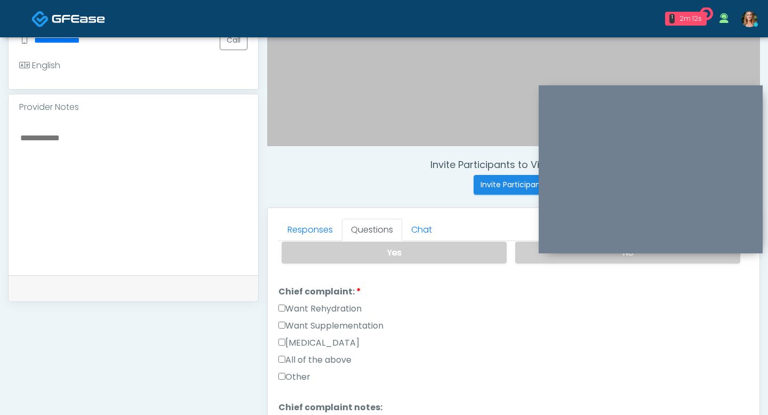
scroll to position [258, 0]
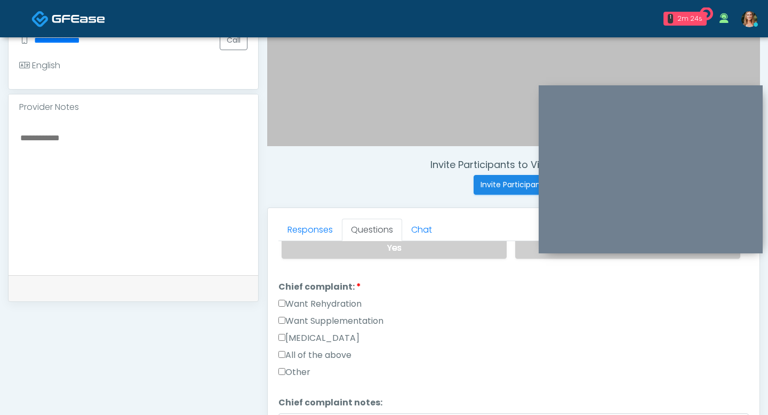
click at [282, 315] on label "Want Supplementation" at bounding box center [330, 321] width 105 height 13
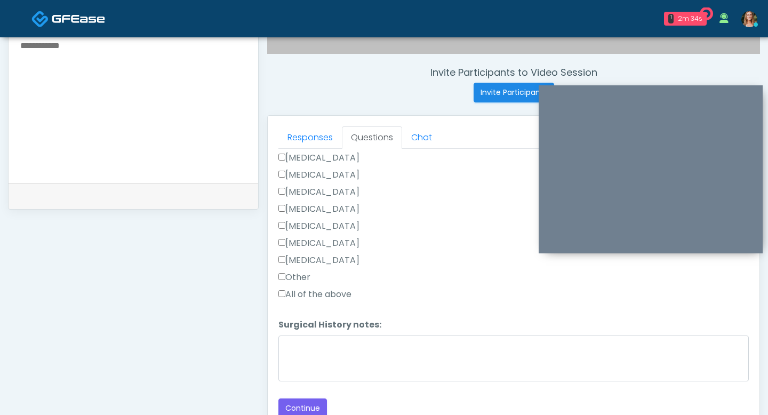
scroll to position [401, 0]
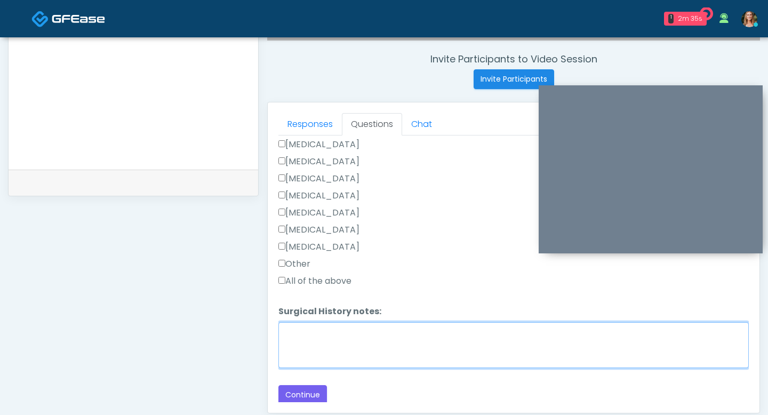
click at [316, 353] on textarea "Surgical History notes:" at bounding box center [513, 345] width 471 height 46
type textarea "**********"
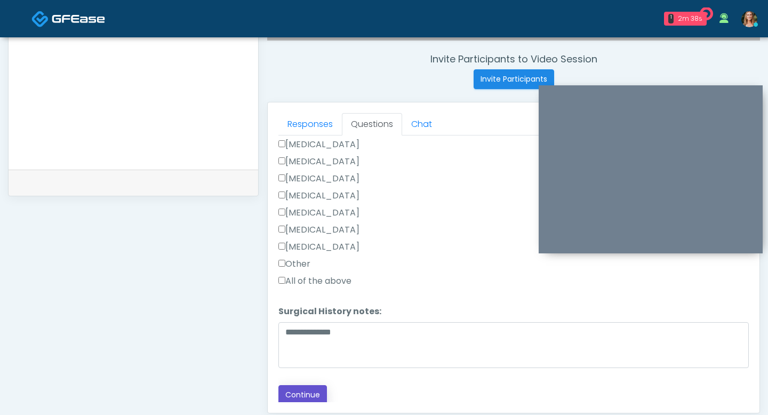
click at [297, 394] on button "Continue" at bounding box center [302, 395] width 49 height 20
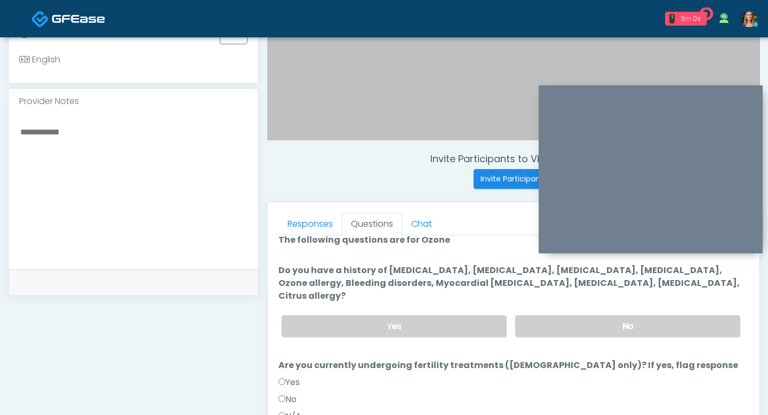
scroll to position [11, 0]
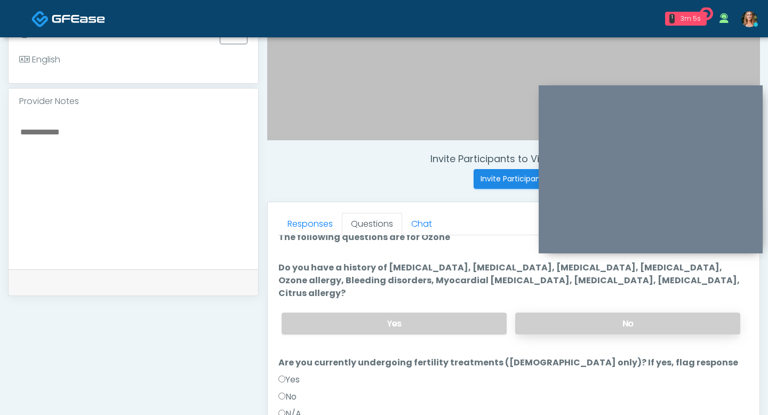
click at [568, 314] on label "No" at bounding box center [627, 324] width 225 height 22
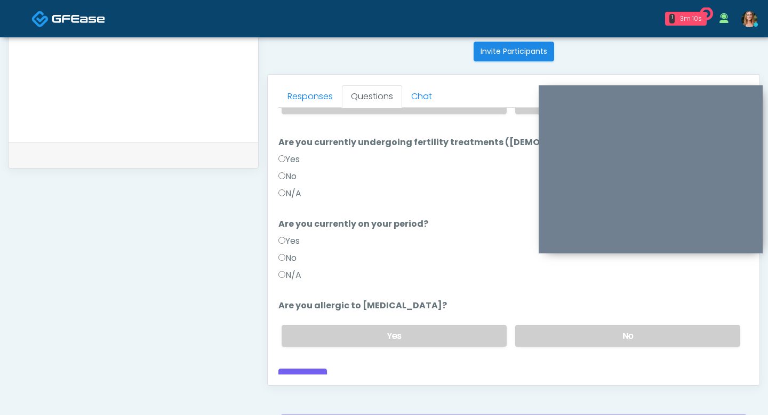
scroll to position [430, 0]
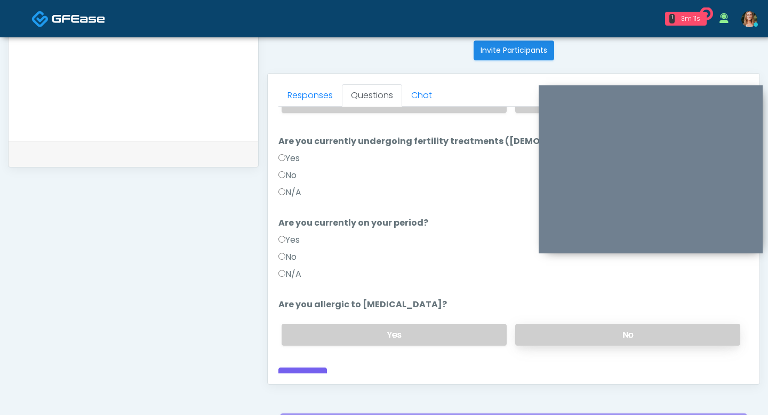
click at [543, 324] on label "No" at bounding box center [627, 335] width 225 height 22
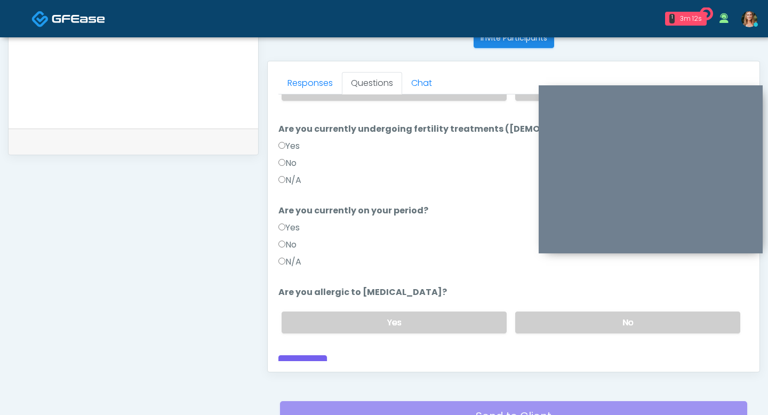
scroll to position [444, 0]
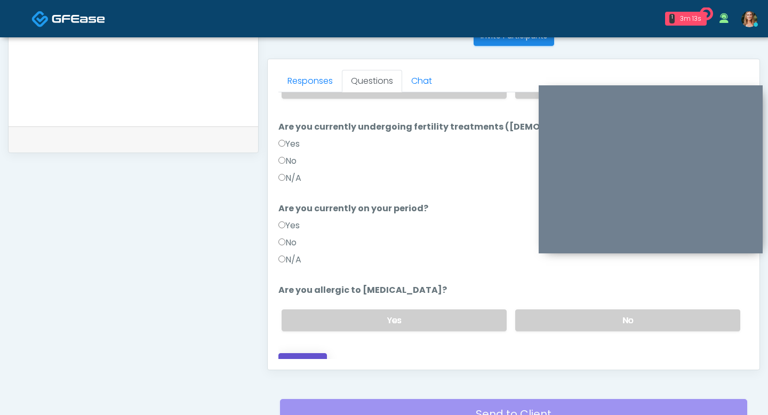
click at [295, 353] on button "Continue" at bounding box center [302, 363] width 49 height 20
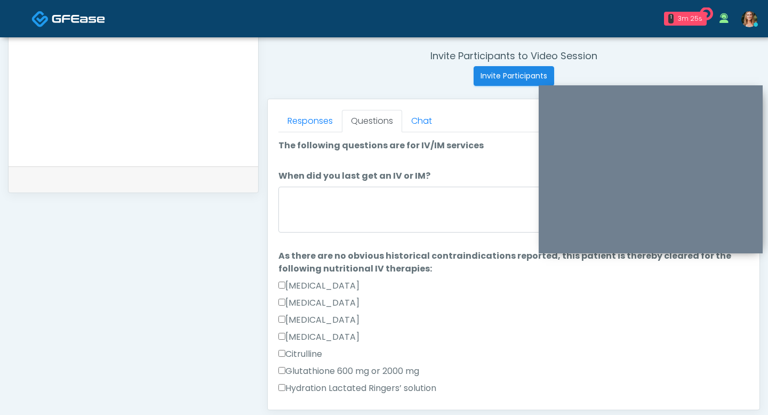
scroll to position [404, 0]
click at [307, 218] on textarea "When did you last get an IV or IM?" at bounding box center [513, 210] width 471 height 46
type textarea "*"
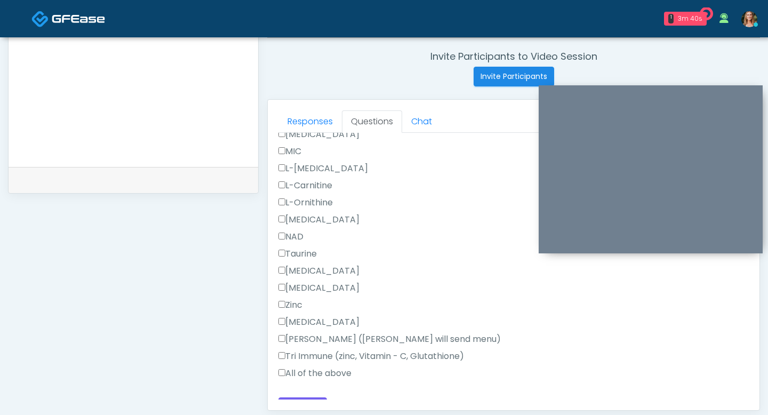
scroll to position [678, 0]
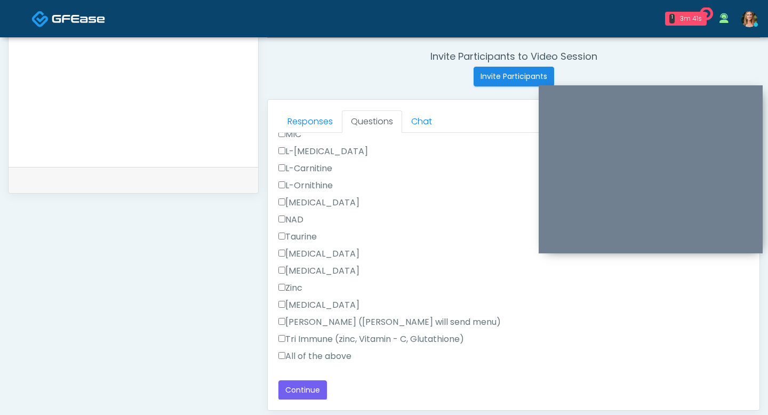
type textarea "*******"
click at [297, 380] on button "Continue" at bounding box center [302, 390] width 49 height 20
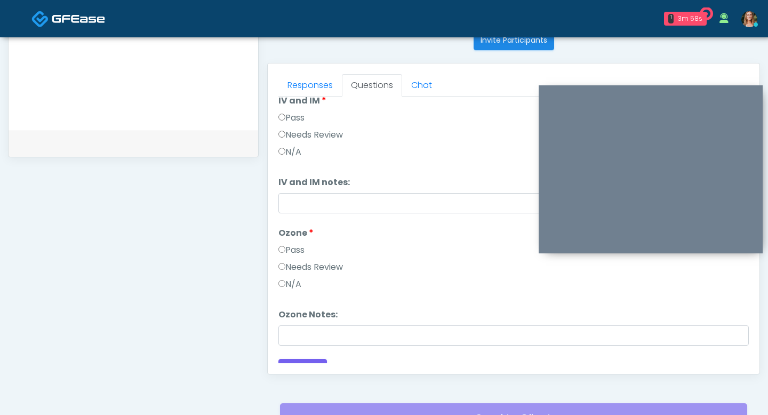
scroll to position [44, 0]
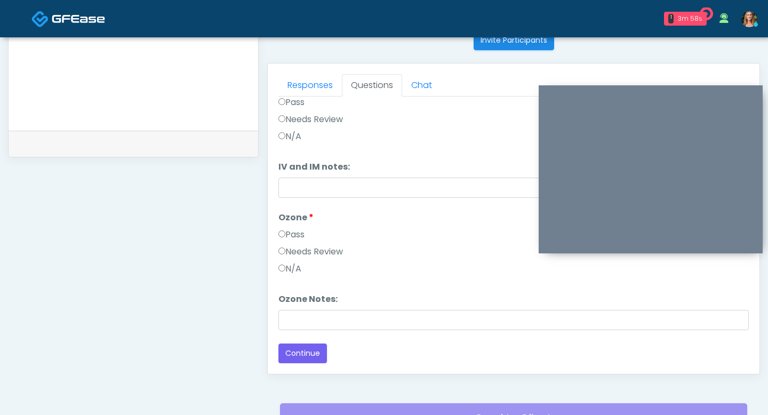
click at [281, 230] on label "Pass" at bounding box center [291, 234] width 26 height 13
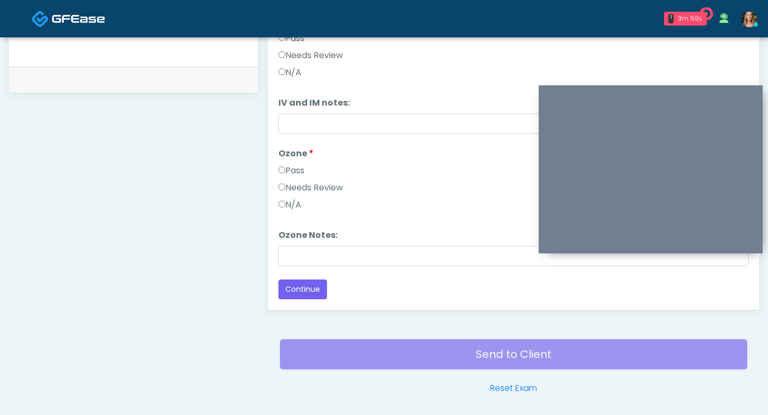
scroll to position [524, 0]
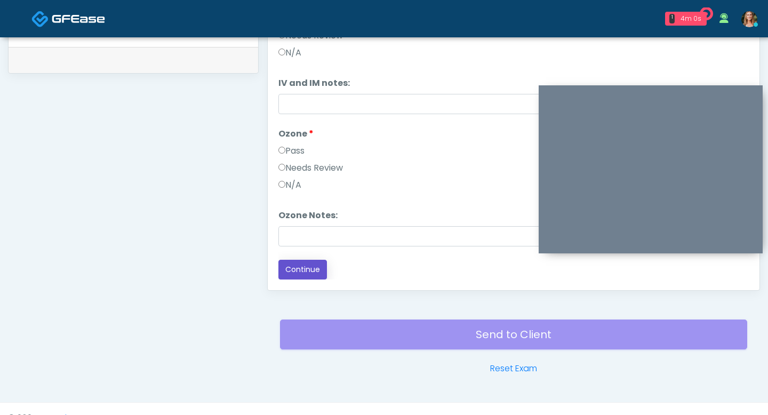
click at [293, 272] on button "Continue" at bounding box center [302, 270] width 49 height 20
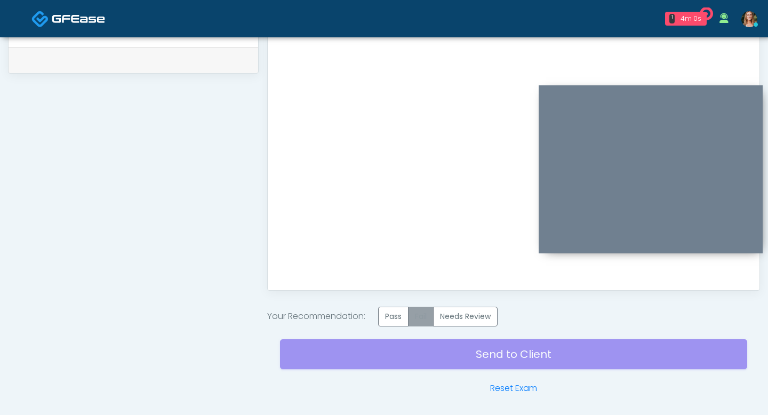
scroll to position [0, 0]
click at [397, 317] on label "Pass" at bounding box center [393, 317] width 30 height 20
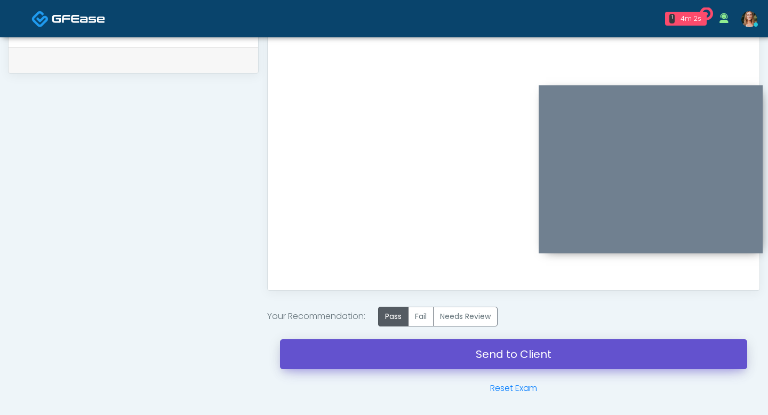
click at [404, 353] on link "Send to Client" at bounding box center [513, 354] width 467 height 30
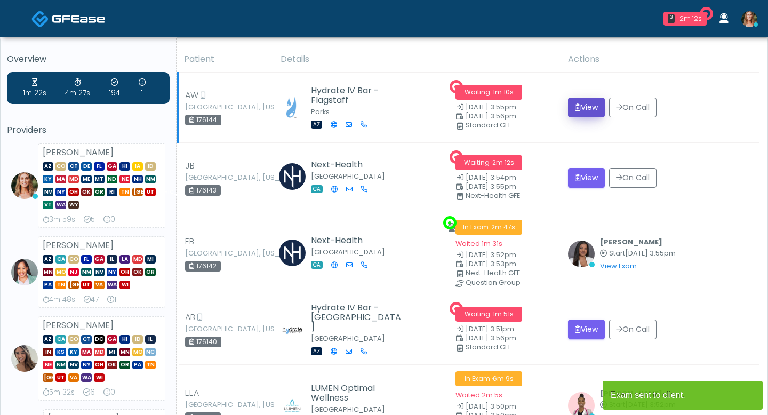
click at [584, 113] on button "View" at bounding box center [586, 108] width 37 height 20
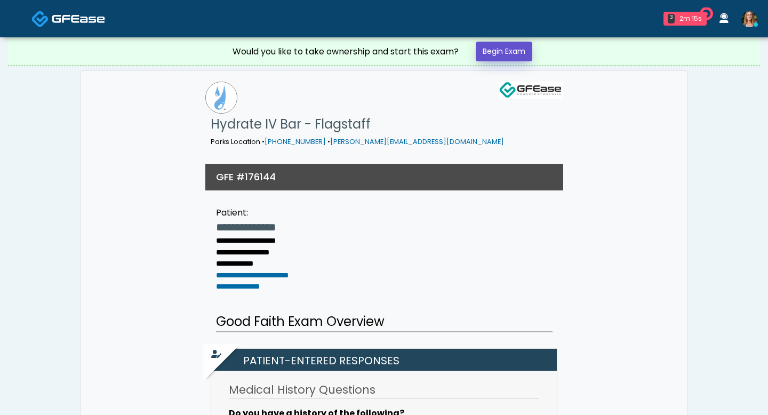
click at [491, 55] on link "Begin Exam" at bounding box center [504, 52] width 57 height 20
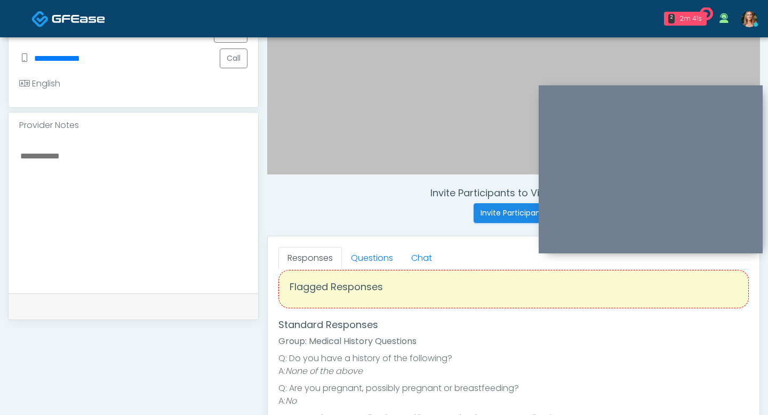
scroll to position [19, 0]
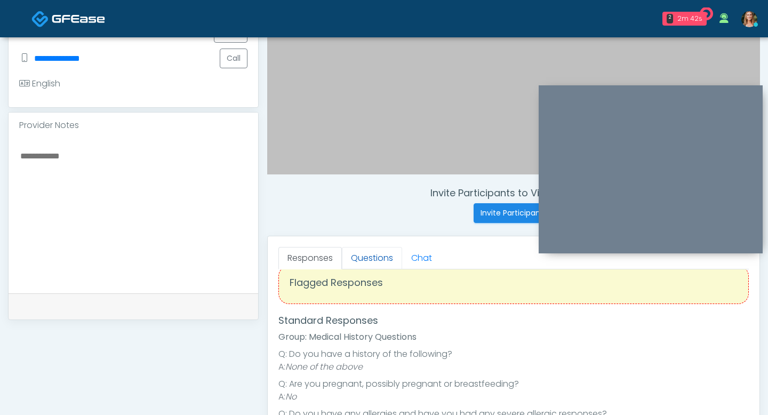
click at [369, 253] on link "Questions" at bounding box center [372, 258] width 60 height 22
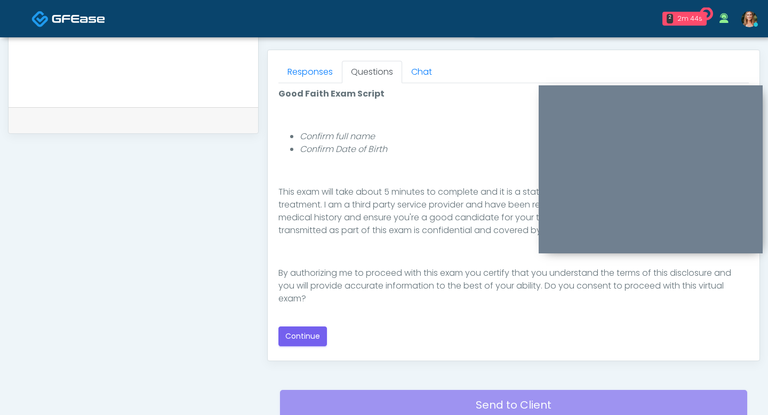
scroll to position [511, 0]
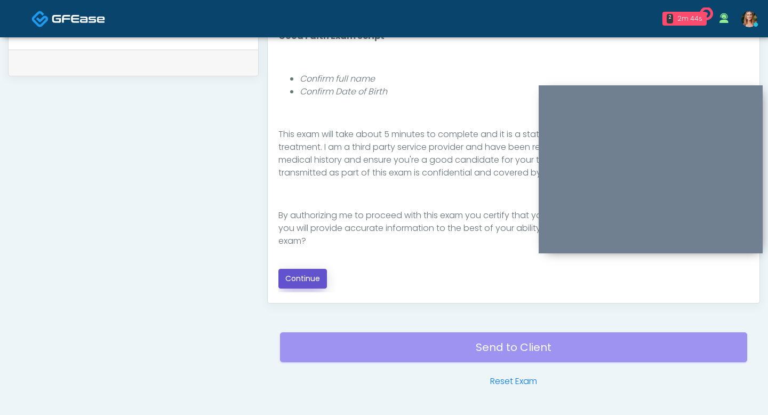
click at [289, 280] on button "Continue" at bounding box center [302, 279] width 49 height 20
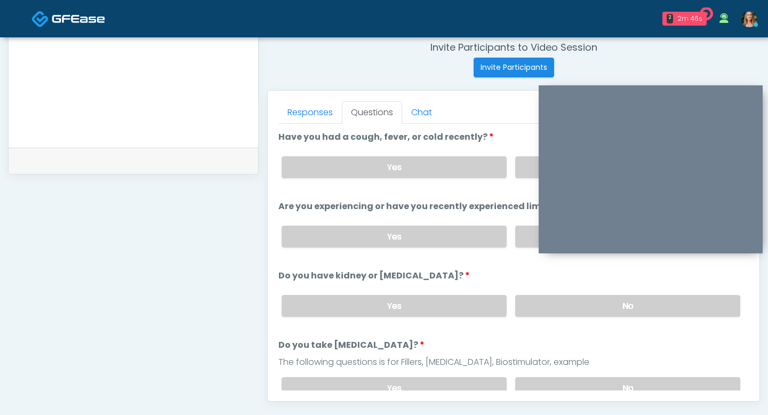
scroll to position [400, 0]
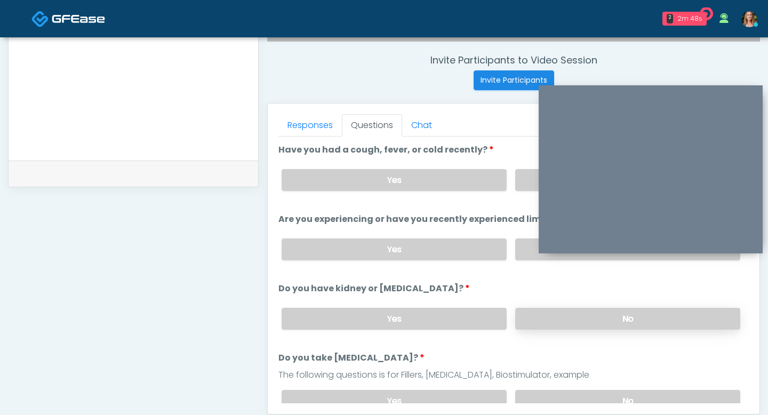
click at [532, 321] on label "No" at bounding box center [627, 319] width 225 height 22
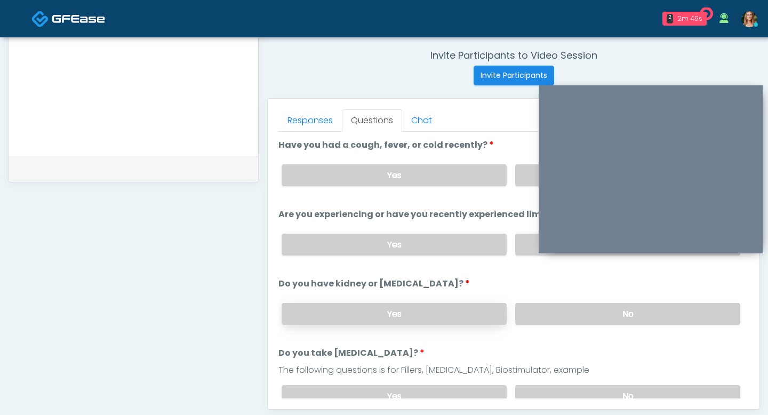
scroll to position [408, 0]
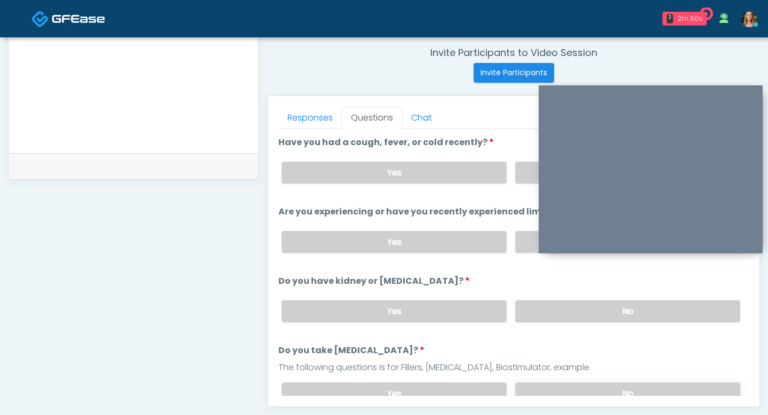
click at [530, 392] on label "No" at bounding box center [627, 394] width 225 height 22
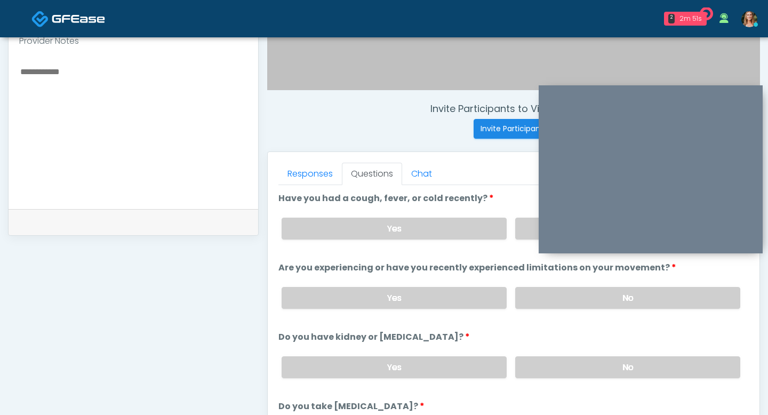
scroll to position [350, 0]
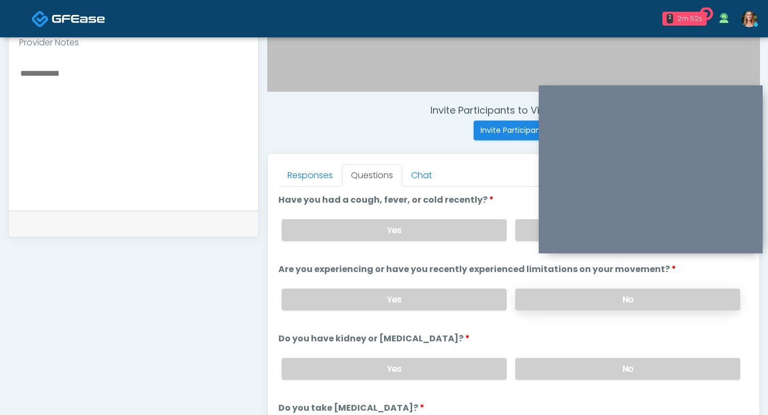
click at [540, 307] on label "No" at bounding box center [627, 300] width 225 height 22
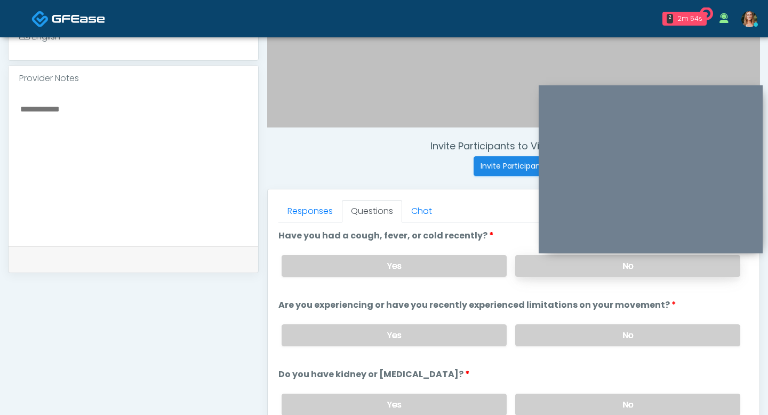
click at [536, 276] on label "No" at bounding box center [627, 266] width 225 height 22
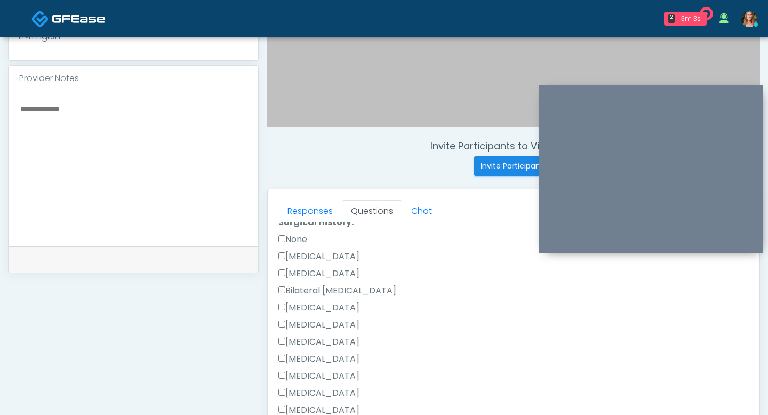
scroll to position [302, 0]
click at [283, 242] on label "None" at bounding box center [292, 241] width 29 height 13
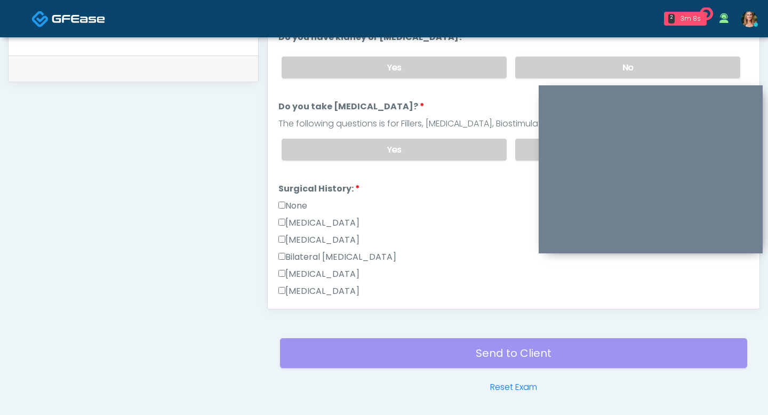
scroll to position [380, 0]
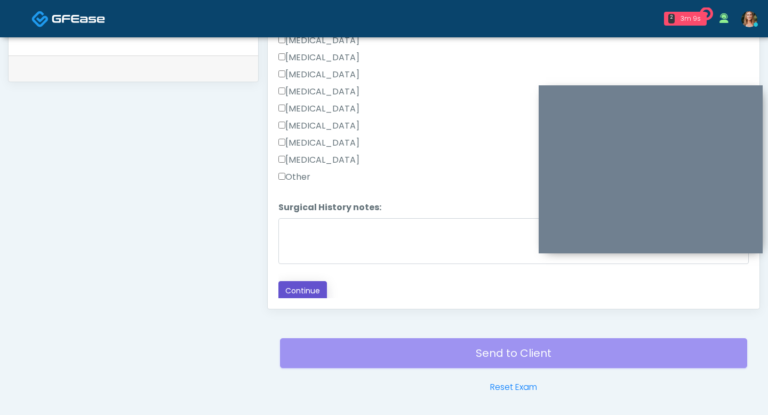
click at [298, 281] on button "Continue" at bounding box center [302, 291] width 49 height 20
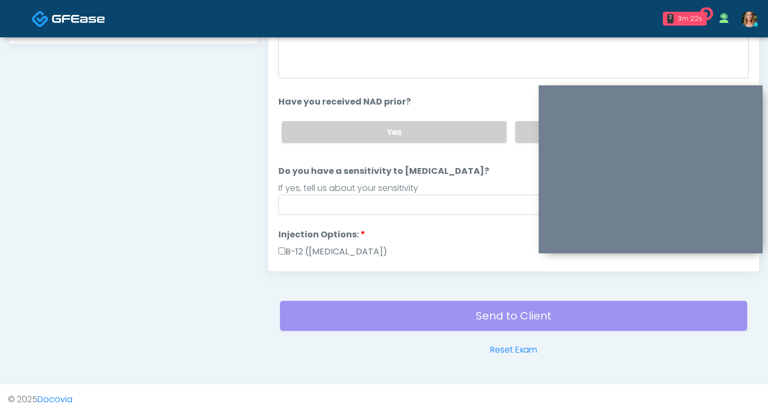
scroll to position [0, 0]
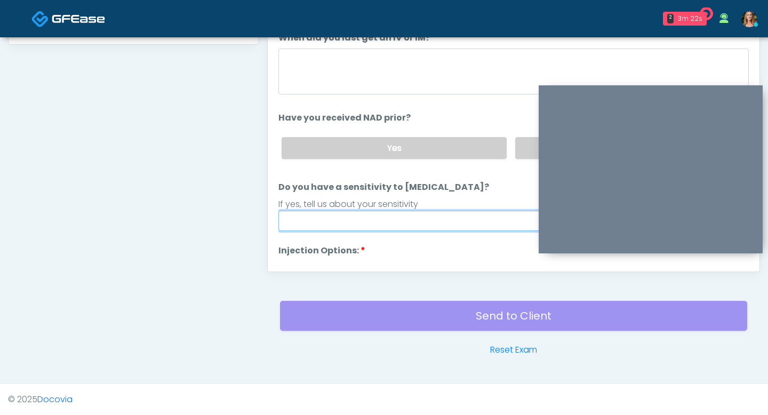
click at [337, 216] on input "Do you have a sensitivity to Niacin?" at bounding box center [513, 221] width 471 height 20
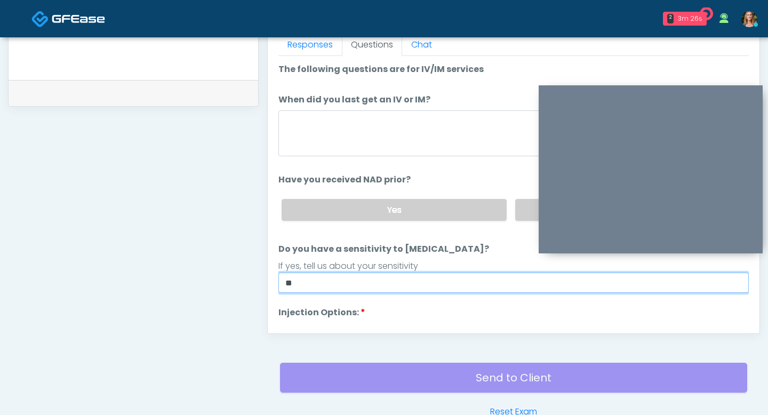
scroll to position [477, 0]
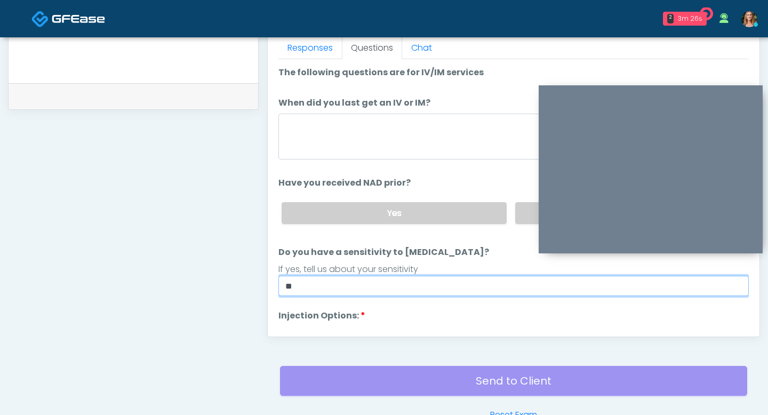
type input "**"
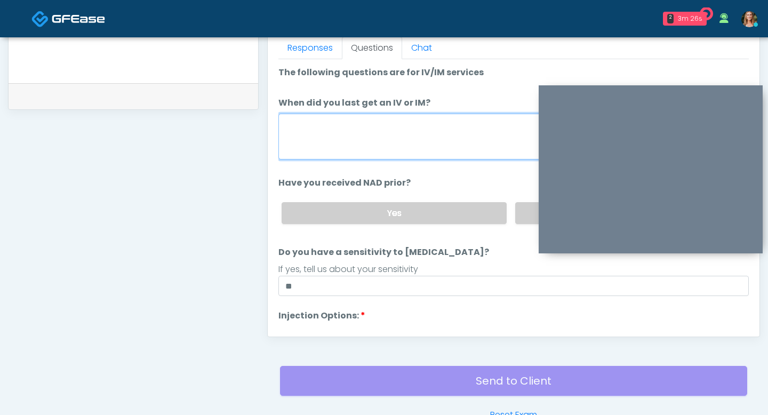
click at [397, 149] on textarea "When did you last get an IV or IM?" at bounding box center [513, 137] width 471 height 46
type textarea "**********"
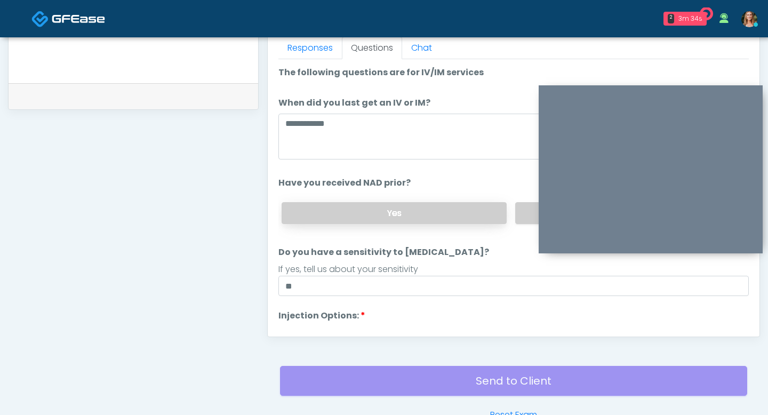
click at [488, 221] on label "Yes" at bounding box center [394, 213] width 225 height 22
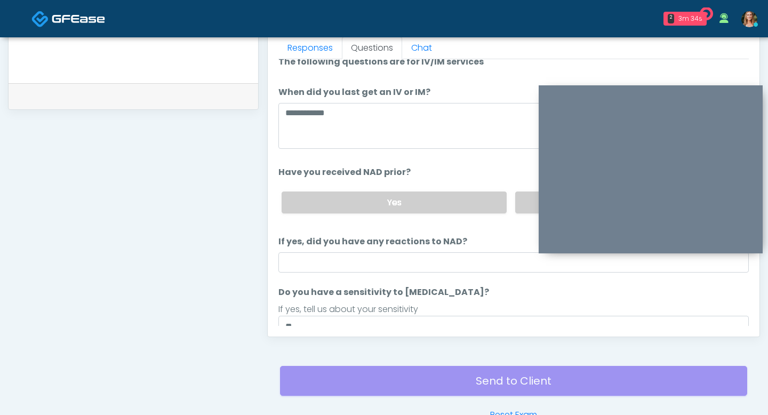
scroll to position [12, 0]
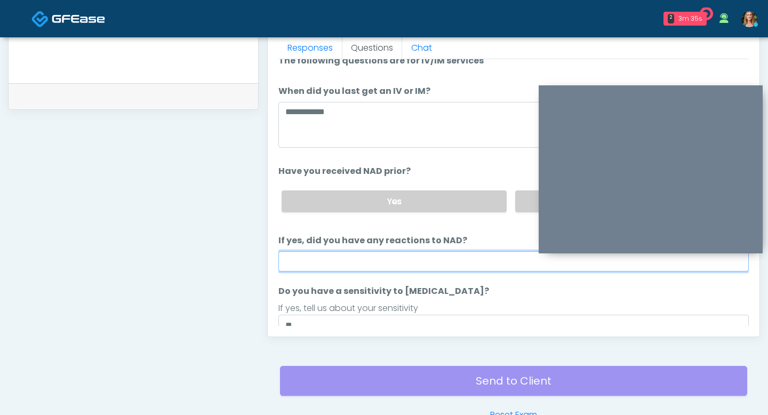
click at [436, 259] on input "If yes, did you have any reactions to NAD?" at bounding box center [513, 261] width 471 height 20
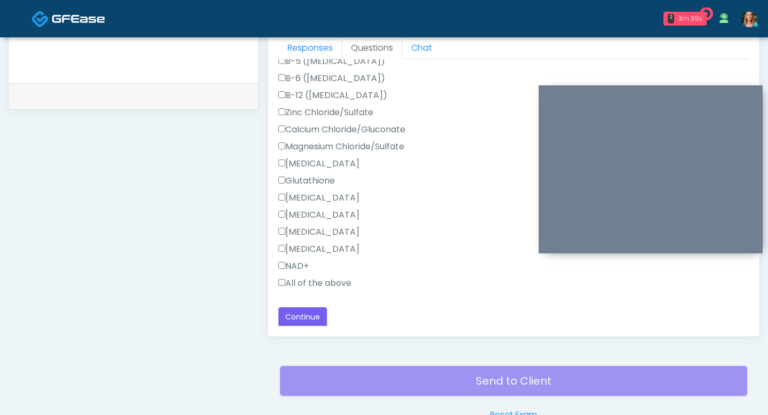
scroll to position [490, 0]
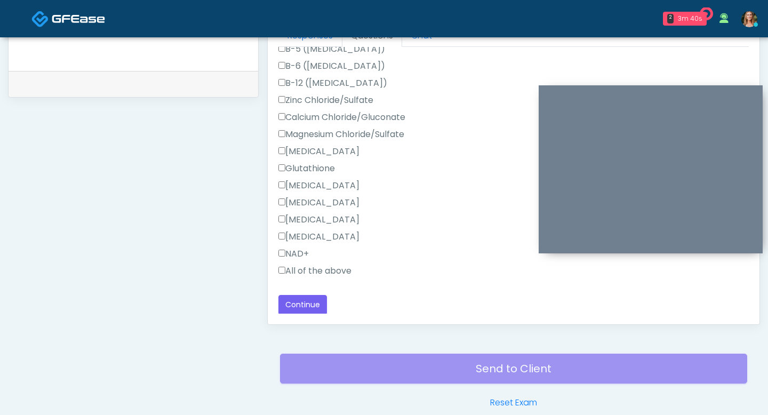
type input "**"
click at [297, 297] on button "Continue" at bounding box center [302, 305] width 49 height 20
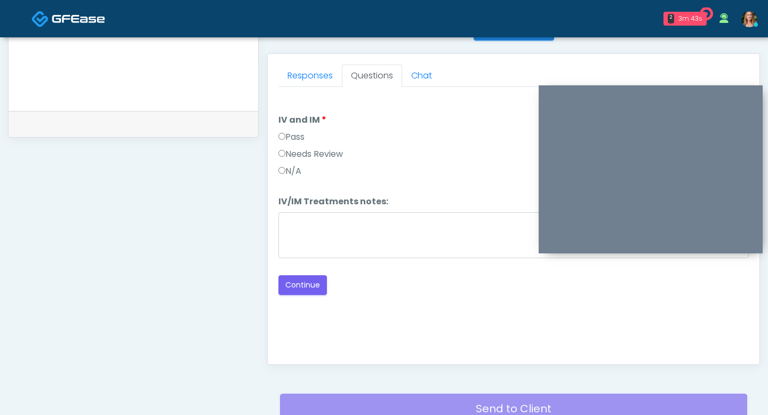
scroll to position [449, 0]
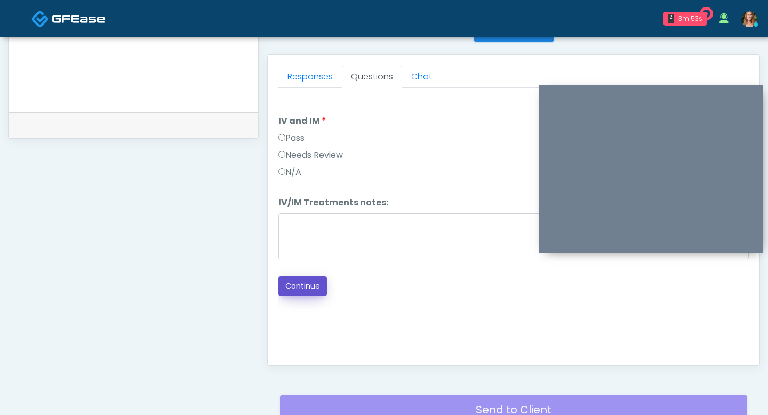
click at [293, 293] on button "Continue" at bounding box center [302, 286] width 49 height 20
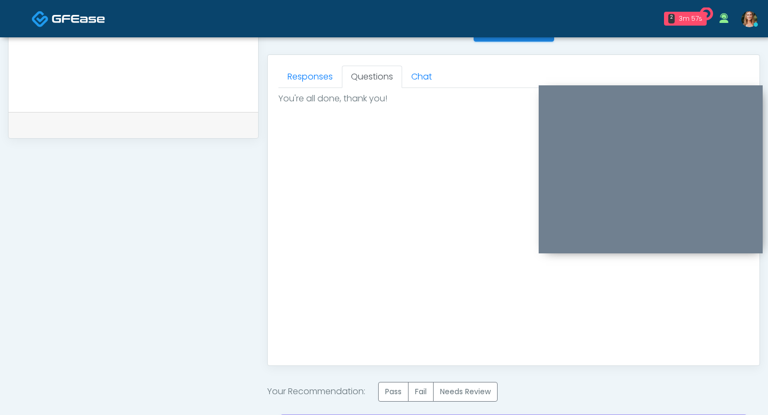
click at [309, 288] on div "Good Faith Exam Script Good Faith Exam Script INTRODUCTION Hello, my name is un…" at bounding box center [513, 221] width 471 height 267
click at [400, 387] on label "Pass" at bounding box center [393, 392] width 30 height 20
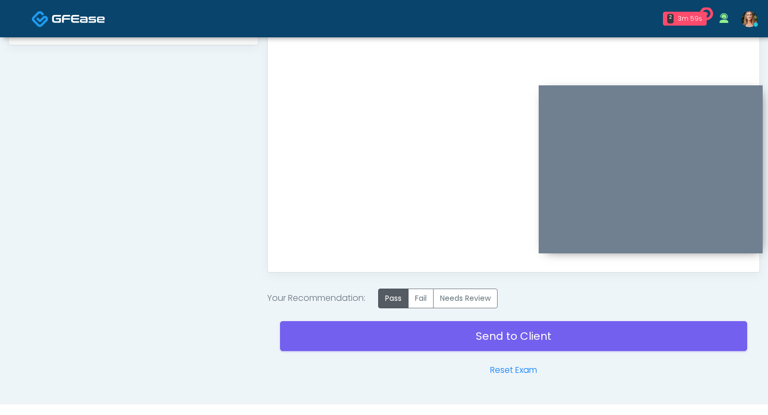
scroll to position [562, 0]
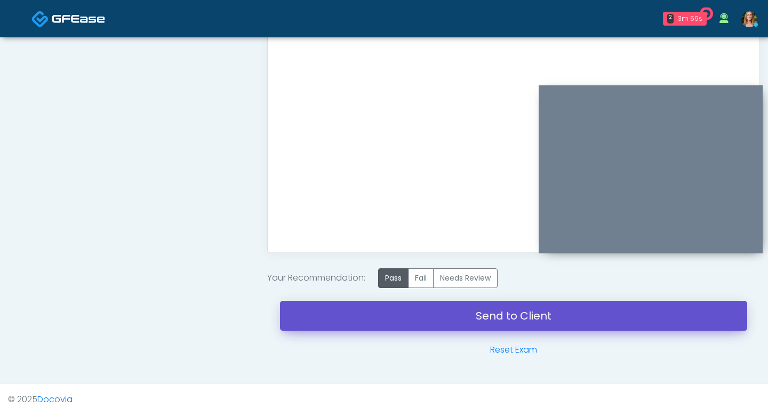
click at [388, 315] on link "Send to Client" at bounding box center [513, 316] width 467 height 30
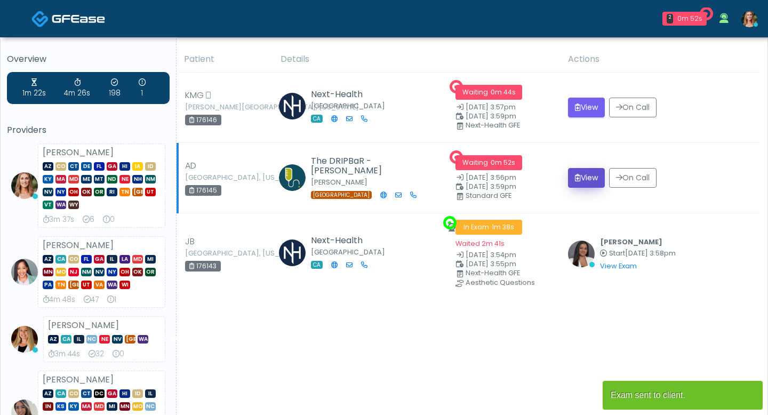
click at [580, 174] on icon "submit" at bounding box center [578, 177] width 6 height 7
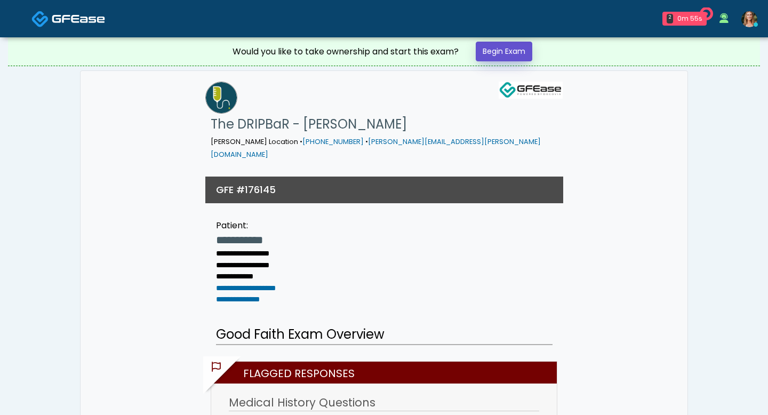
click at [491, 53] on link "Begin Exam" at bounding box center [504, 52] width 57 height 20
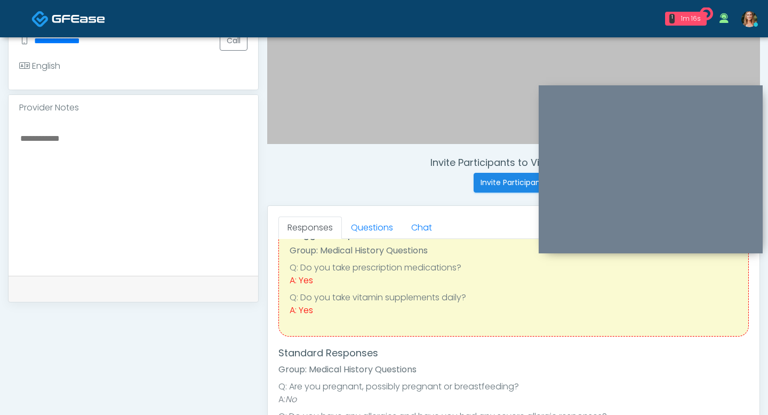
scroll to position [299, 0]
click at [366, 221] on link "Questions" at bounding box center [372, 227] width 60 height 22
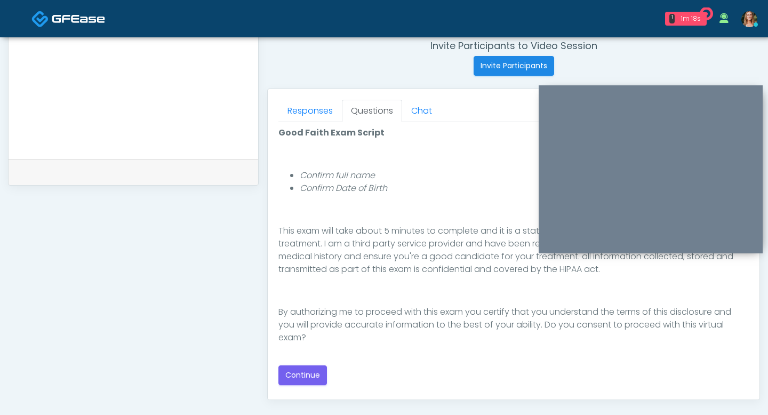
scroll to position [417, 0]
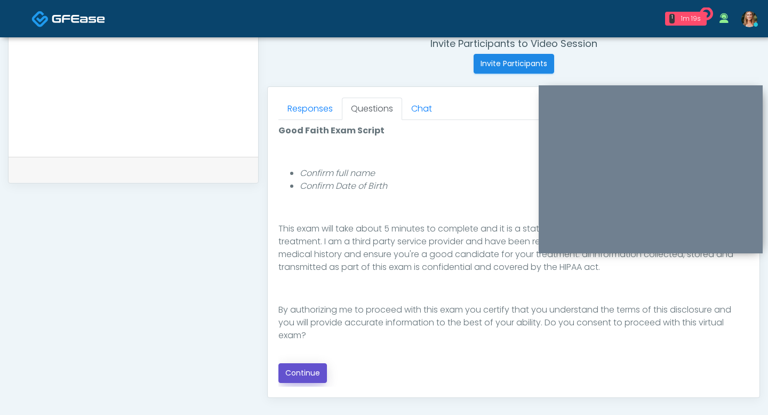
click at [312, 370] on button "Continue" at bounding box center [302, 373] width 49 height 20
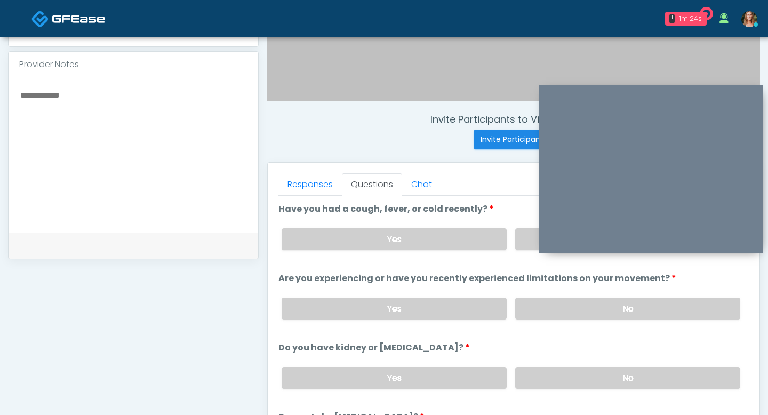
scroll to position [306, 0]
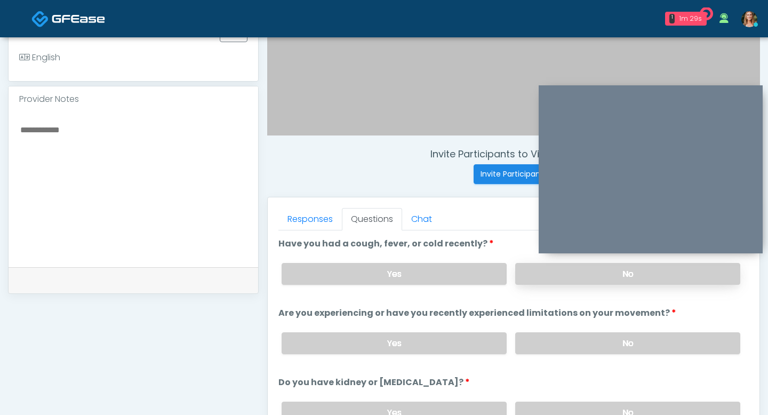
click at [541, 273] on label "No" at bounding box center [627, 274] width 225 height 22
click at [470, 270] on label "Yes" at bounding box center [394, 274] width 225 height 22
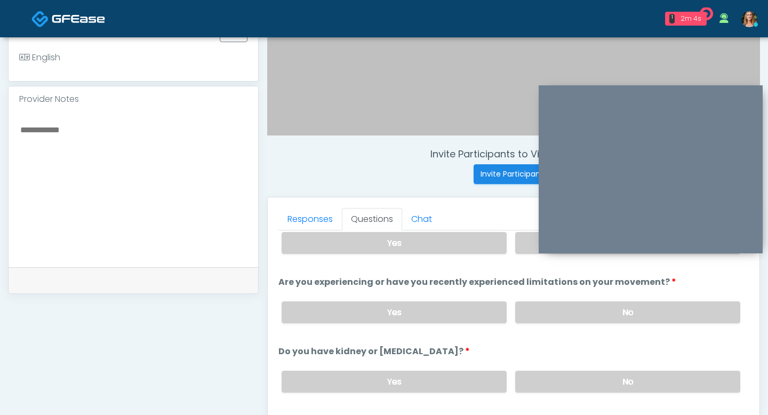
scroll to position [33, 0]
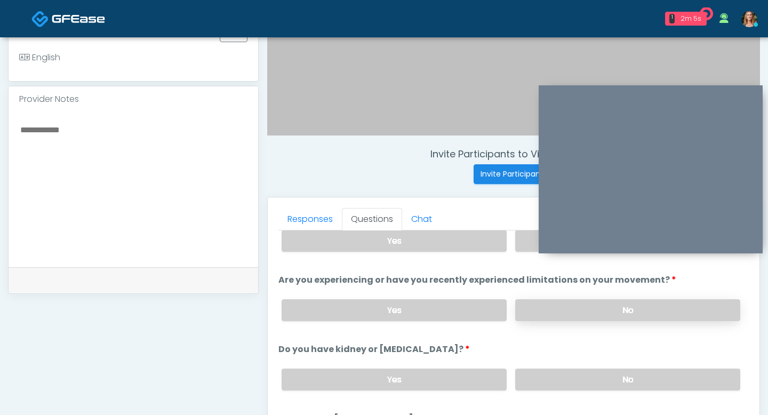
click at [551, 307] on label "No" at bounding box center [627, 310] width 225 height 22
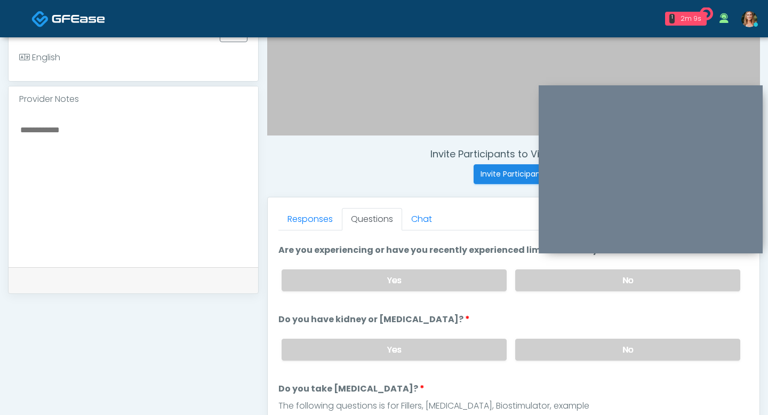
scroll to position [70, 0]
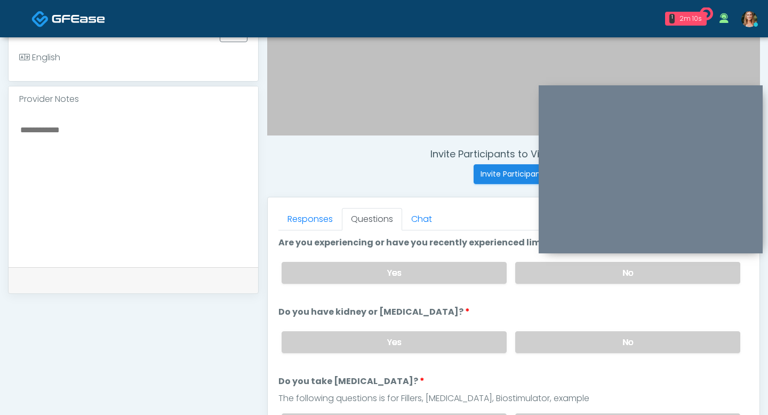
click at [555, 335] on label "No" at bounding box center [627, 342] width 225 height 22
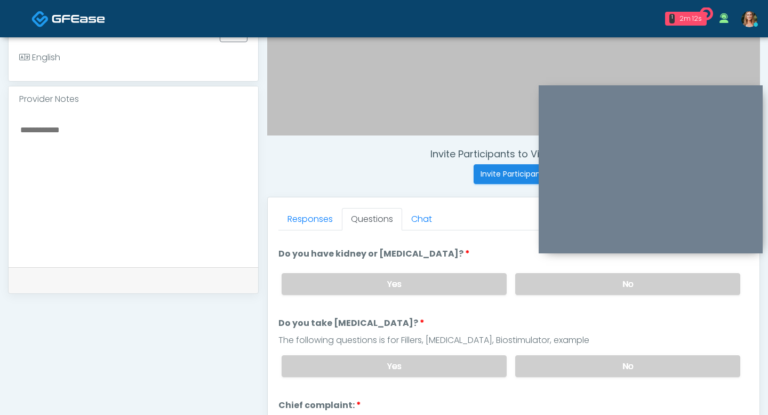
scroll to position [156, 0]
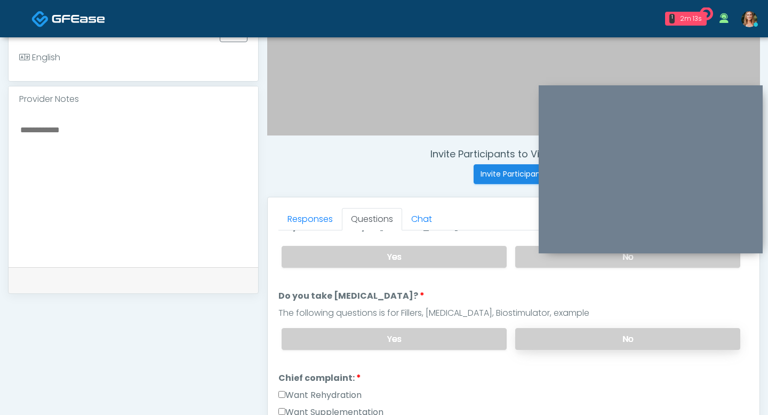
click at [543, 328] on label "No" at bounding box center [627, 339] width 225 height 22
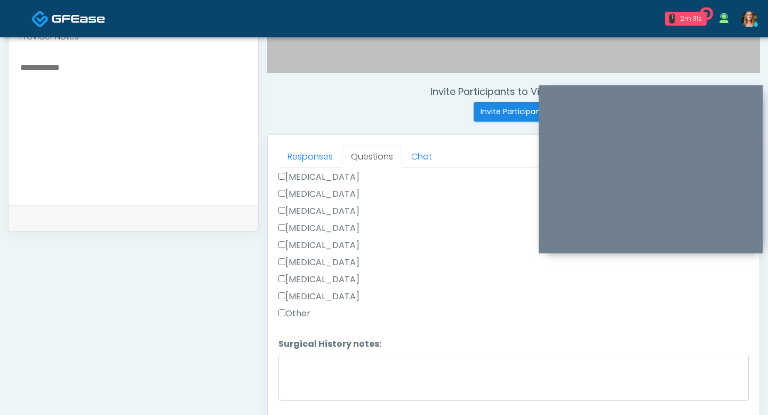
scroll to position [376, 0]
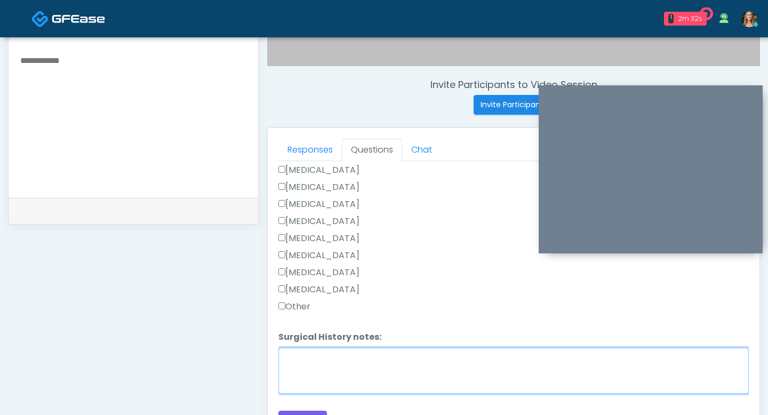
click at [302, 363] on textarea "Surgical History notes:" at bounding box center [513, 371] width 471 height 46
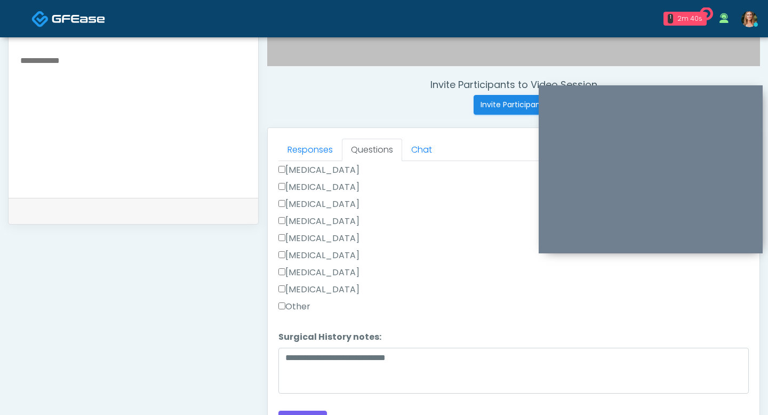
click at [277, 250] on div "Responses Questions Chat Good Faith Exam Script Good Faith Exam Script INTRODUC…" at bounding box center [514, 283] width 492 height 310
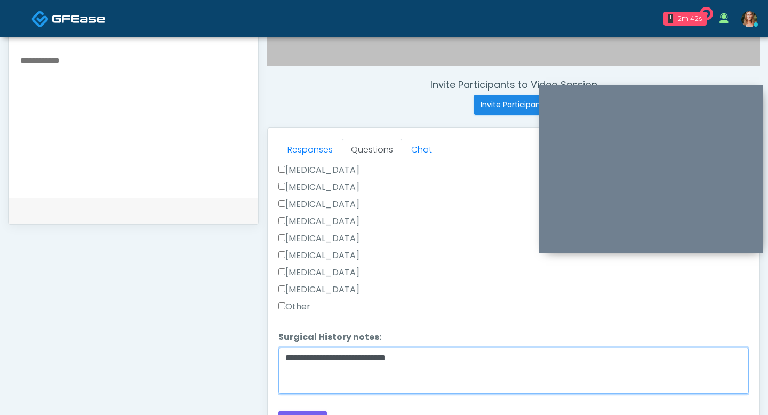
click at [294, 358] on textarea "**********" at bounding box center [513, 371] width 471 height 46
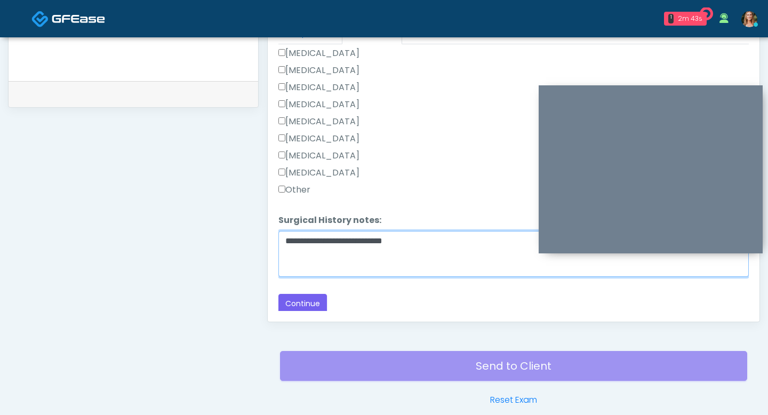
scroll to position [511, 0]
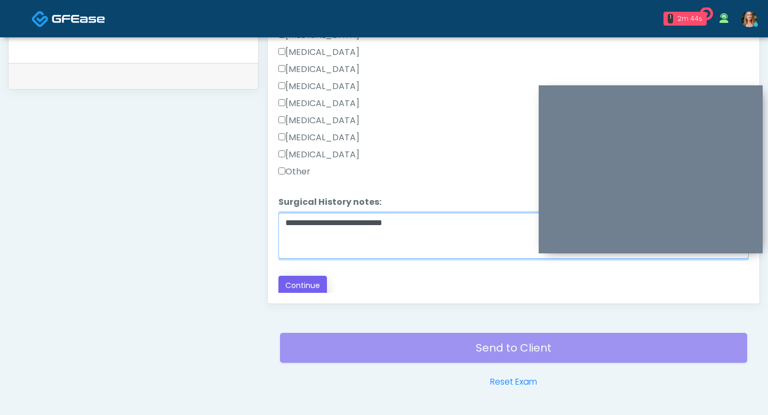
type textarea "**********"
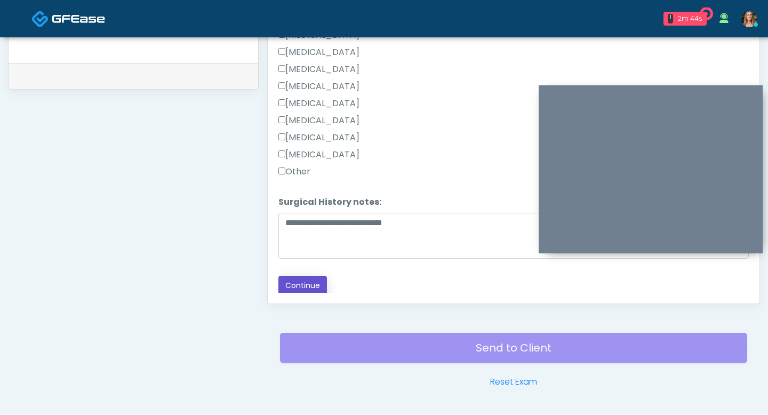
click at [294, 276] on button "Continue" at bounding box center [302, 286] width 49 height 20
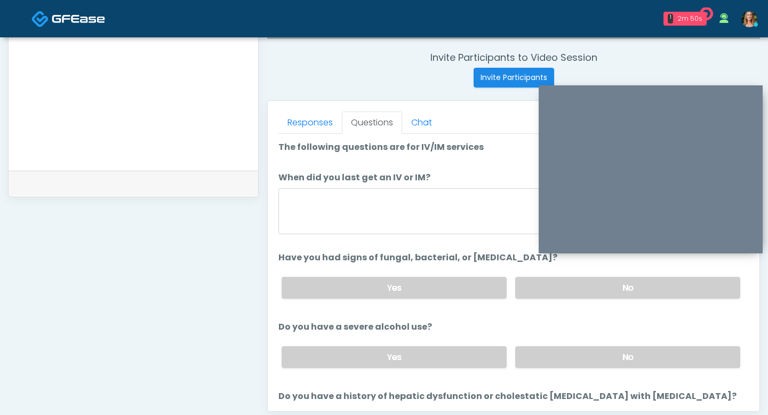
scroll to position [401, 0]
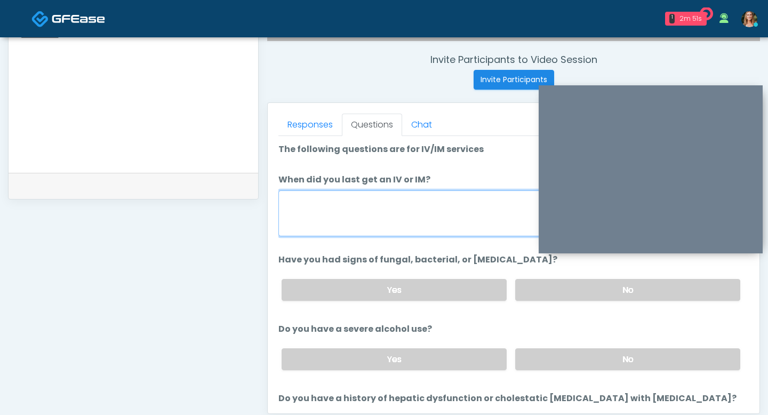
click at [355, 202] on textarea "When did you last get an IV or IM?" at bounding box center [513, 213] width 471 height 46
click at [285, 202] on textarea "**********" at bounding box center [513, 213] width 471 height 46
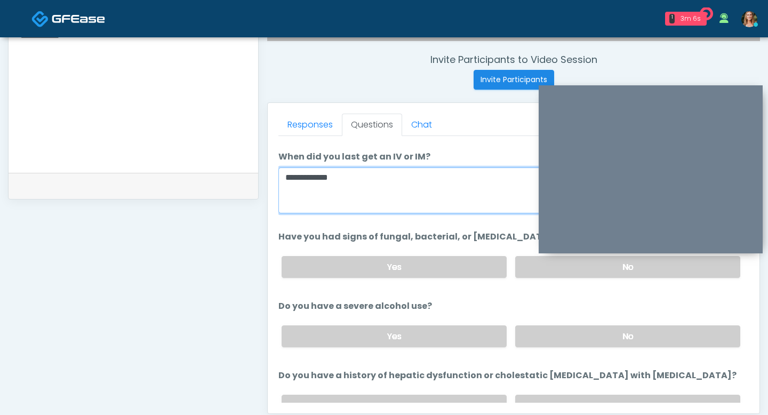
scroll to position [2, 0]
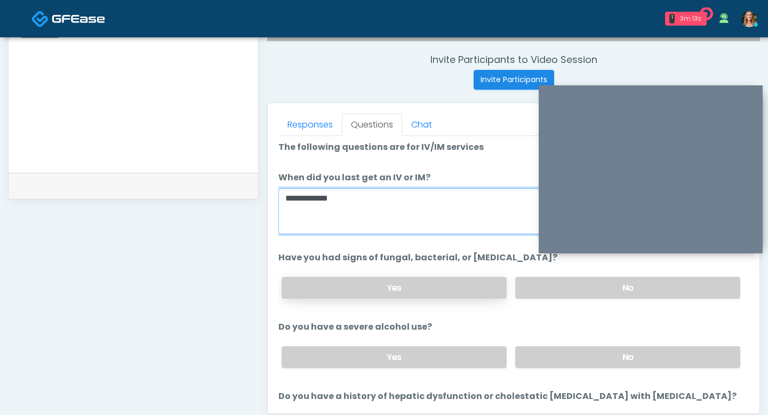
type textarea "**********"
click at [448, 288] on label "Yes" at bounding box center [394, 288] width 225 height 22
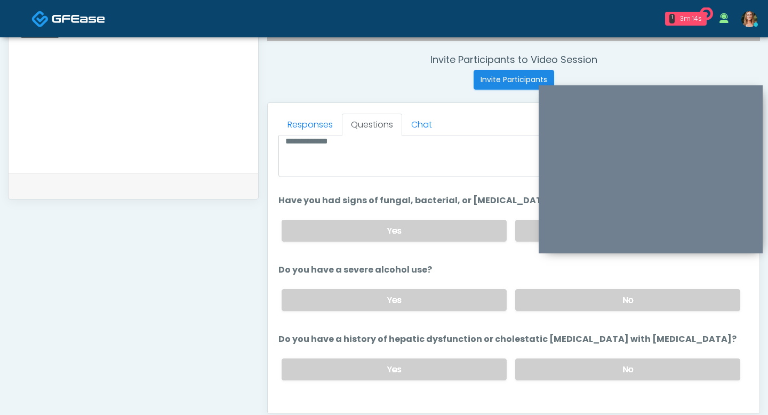
scroll to position [63, 0]
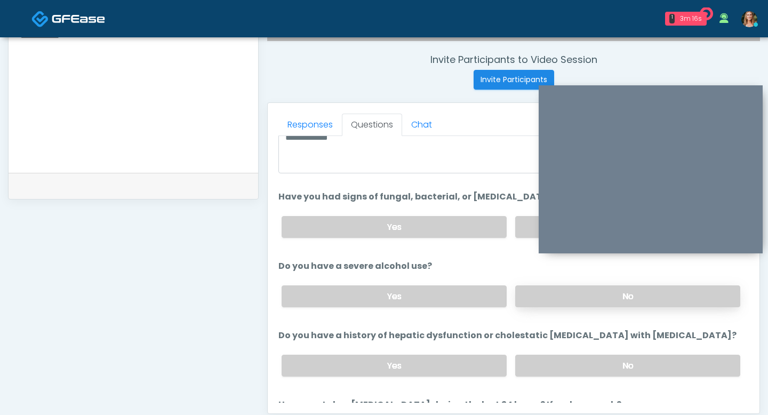
click at [579, 292] on label "No" at bounding box center [627, 296] width 225 height 22
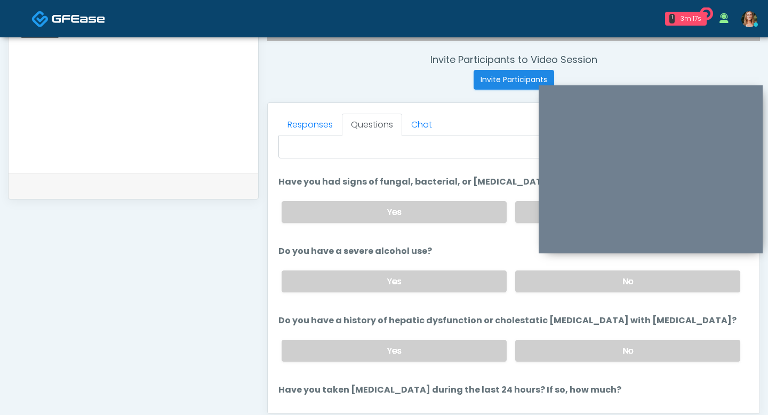
scroll to position [78, 0]
click at [585, 349] on label "No" at bounding box center [627, 350] width 225 height 22
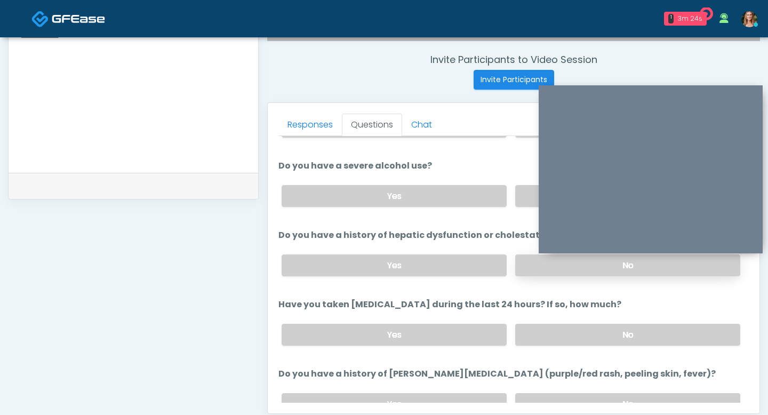
scroll to position [165, 0]
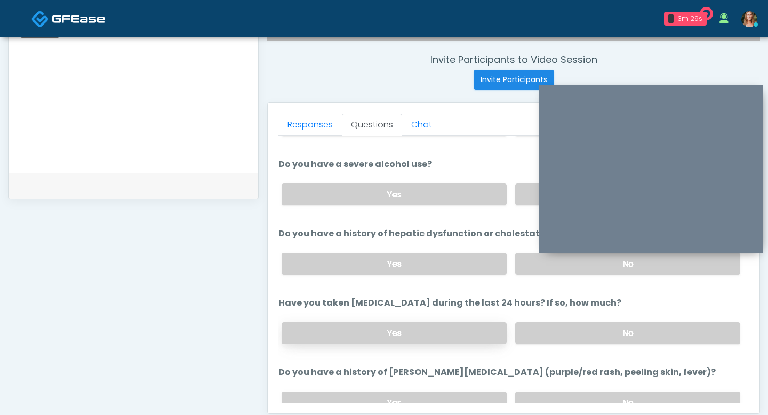
click at [471, 333] on label "Yes" at bounding box center [394, 333] width 225 height 22
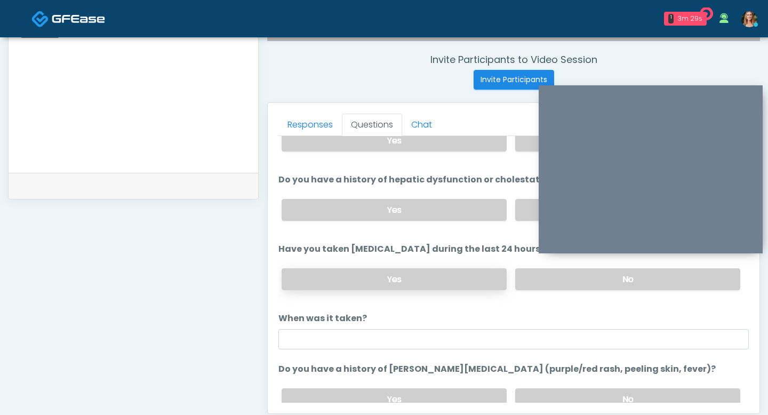
scroll to position [230, 0]
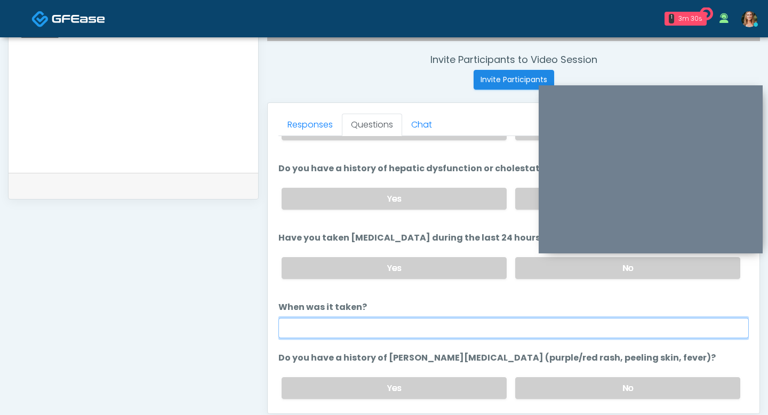
click at [364, 318] on input "When was it taken?" at bounding box center [513, 328] width 471 height 20
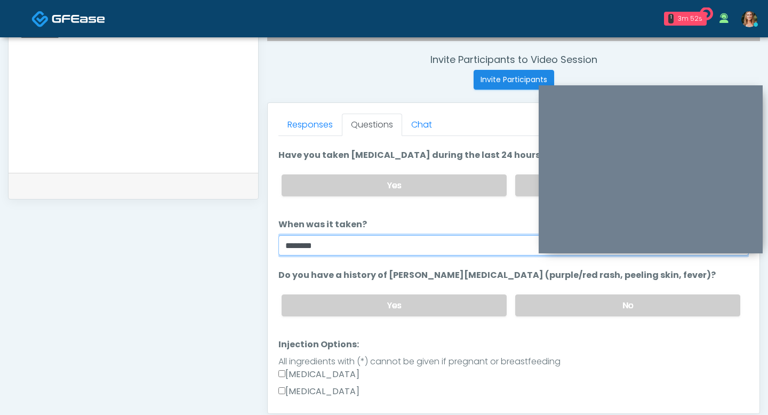
scroll to position [318, 0]
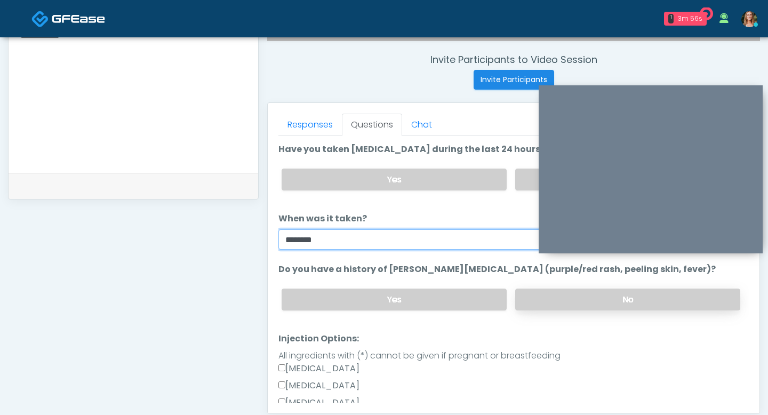
type input "*******"
click at [556, 307] on label "No" at bounding box center [627, 300] width 225 height 22
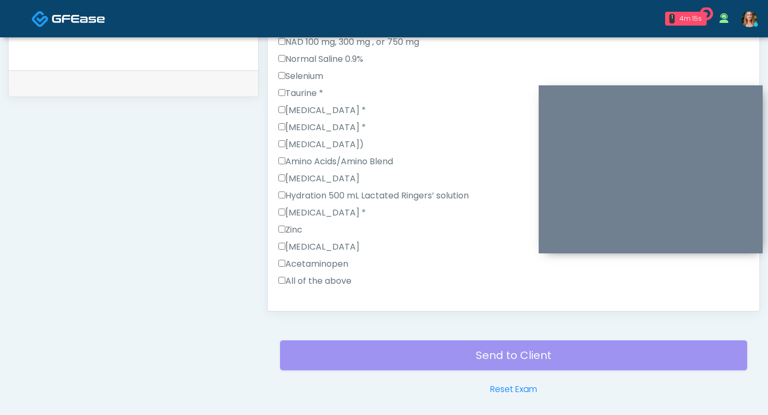
scroll to position [1170, 0]
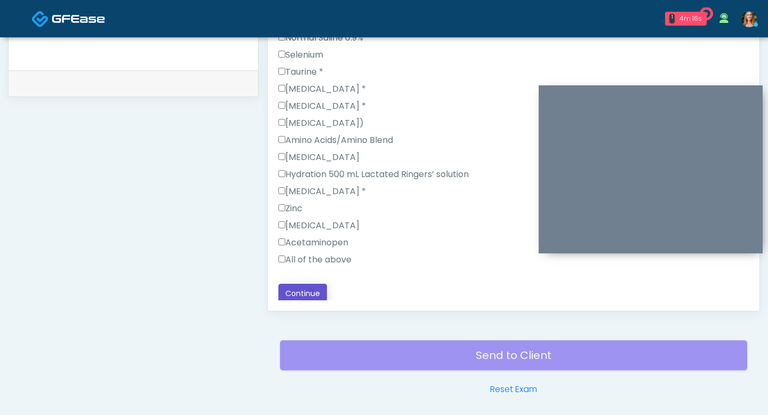
click at [284, 288] on button "Continue" at bounding box center [302, 294] width 49 height 20
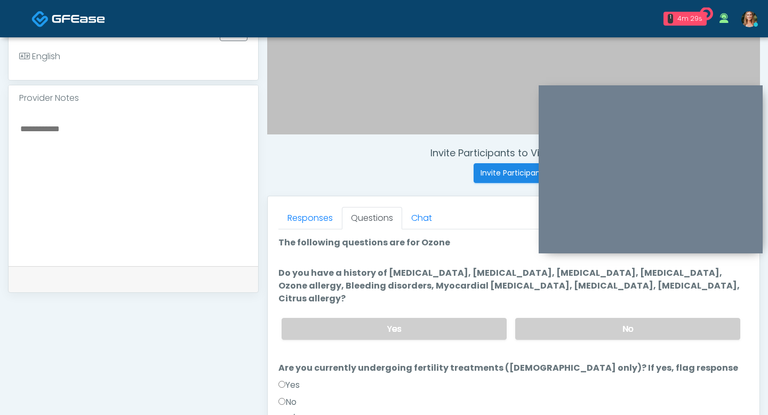
scroll to position [296, 0]
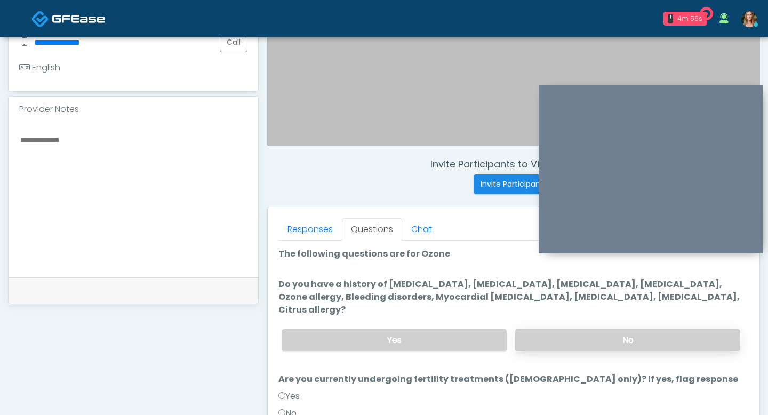
click at [570, 329] on label "No" at bounding box center [627, 340] width 225 height 22
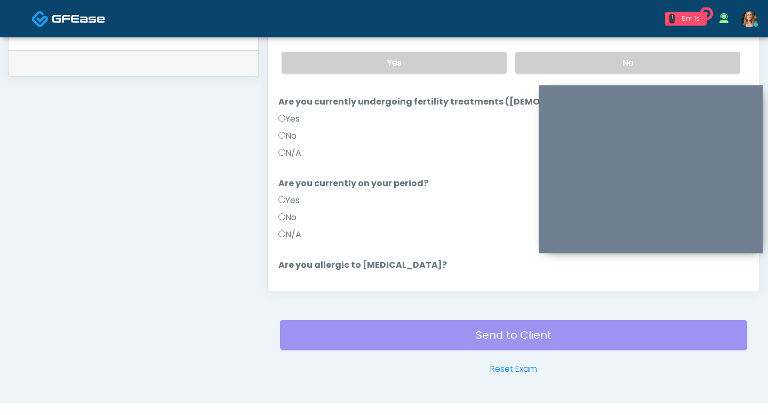
scroll to position [48, 0]
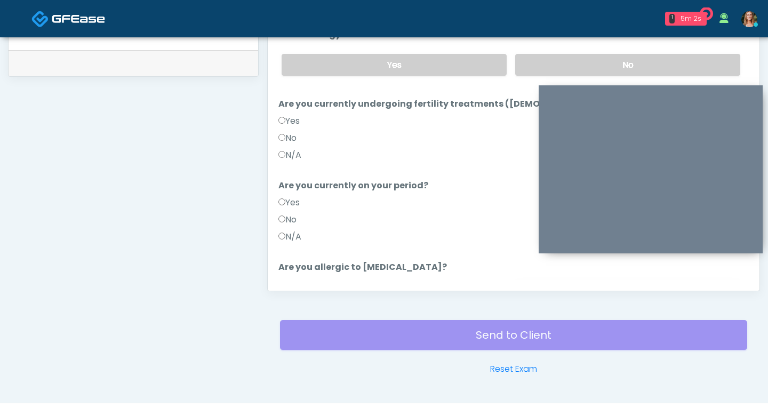
click at [547, 286] on label "No" at bounding box center [627, 297] width 225 height 22
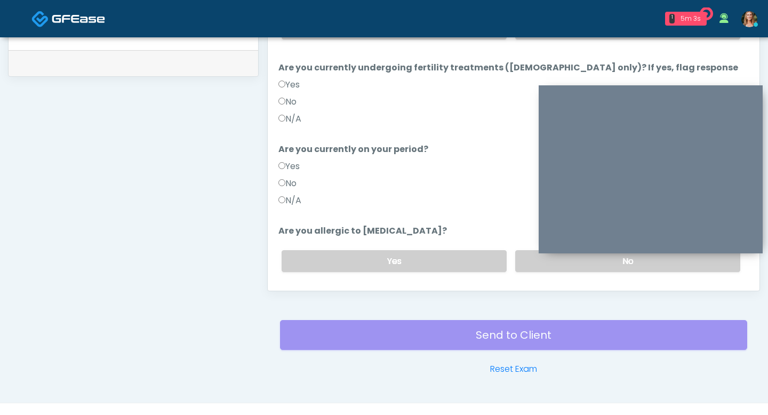
scroll to position [104, 0]
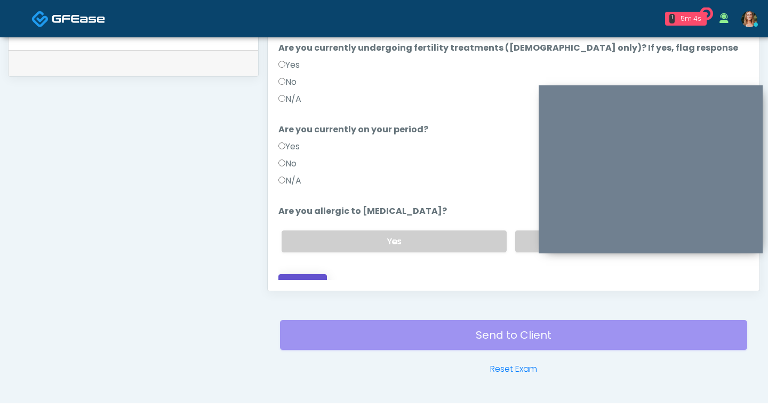
click at [310, 274] on button "Continue" at bounding box center [302, 284] width 49 height 20
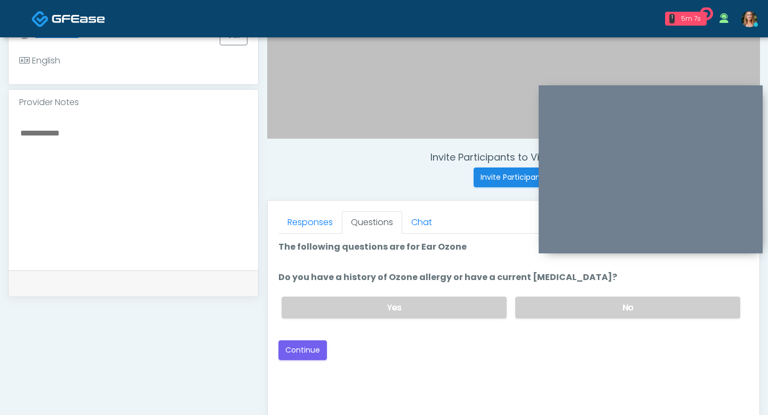
scroll to position [304, 0]
click at [541, 307] on label "No" at bounding box center [627, 307] width 225 height 22
click at [292, 352] on button "Continue" at bounding box center [302, 350] width 49 height 20
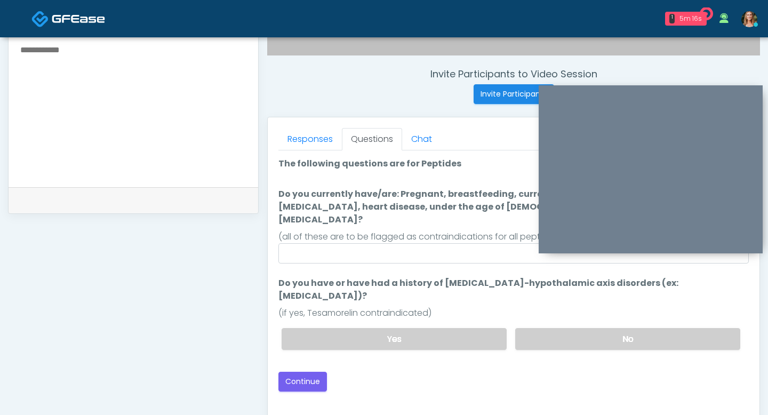
scroll to position [384, 0]
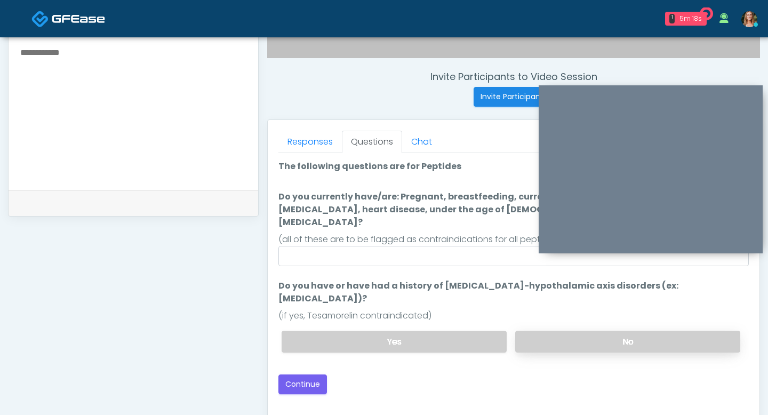
click at [547, 331] on label "No" at bounding box center [627, 342] width 225 height 22
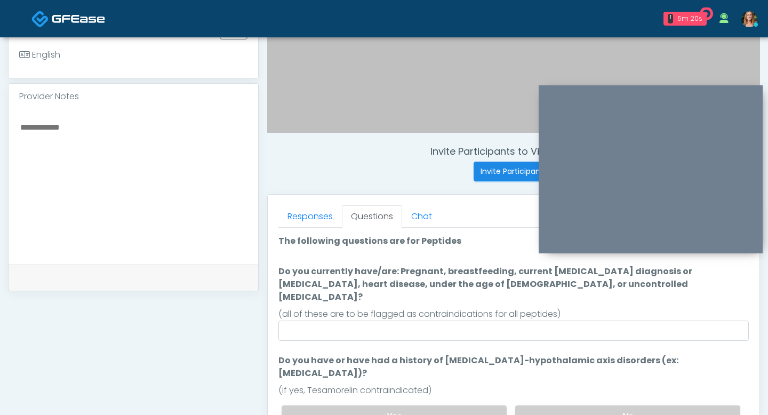
scroll to position [307, 0]
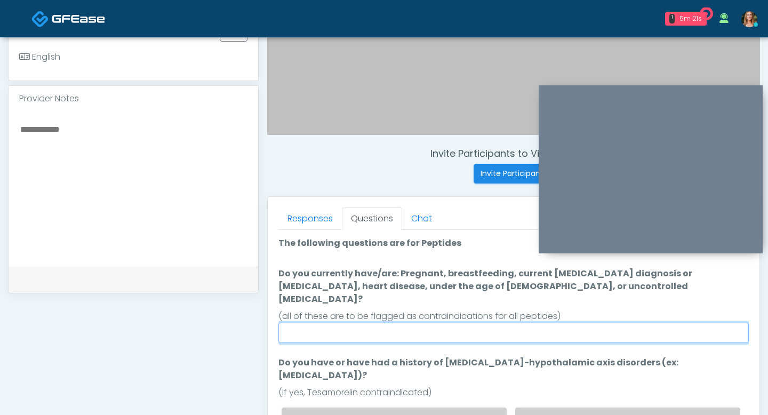
click at [402, 323] on input "Do you currently have/are: Pregnant, breastfeeding, current cancer diagnosis or…" at bounding box center [513, 333] width 471 height 20
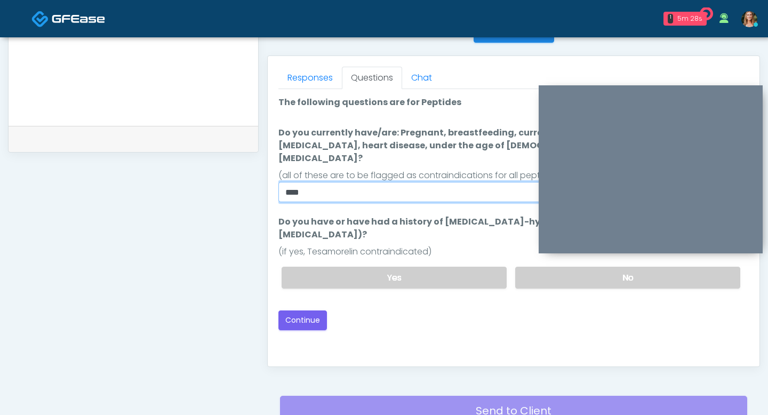
scroll to position [453, 0]
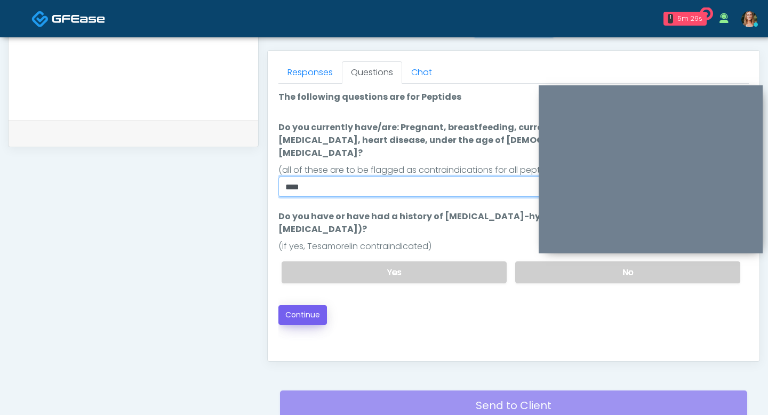
type input "***"
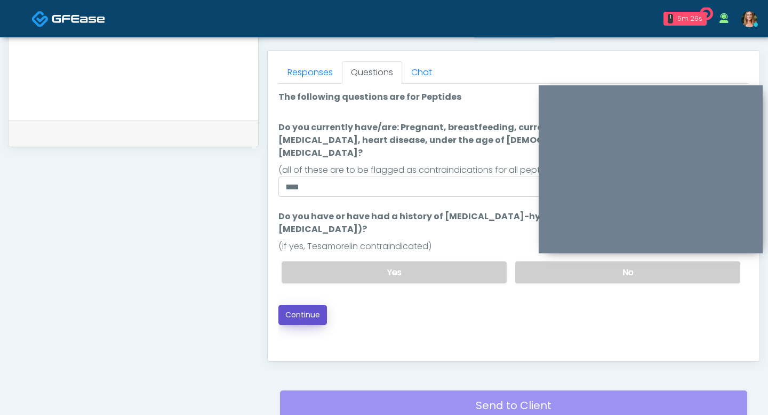
click at [302, 305] on button "Continue" at bounding box center [302, 315] width 49 height 20
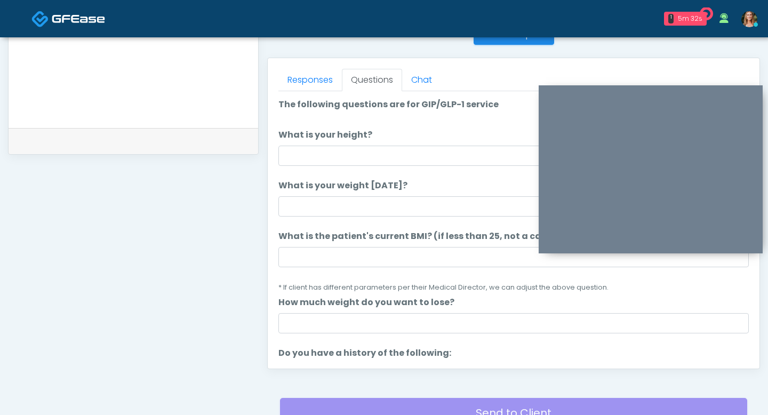
scroll to position [424, 0]
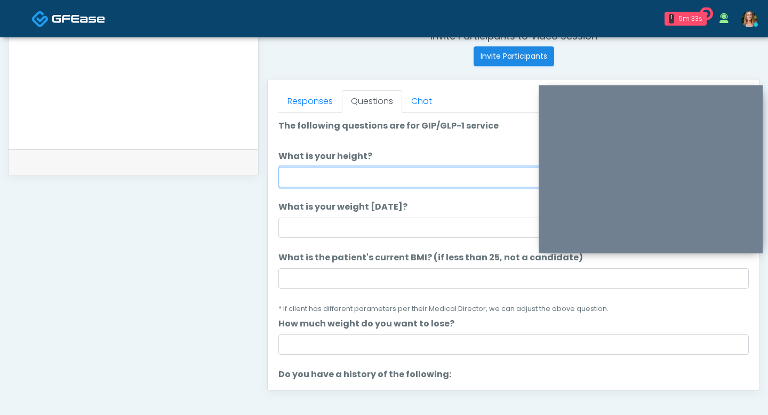
click at [305, 178] on input "What is your height?" at bounding box center [513, 177] width 471 height 20
type input "***"
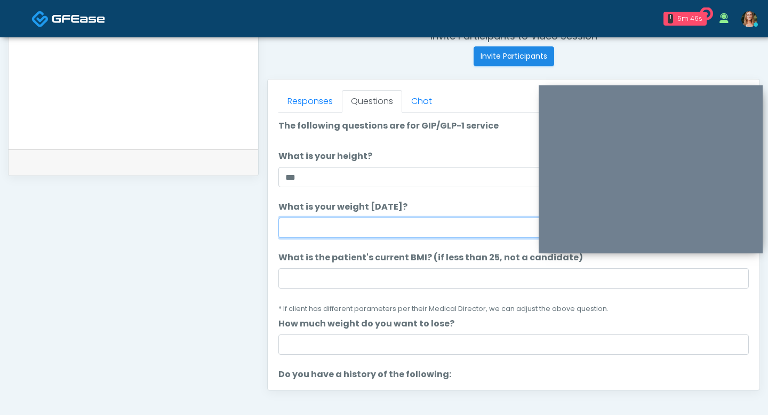
click at [285, 232] on input "What is your weight today?" at bounding box center [513, 228] width 471 height 20
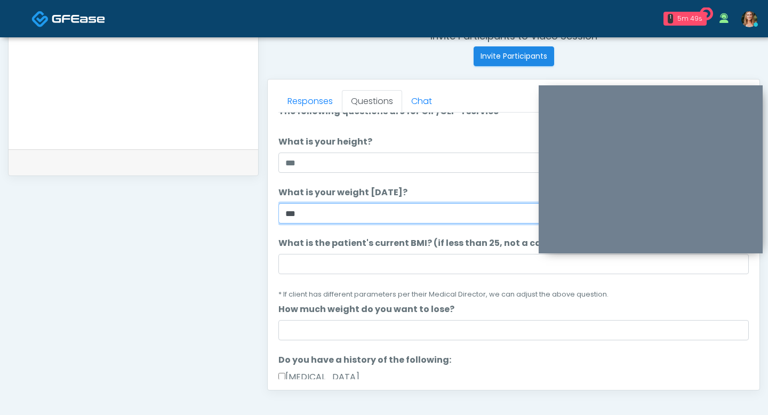
type input "***"
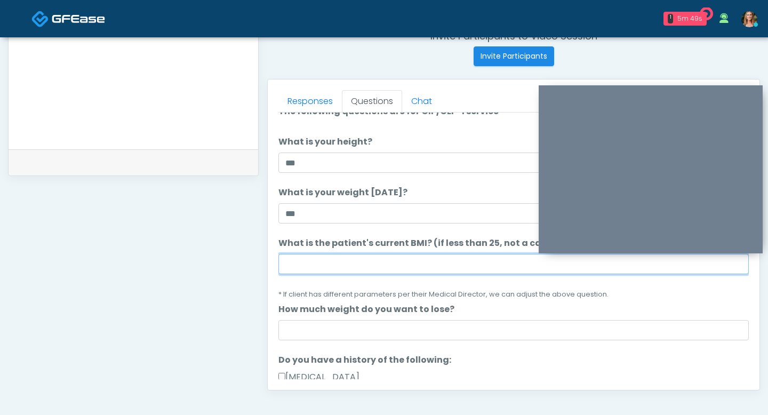
click at [377, 264] on input "What is the patient's current BMI? (if less than 25, not a candidate)" at bounding box center [513, 264] width 471 height 20
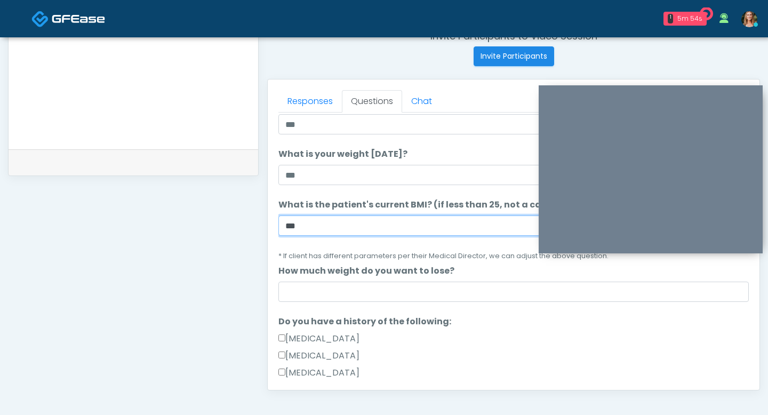
scroll to position [70, 0]
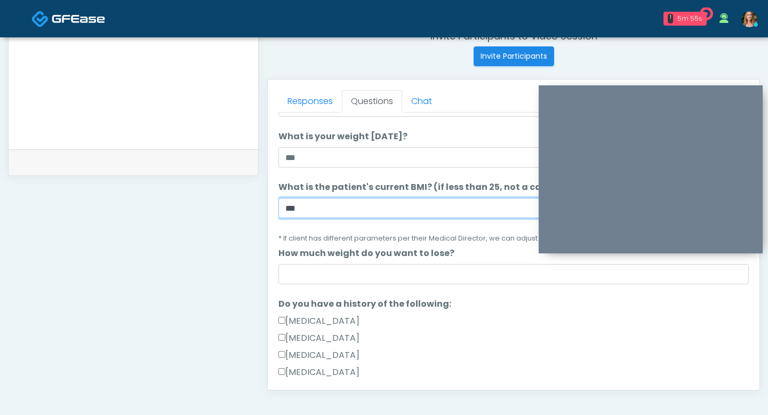
type input "***"
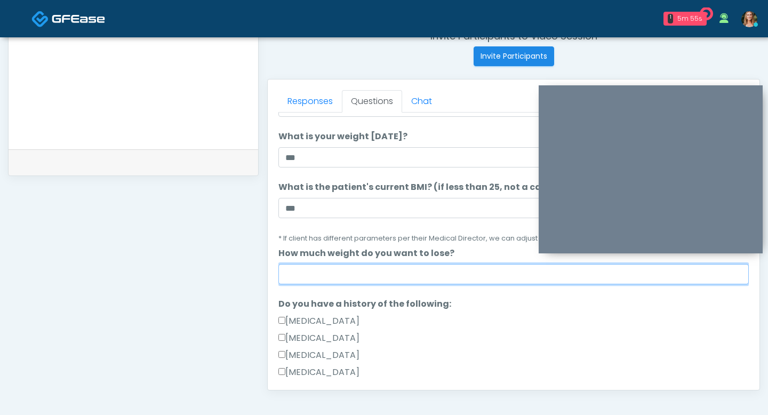
click at [345, 272] on input "How much weight do you want to lose?" at bounding box center [513, 274] width 471 height 20
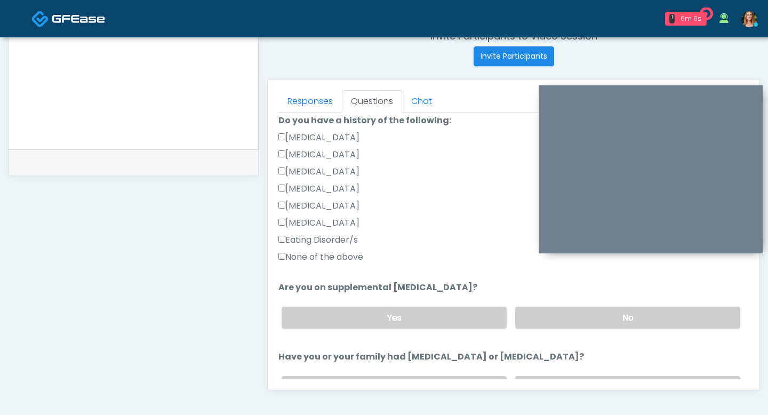
scroll to position [257, 0]
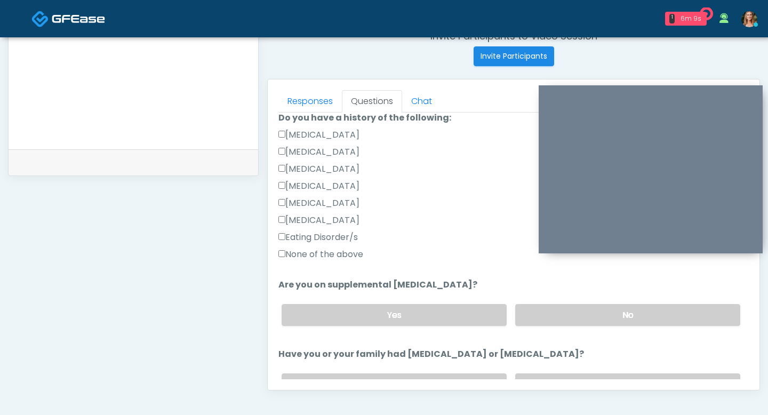
type input "***"
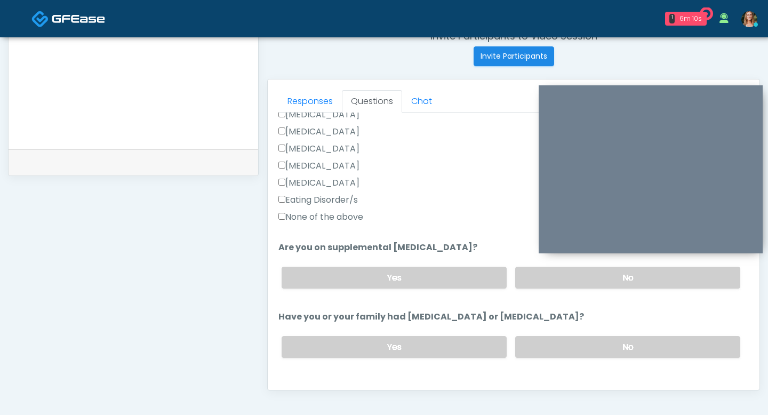
scroll to position [309, 0]
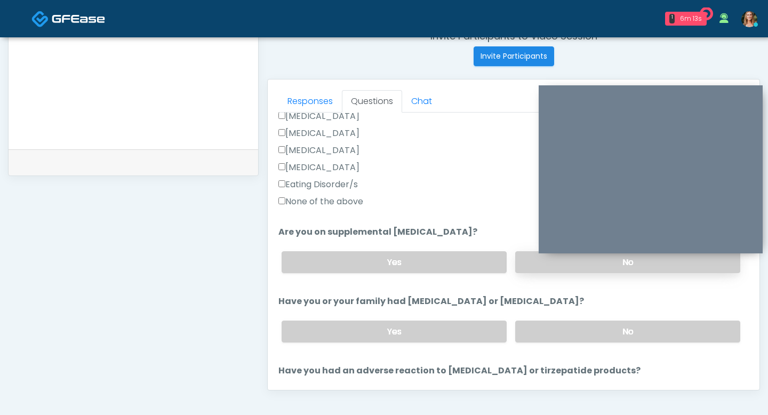
click at [527, 262] on label "No" at bounding box center [627, 262] width 225 height 22
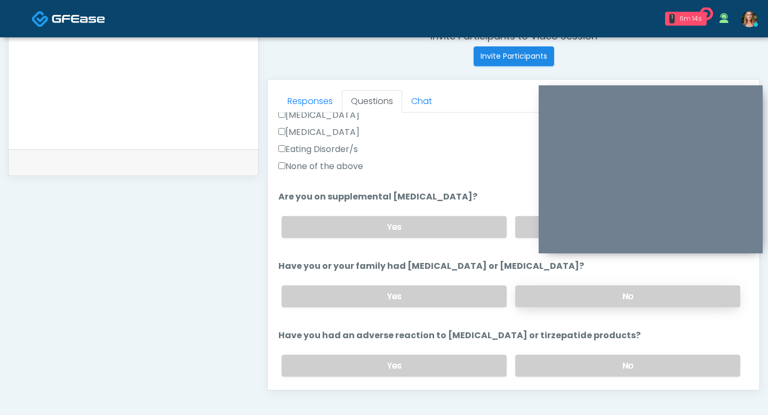
click at [560, 298] on label "No" at bounding box center [627, 296] width 225 height 22
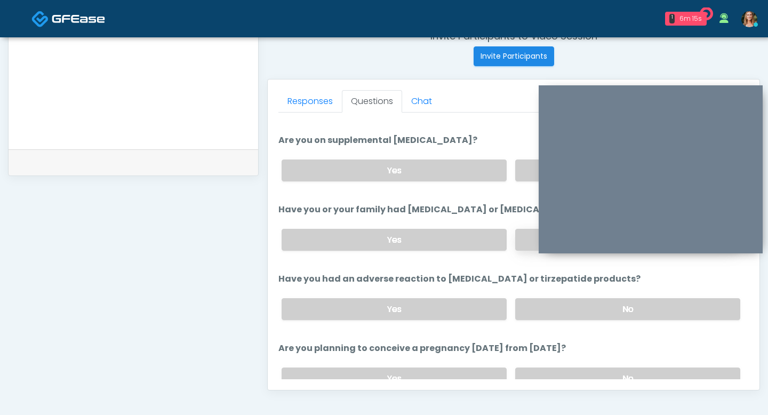
scroll to position [405, 0]
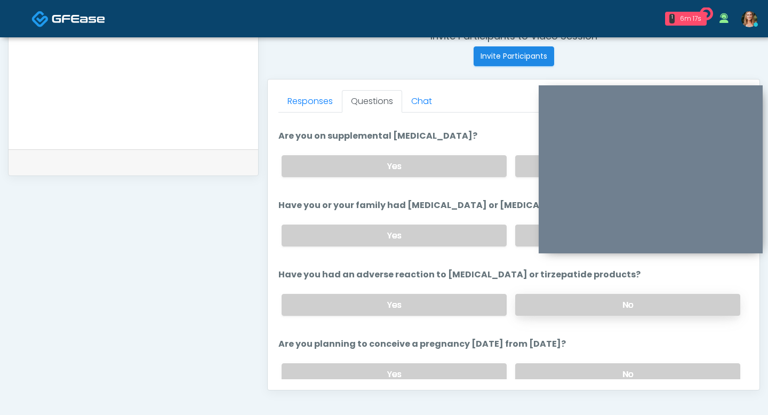
click at [553, 302] on label "No" at bounding box center [627, 305] width 225 height 22
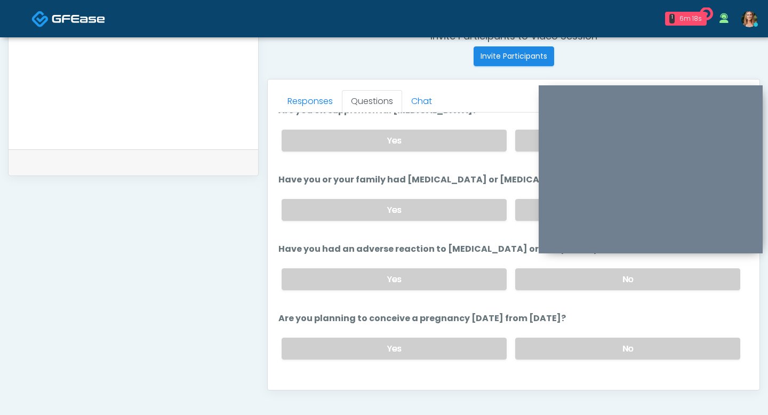
scroll to position [453, 0]
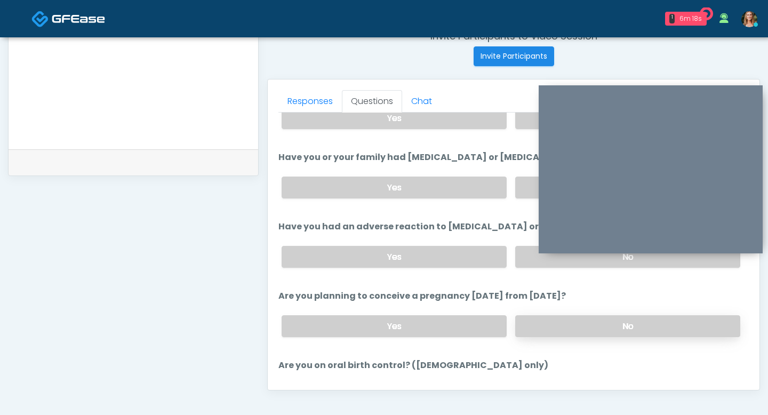
click at [530, 321] on label "No" at bounding box center [627, 326] width 225 height 22
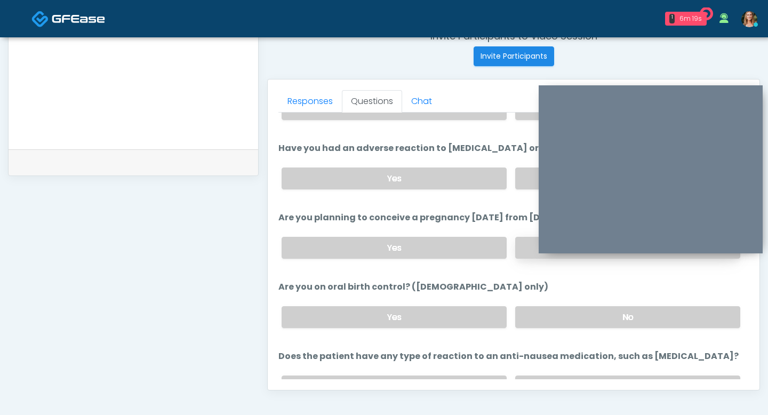
scroll to position [543, 0]
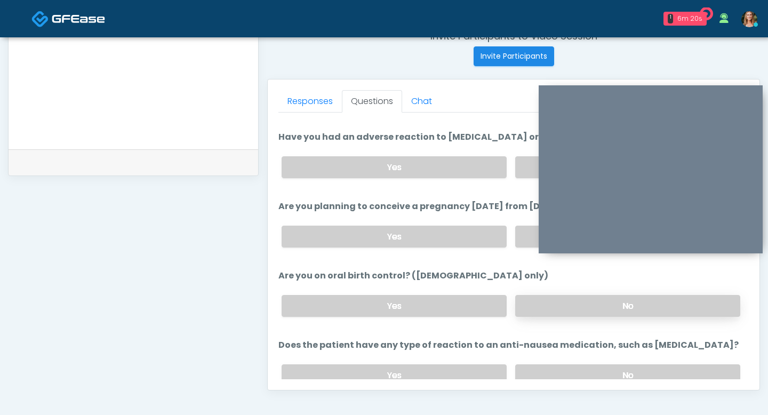
click at [537, 309] on label "No" at bounding box center [627, 306] width 225 height 22
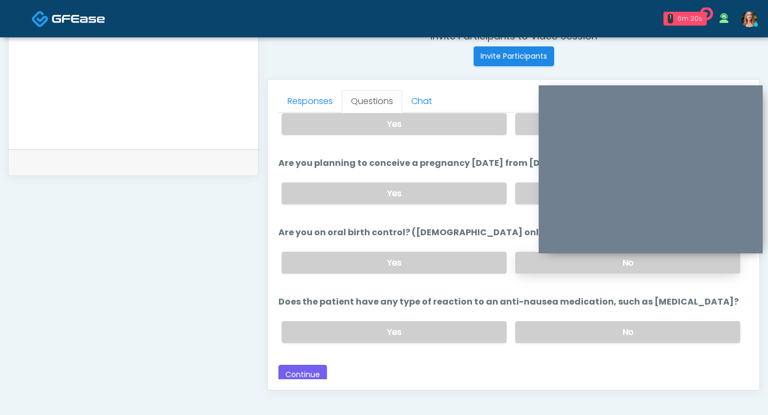
scroll to position [588, 0]
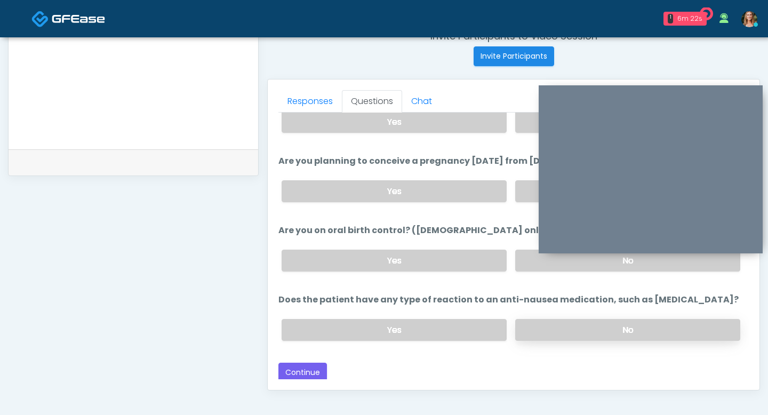
click at [539, 324] on label "No" at bounding box center [627, 330] width 225 height 22
click at [297, 363] on button "Continue" at bounding box center [302, 373] width 49 height 20
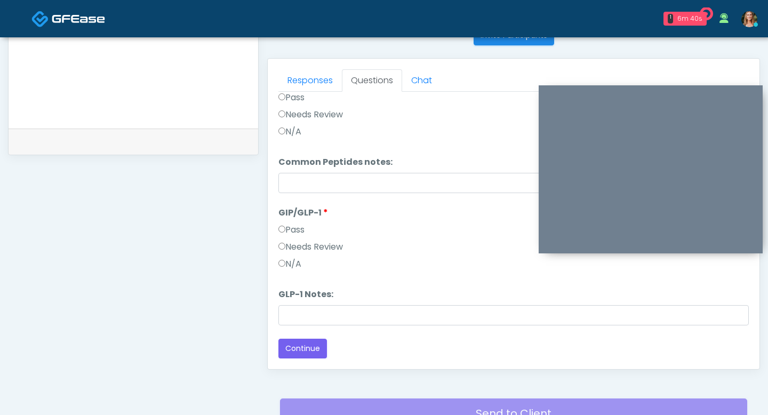
scroll to position [543, 0]
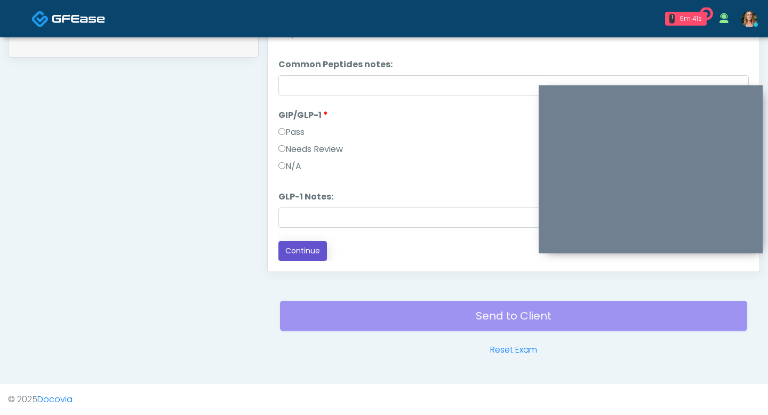
click at [308, 254] on button "Continue" at bounding box center [302, 251] width 49 height 20
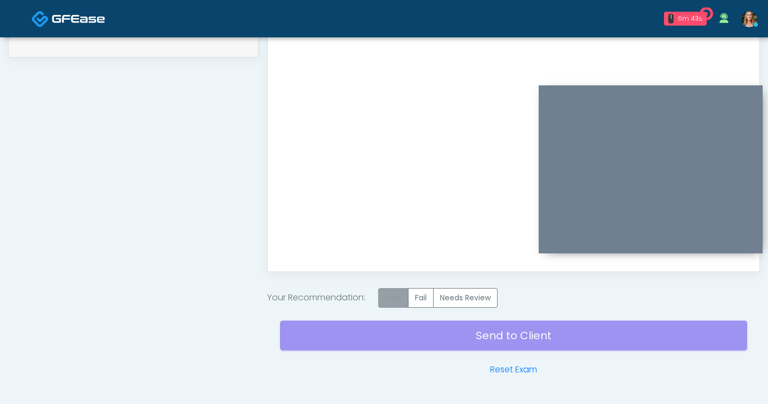
click at [406, 292] on label "Pass" at bounding box center [393, 298] width 30 height 20
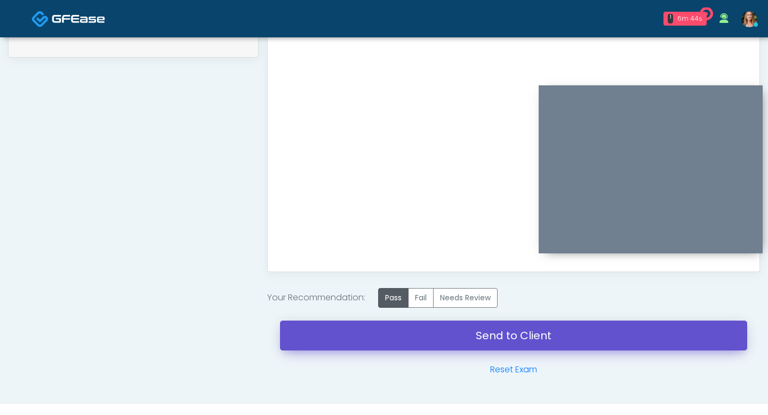
click at [409, 329] on link "Send to Client" at bounding box center [513, 336] width 467 height 30
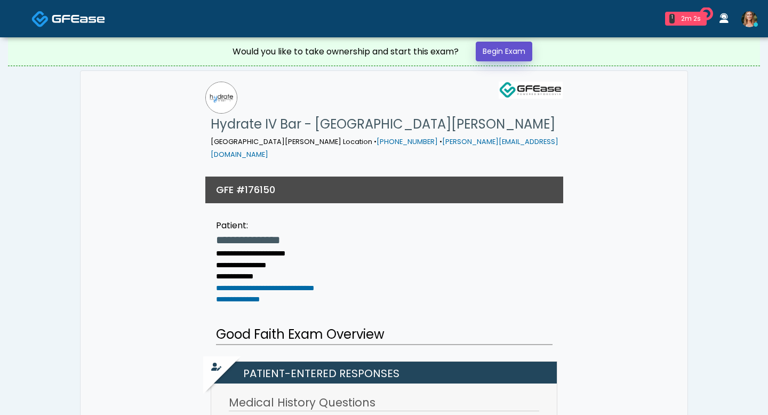
click at [489, 55] on link "Begin Exam" at bounding box center [504, 52] width 57 height 20
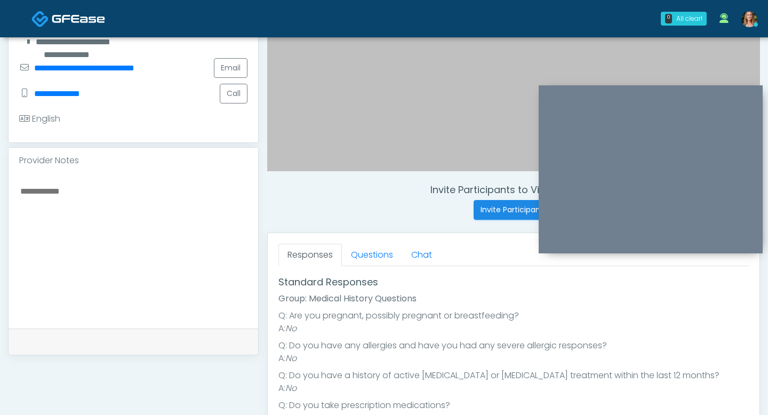
scroll to position [1, 0]
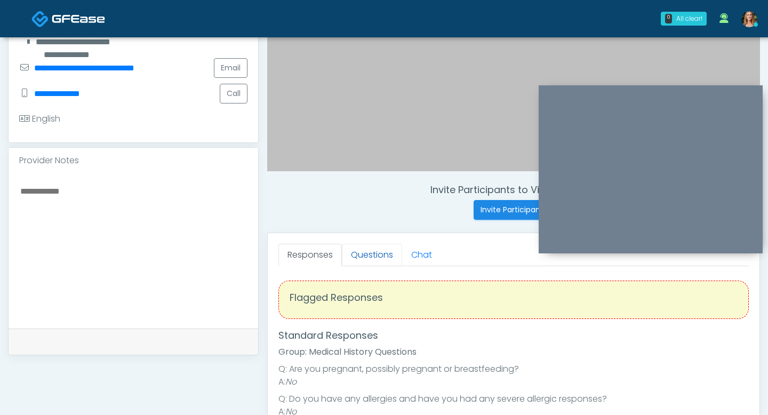
click at [369, 257] on link "Questions" at bounding box center [372, 255] width 60 height 22
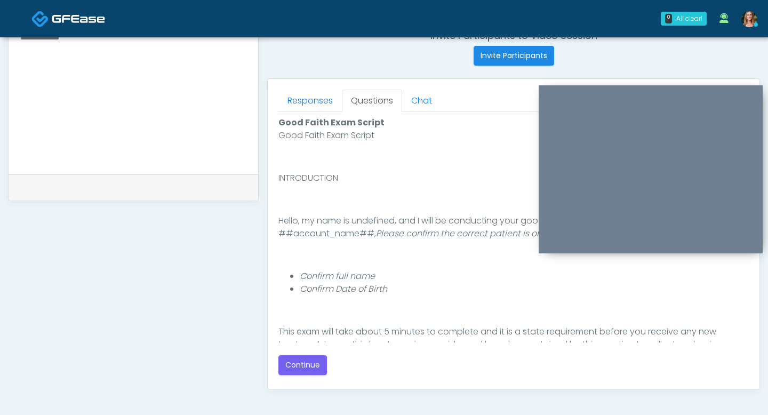
scroll to position [428, 0]
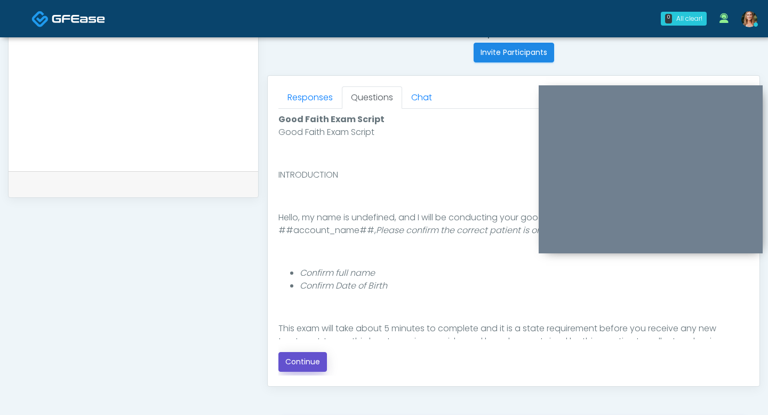
click at [297, 363] on button "Continue" at bounding box center [302, 362] width 49 height 20
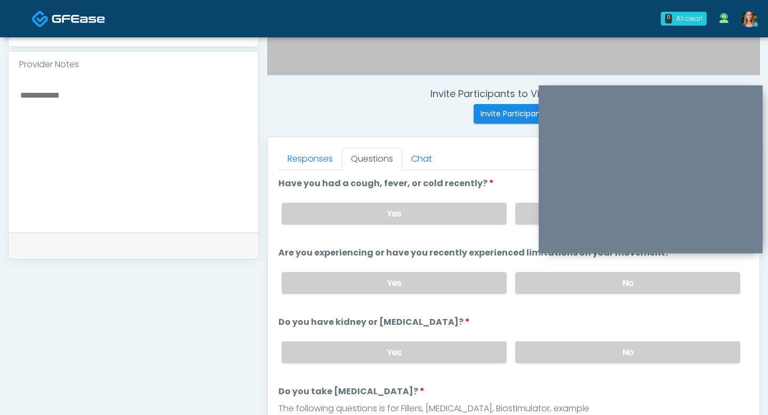
scroll to position [363, 0]
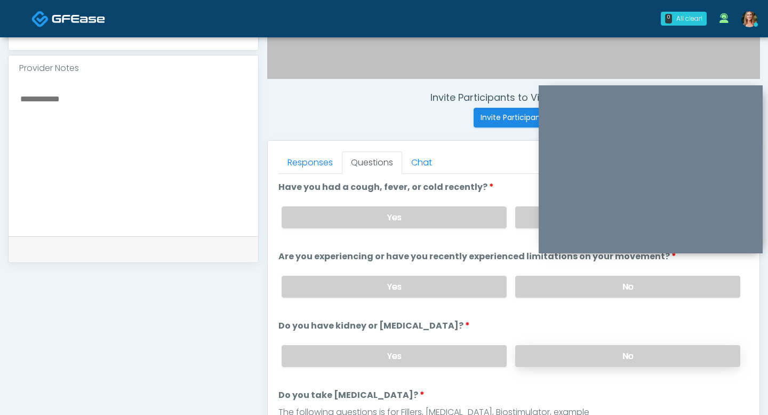
click at [578, 352] on label "No" at bounding box center [627, 356] width 225 height 22
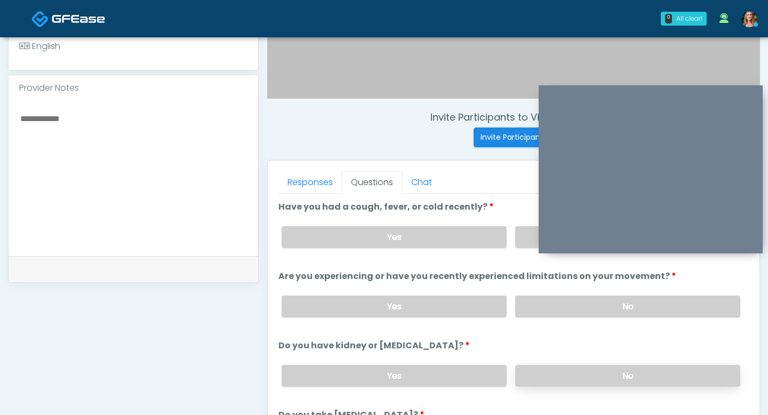
scroll to position [342, 0]
click at [569, 296] on label "No" at bounding box center [627, 307] width 225 height 22
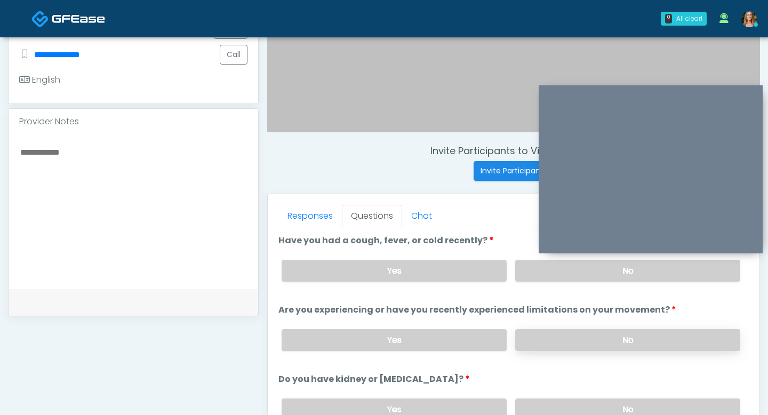
scroll to position [304, 0]
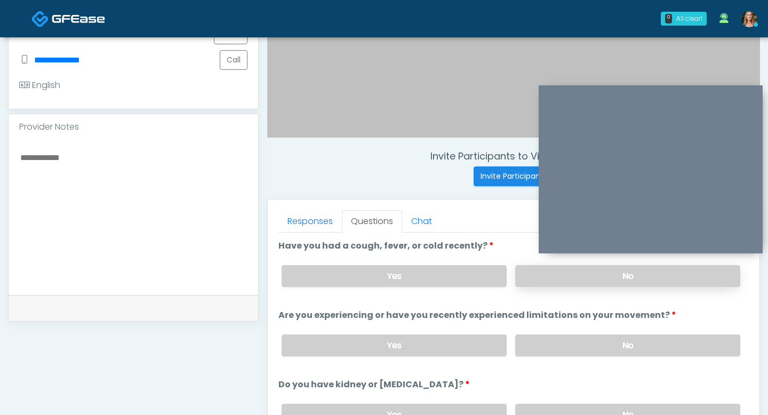
click at [548, 282] on label "No" at bounding box center [627, 276] width 225 height 22
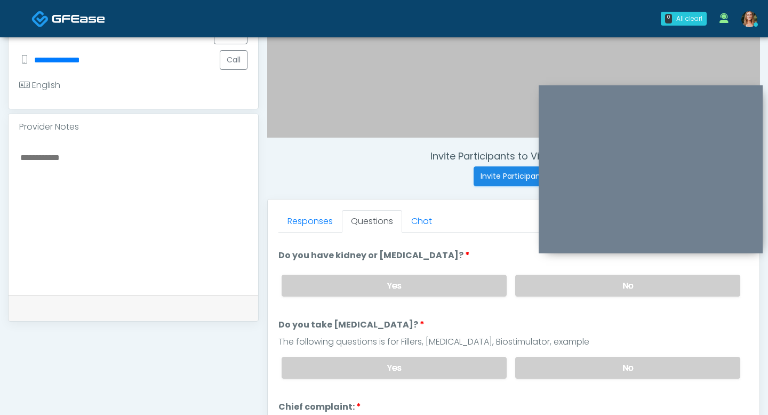
scroll to position [141, 0]
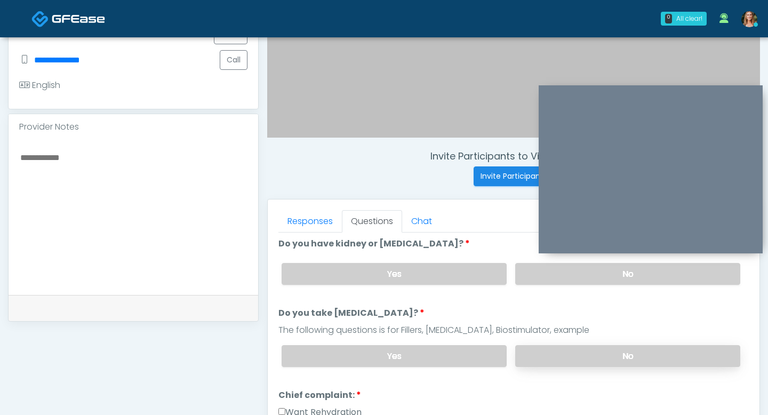
click at [566, 345] on label "No" at bounding box center [627, 356] width 225 height 22
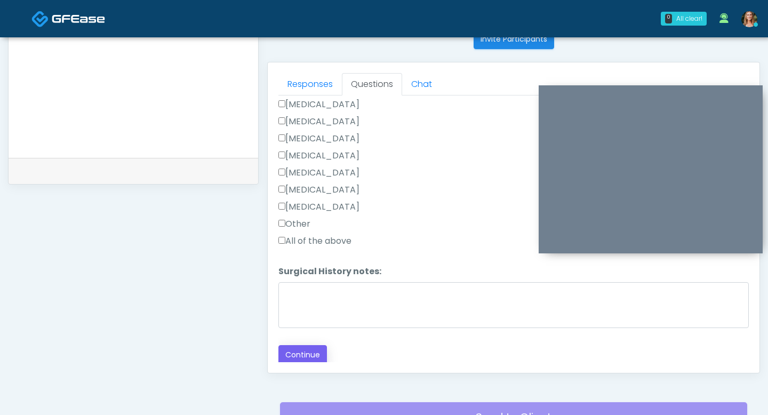
scroll to position [457, 0]
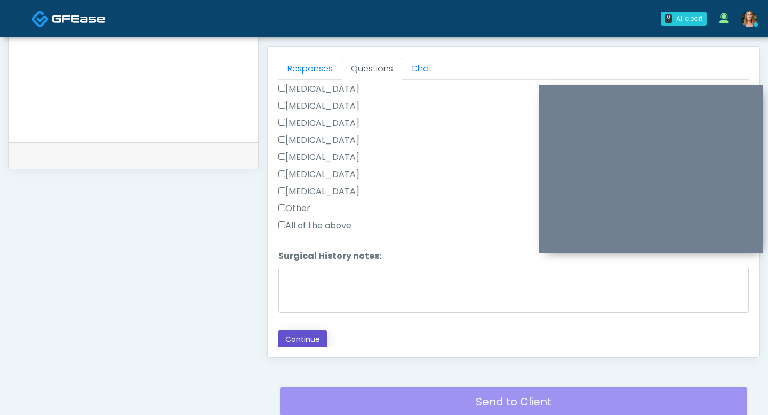
click at [301, 337] on button "Continue" at bounding box center [302, 340] width 49 height 20
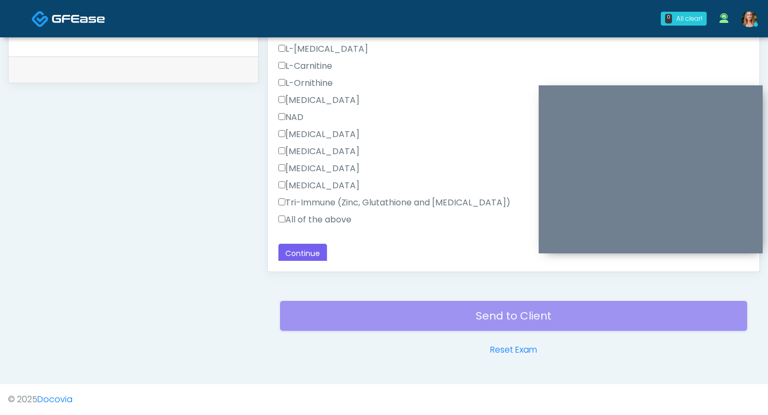
scroll to position [575, 0]
click at [297, 246] on button "Continue" at bounding box center [302, 252] width 49 height 20
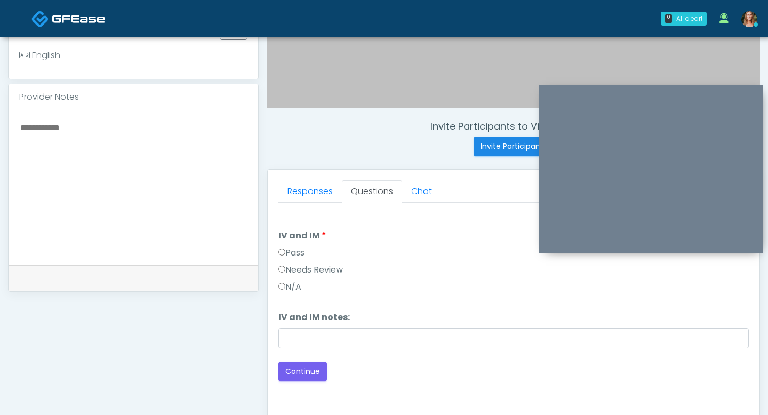
scroll to position [315, 0]
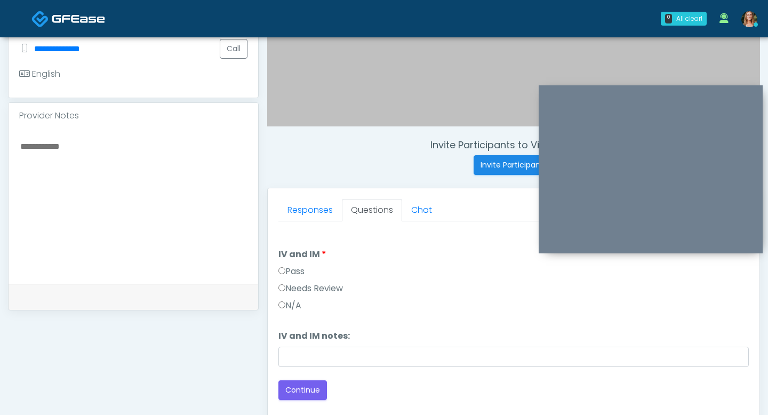
click at [29, 139] on textarea at bounding box center [133, 204] width 228 height 130
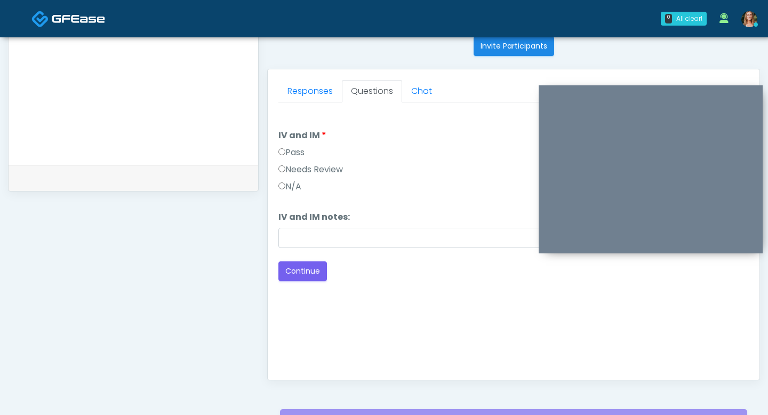
scroll to position [499, 0]
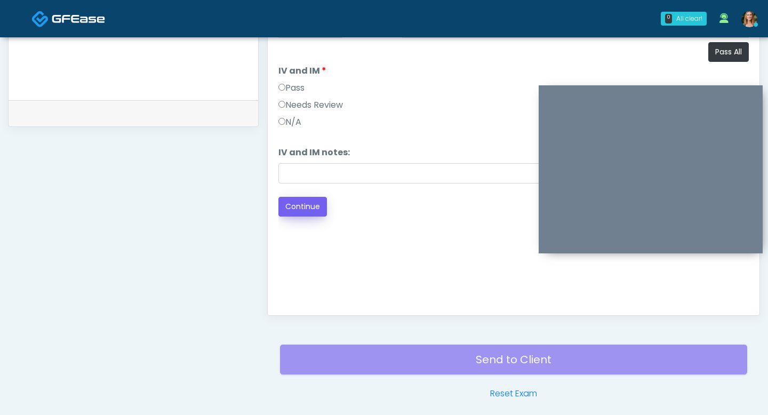
type textarea "**********"
click at [308, 199] on button "Continue" at bounding box center [302, 207] width 49 height 20
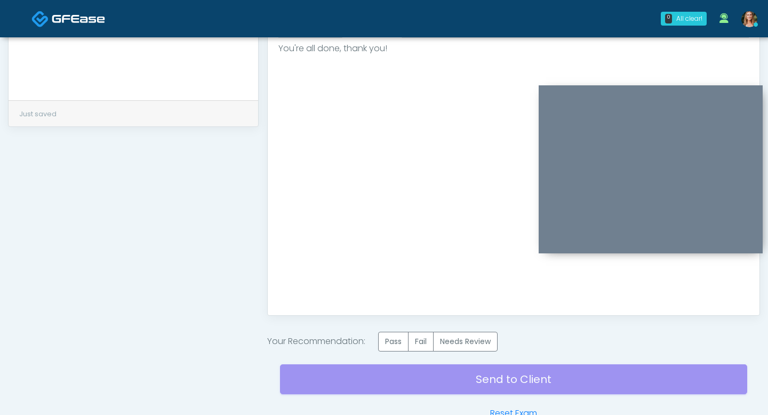
click at [398, 330] on div "Invite Participants to Video Session Invite Participants Responses Questions Ch…" at bounding box center [509, 3] width 501 height 833
click at [398, 338] on label "Pass" at bounding box center [393, 342] width 30 height 20
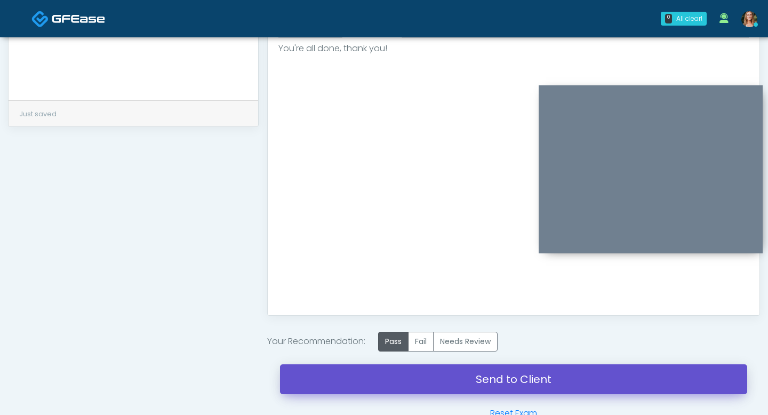
click at [404, 369] on link "Send to Client" at bounding box center [513, 379] width 467 height 30
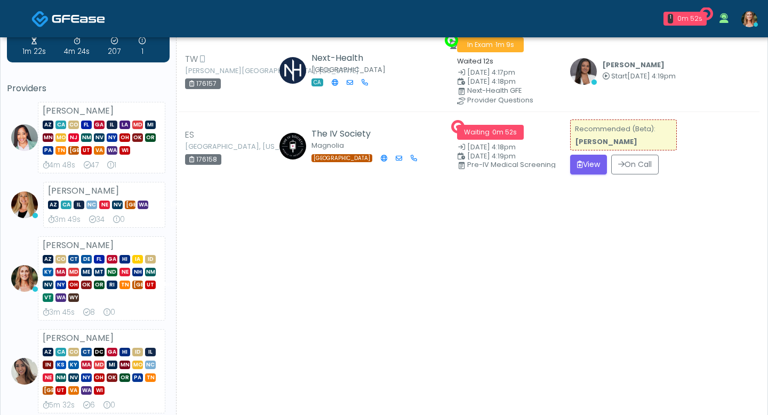
scroll to position [39, 0]
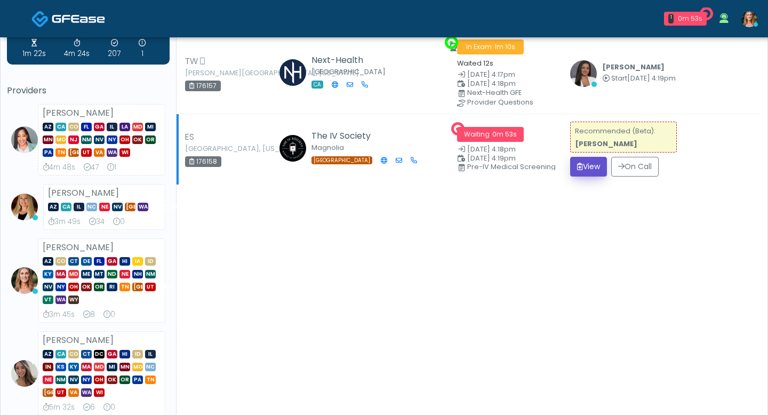
click at [591, 165] on button "View" at bounding box center [588, 167] width 37 height 20
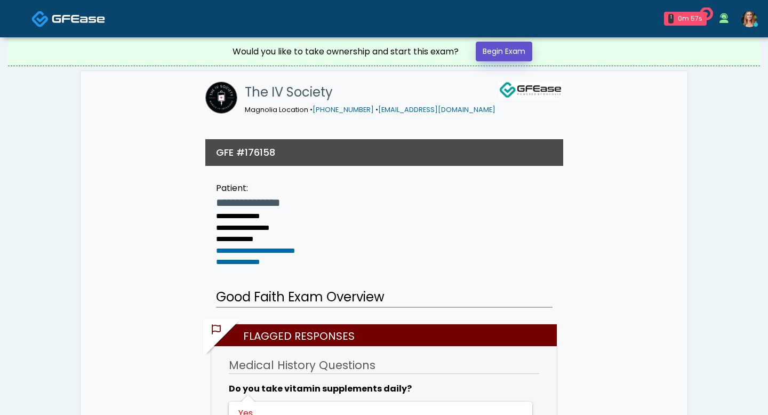
click at [493, 55] on link "Begin Exam" at bounding box center [504, 52] width 57 height 20
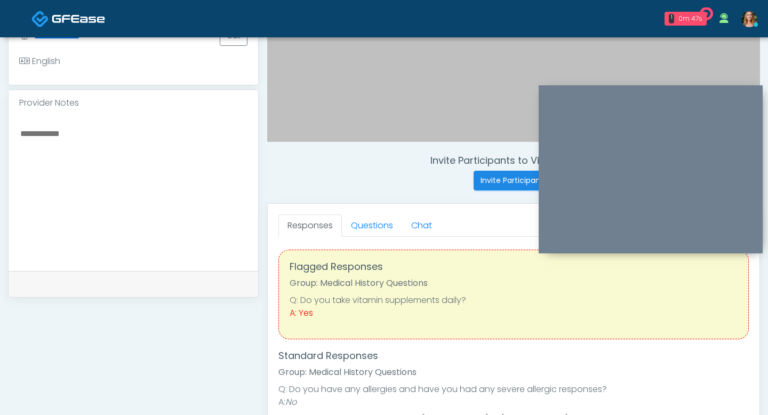
scroll to position [301, 0]
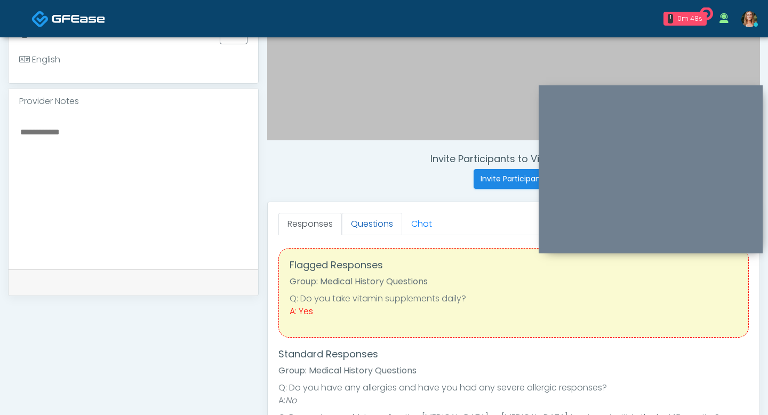
click at [363, 216] on link "Questions" at bounding box center [372, 224] width 60 height 22
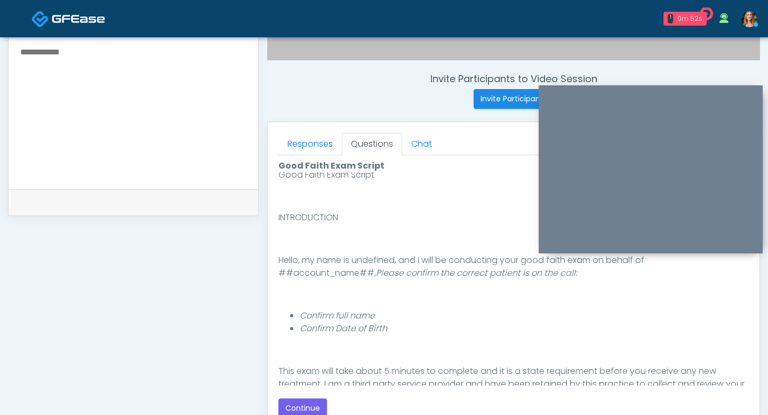
scroll to position [33, 0]
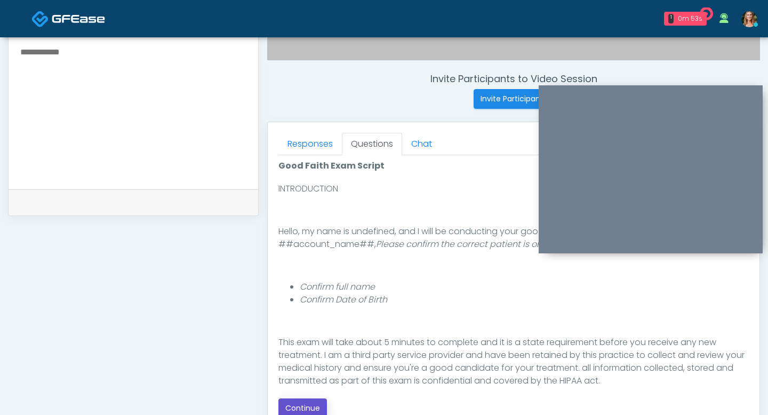
click at [320, 410] on button "Continue" at bounding box center [302, 409] width 49 height 20
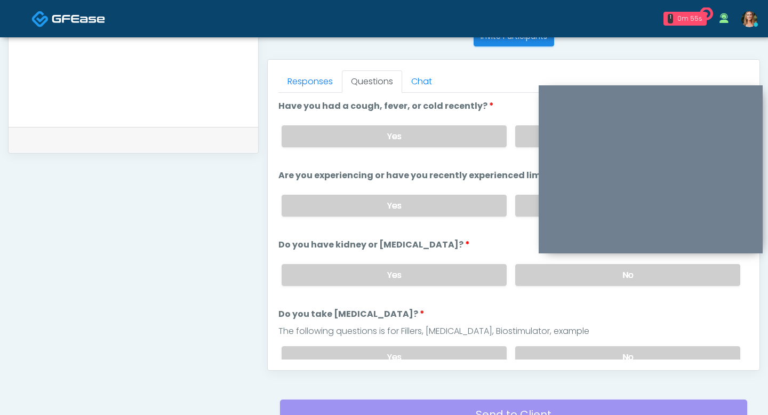
scroll to position [434, 0]
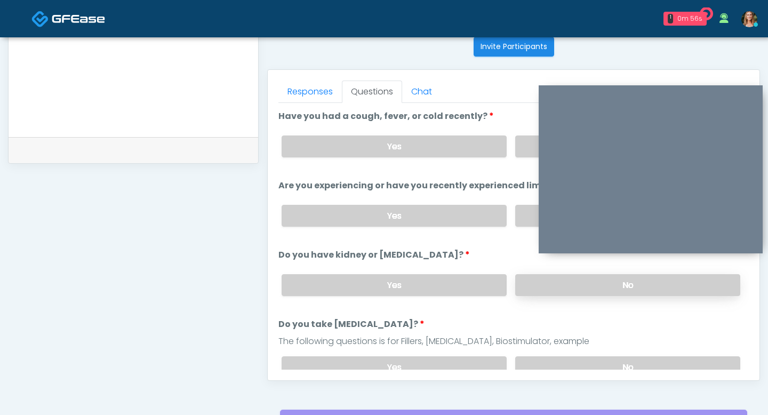
click at [536, 284] on label "No" at bounding box center [627, 285] width 225 height 22
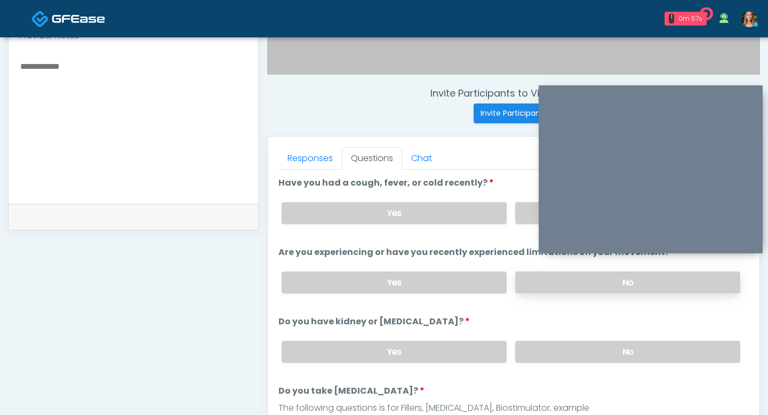
click at [553, 278] on label "No" at bounding box center [627, 283] width 225 height 22
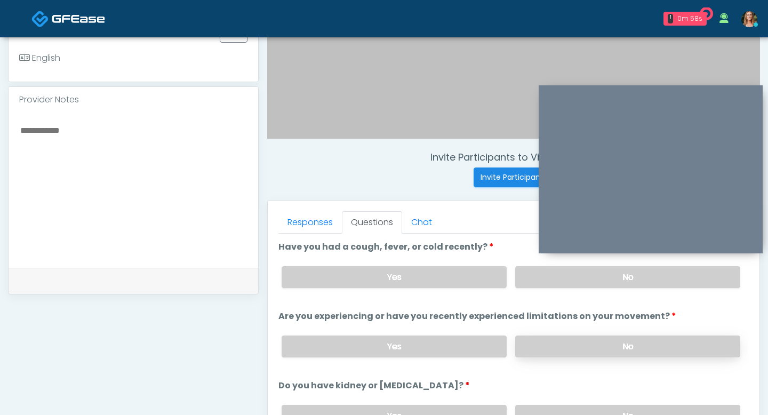
scroll to position [299, 0]
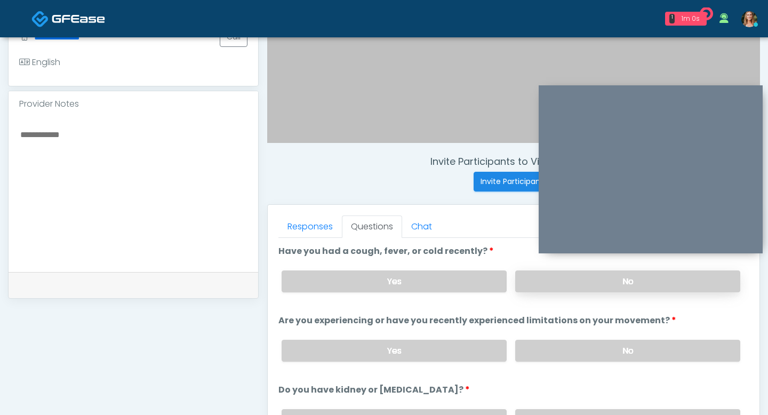
click at [551, 289] on label "No" at bounding box center [627, 281] width 225 height 22
click at [460, 281] on label "Yes" at bounding box center [394, 281] width 225 height 22
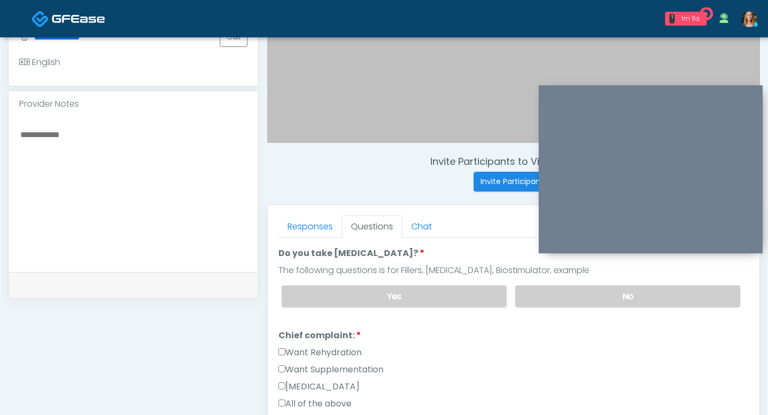
scroll to position [193, 0]
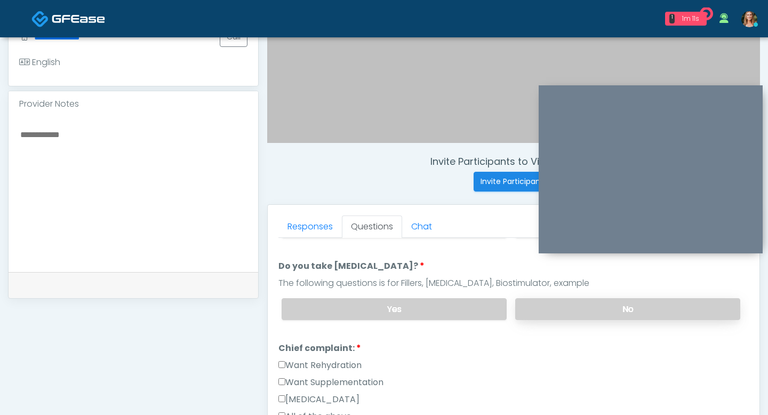
click at [569, 305] on label "No" at bounding box center [627, 309] width 225 height 22
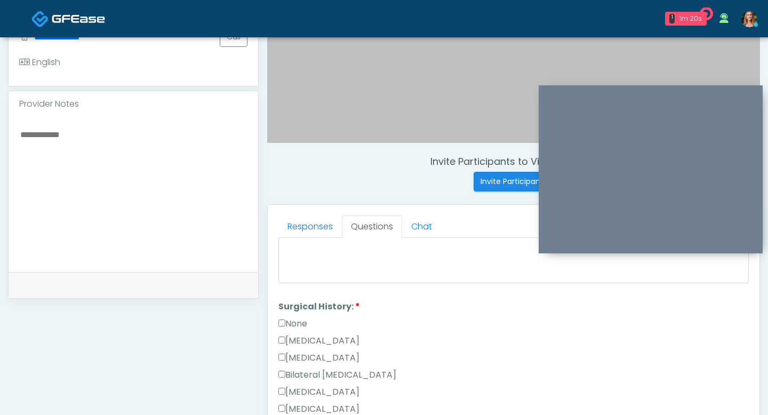
scroll to position [435, 0]
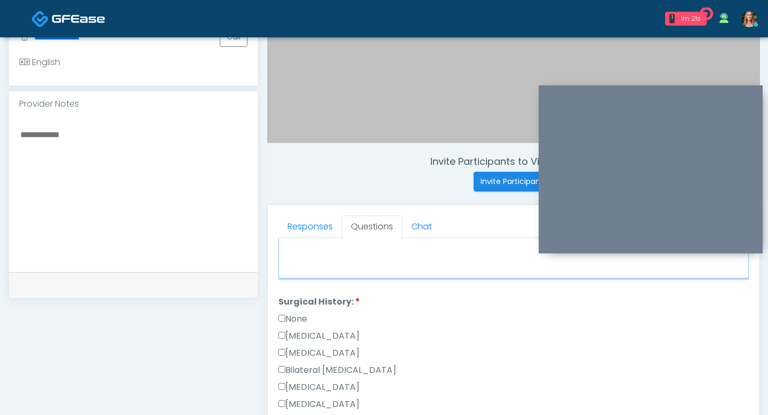
click at [305, 255] on textarea "Chief complaint notes:" at bounding box center [513, 256] width 471 height 46
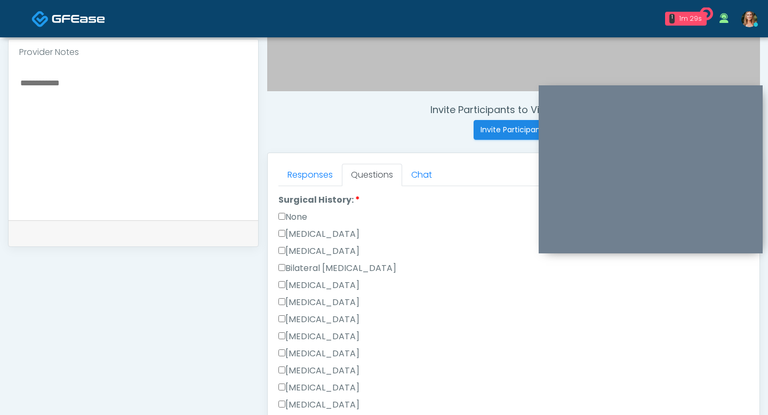
scroll to position [483, 0]
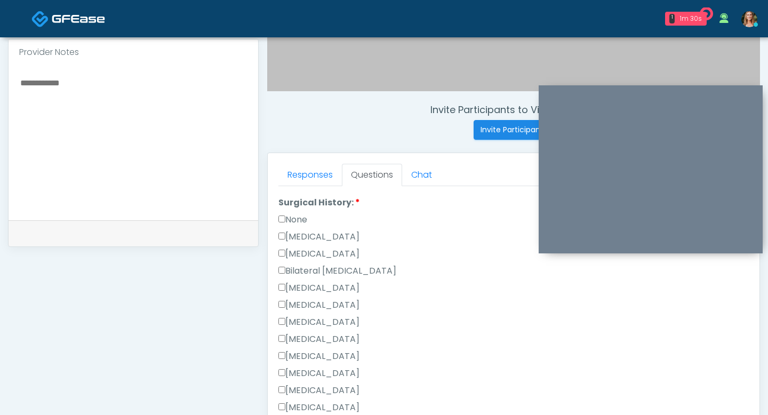
type textarea "**********"
click at [282, 221] on label "None" at bounding box center [292, 219] width 29 height 13
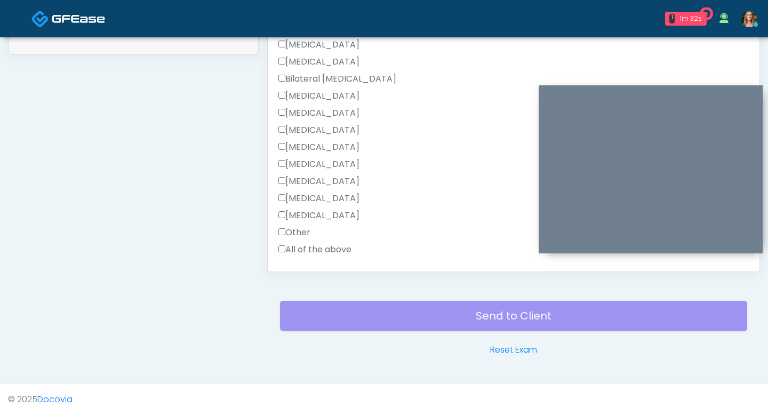
scroll to position [593, 0]
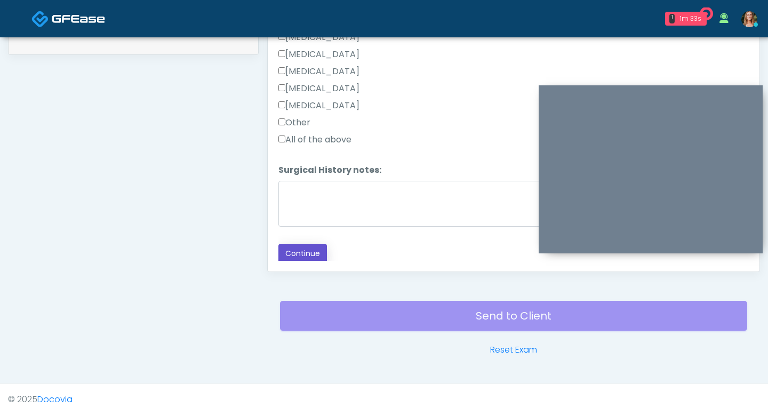
click at [310, 246] on button "Continue" at bounding box center [302, 254] width 49 height 20
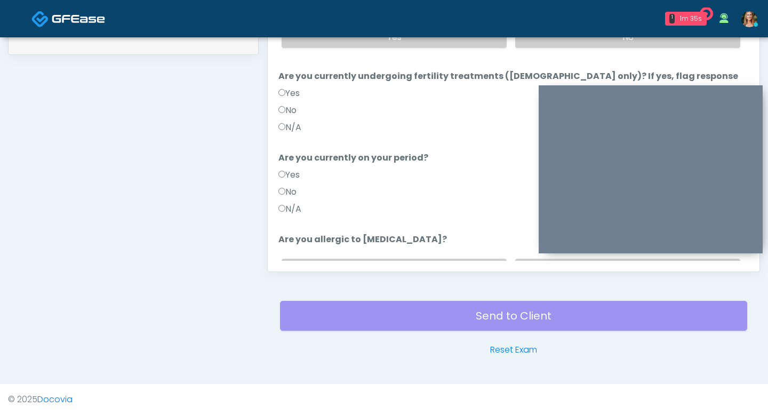
scroll to position [47, 0]
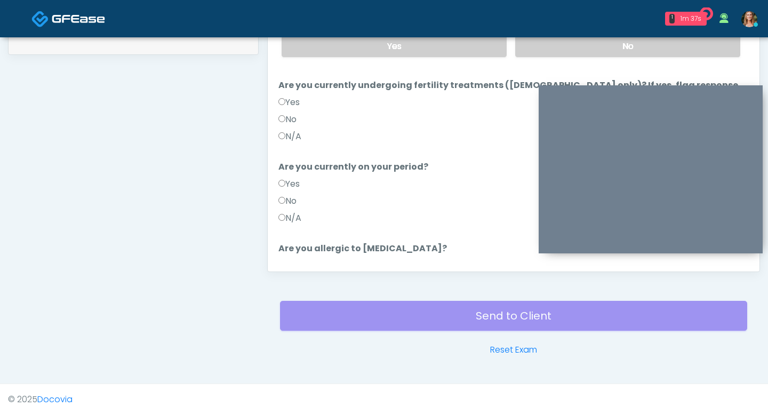
click at [283, 212] on label "N/A" at bounding box center [289, 218] width 23 height 13
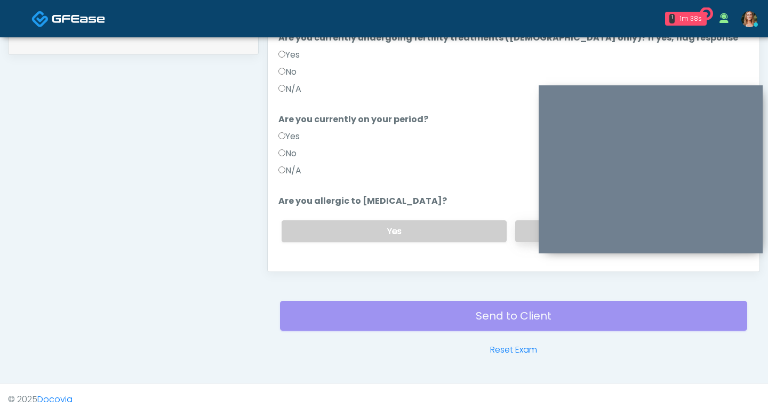
click at [525, 221] on label "No" at bounding box center [627, 231] width 225 height 22
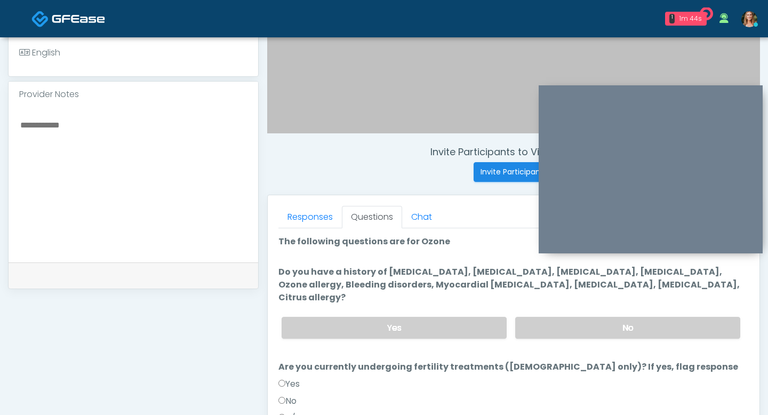
scroll to position [305, 0]
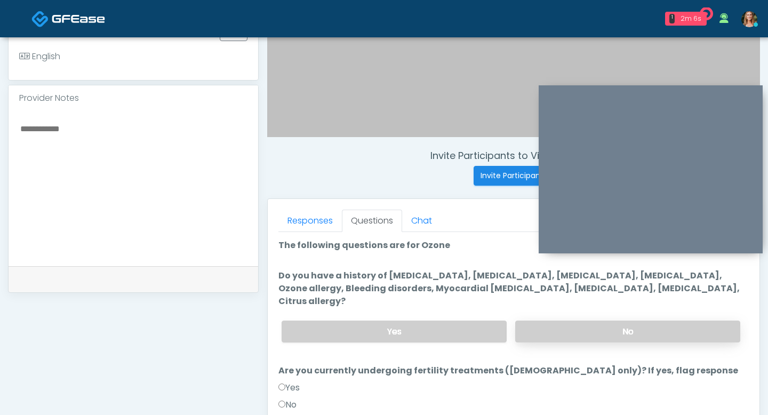
click at [587, 321] on label "No" at bounding box center [627, 332] width 225 height 22
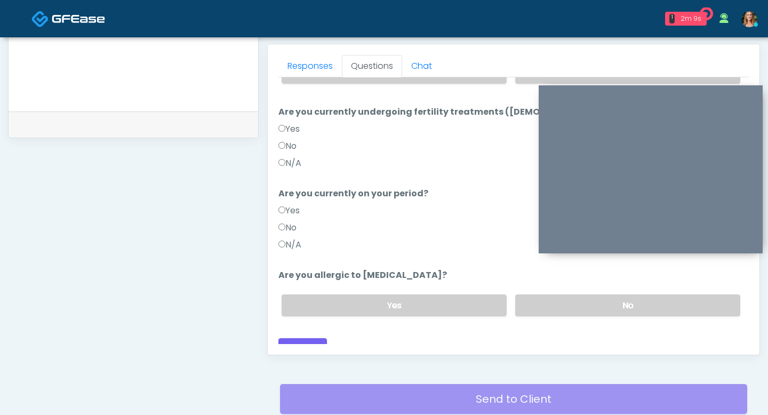
scroll to position [543, 0]
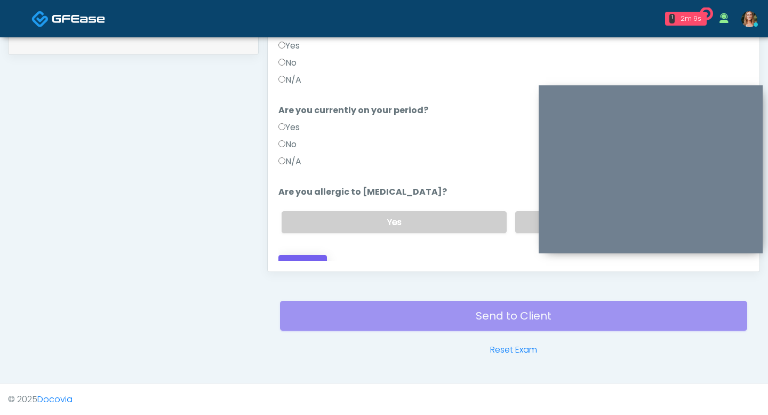
click at [315, 241] on div "Loading... Connecting to your agent... Please wait while we prepare your person…" at bounding box center [513, 86] width 471 height 378
click at [296, 255] on button "Continue" at bounding box center [302, 265] width 49 height 20
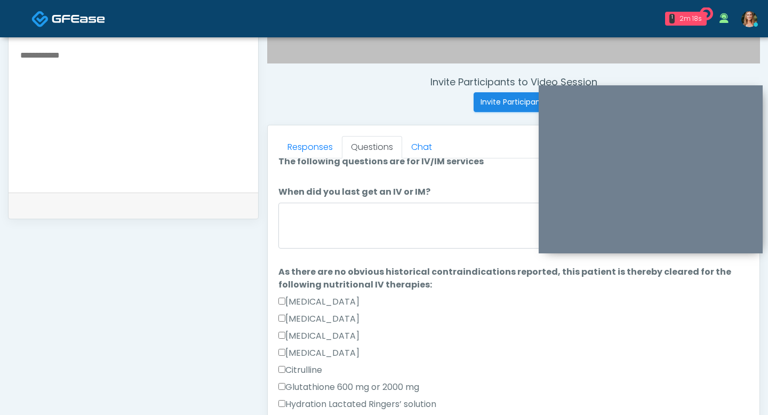
scroll to position [19, 0]
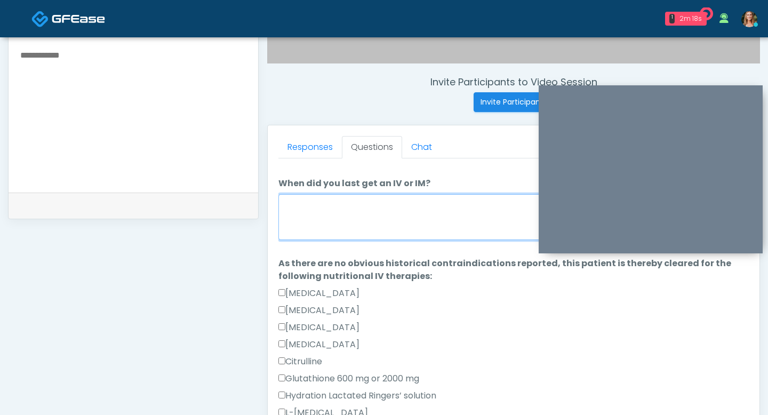
click at [393, 206] on textarea "When did you last get an IV or IM?" at bounding box center [513, 217] width 471 height 46
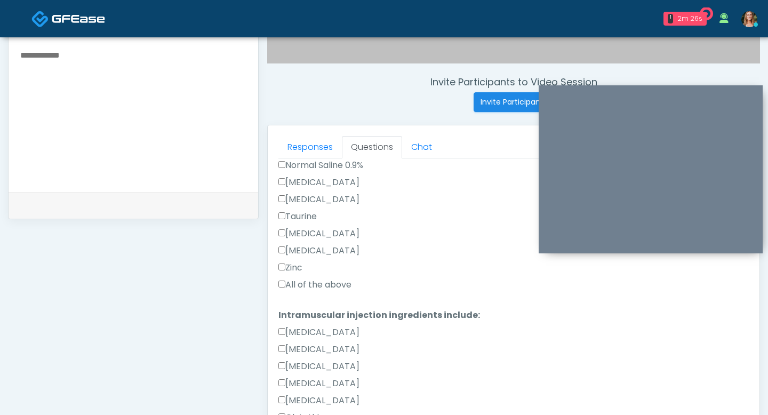
scroll to position [402, 0]
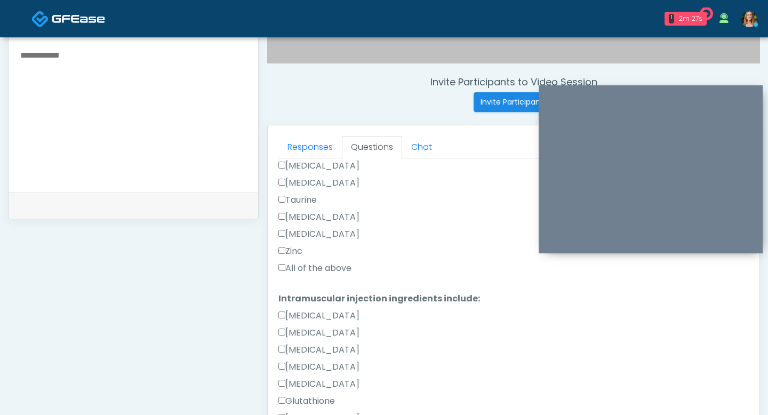
type textarea "*****"
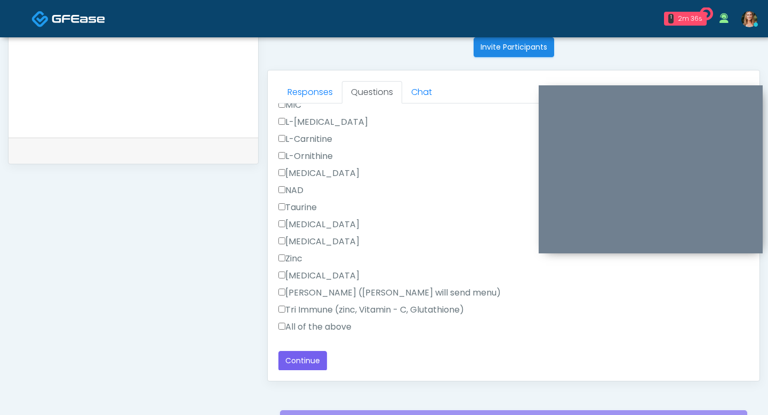
scroll to position [462, 0]
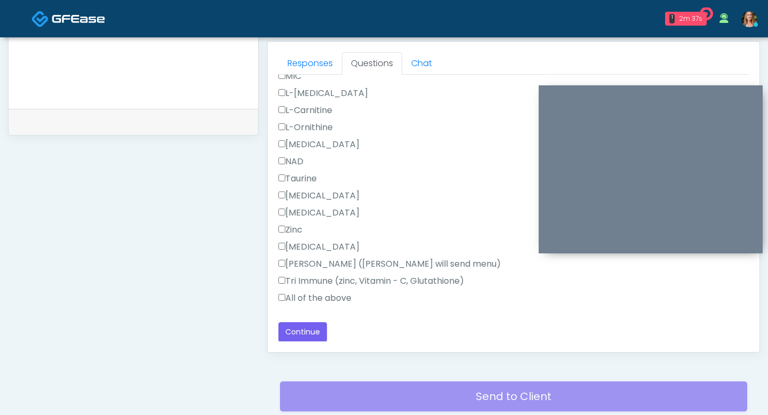
click at [284, 303] on label "All of the above" at bounding box center [314, 298] width 73 height 13
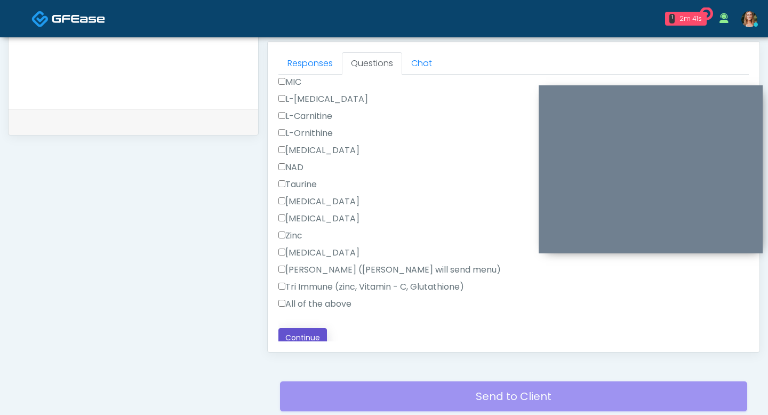
click at [292, 329] on button "Continue" at bounding box center [302, 338] width 49 height 20
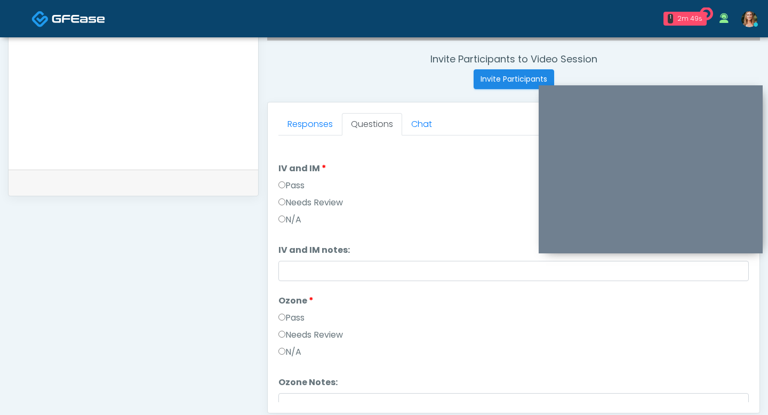
scroll to position [382, 0]
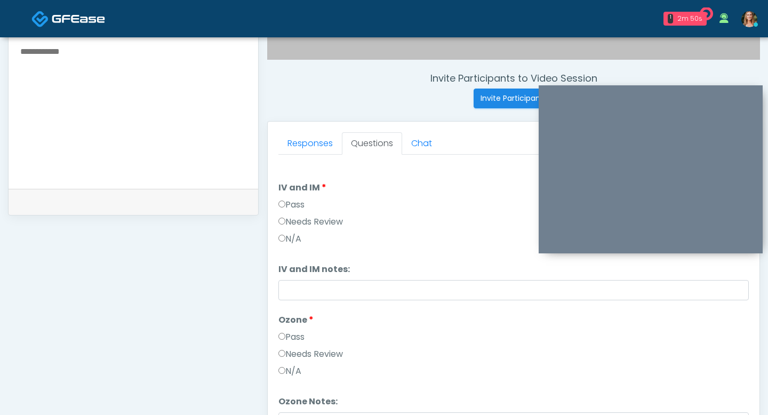
click at [282, 211] on div "Pass" at bounding box center [513, 206] width 471 height 17
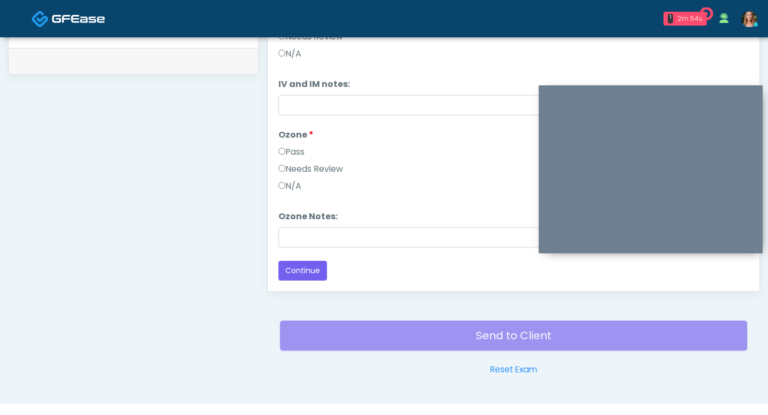
scroll to position [533, 0]
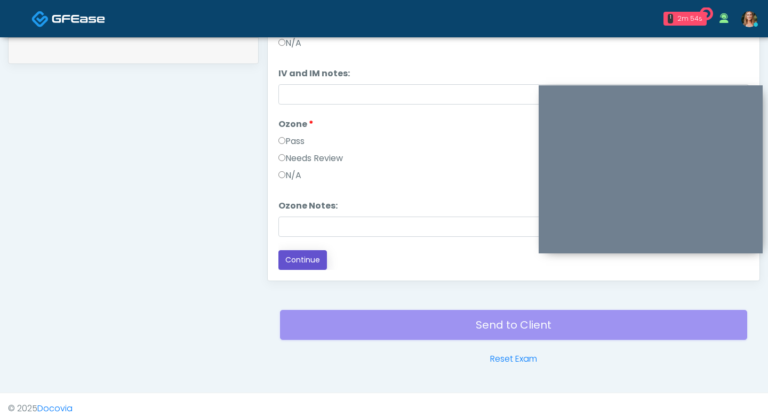
click at [299, 260] on button "Continue" at bounding box center [302, 260] width 49 height 20
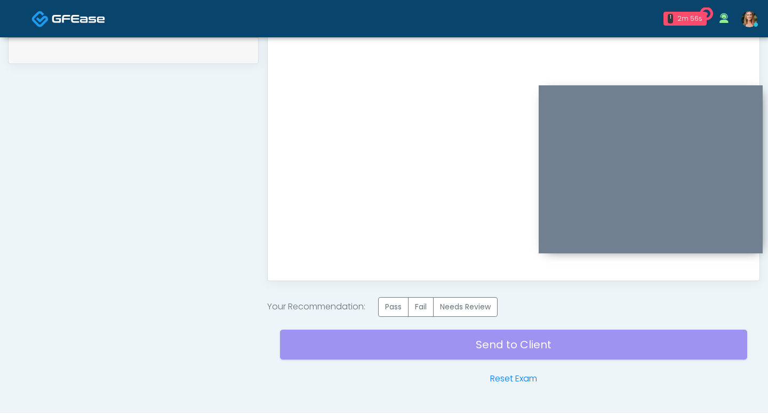
scroll to position [0, 0]
click at [393, 301] on label "Pass" at bounding box center [393, 307] width 30 height 20
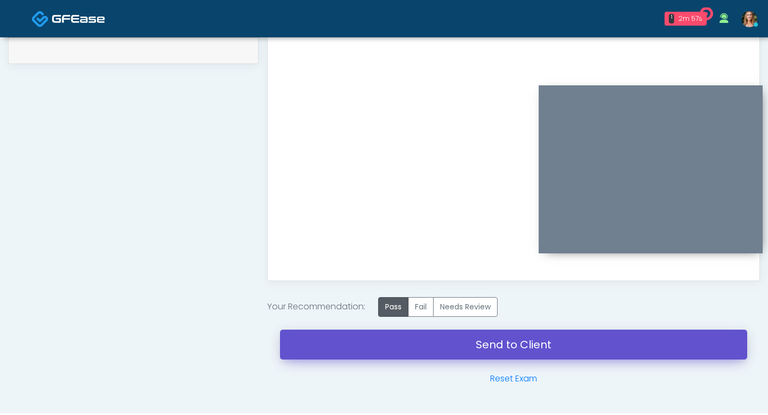
click at [403, 344] on link "Send to Client" at bounding box center [513, 345] width 467 height 30
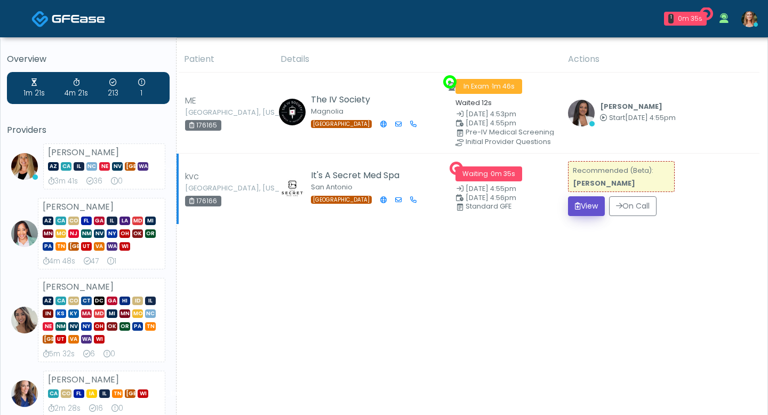
click at [579, 208] on icon "submit" at bounding box center [578, 205] width 6 height 7
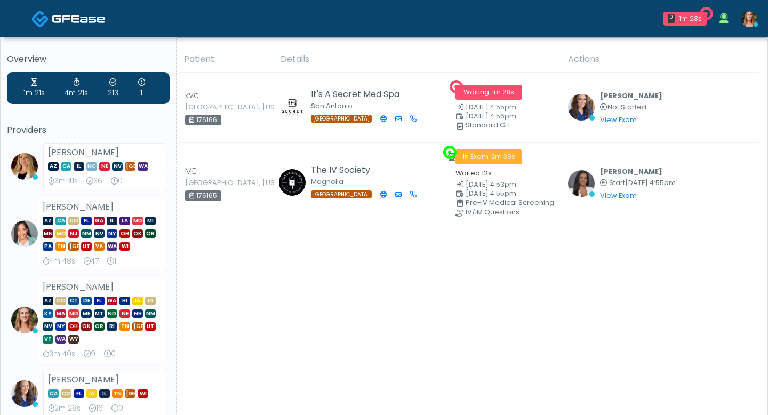
click at [747, 30] on link at bounding box center [749, 18] width 29 height 35
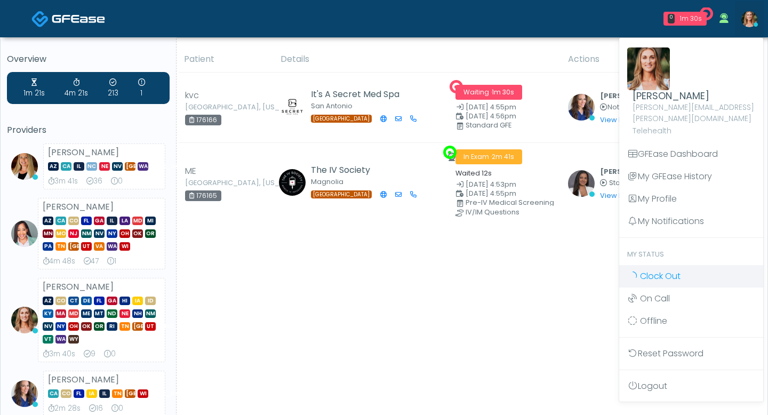
click at [666, 270] on span "Clock Out" at bounding box center [660, 276] width 41 height 12
